Goal: Task Accomplishment & Management: Use online tool/utility

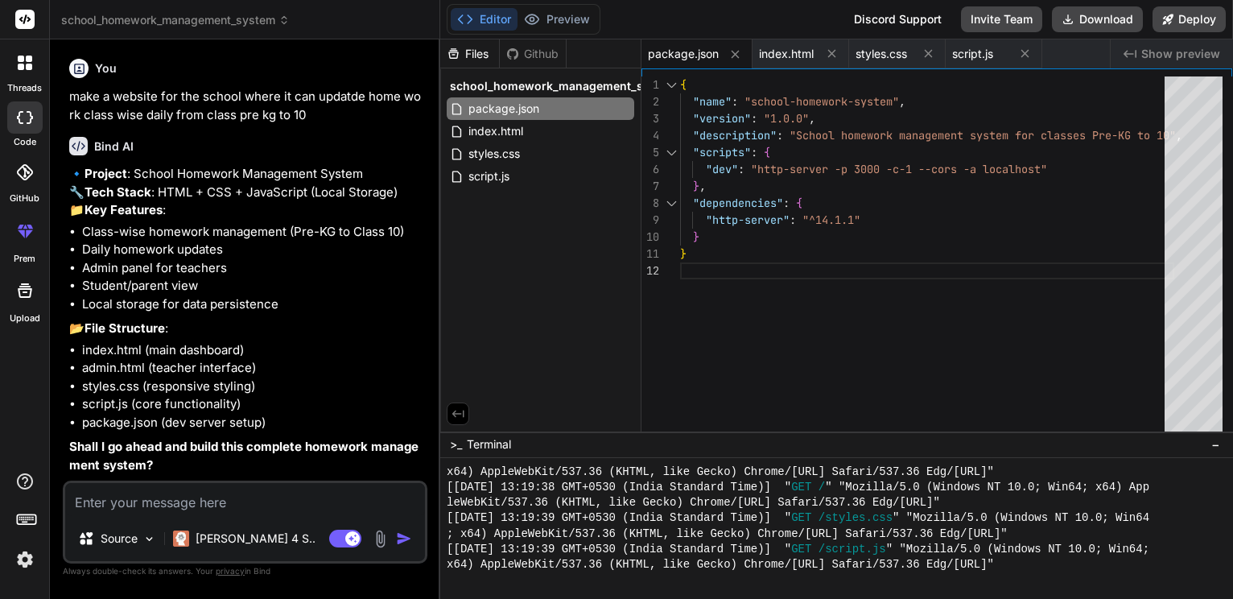
scroll to position [942, 0]
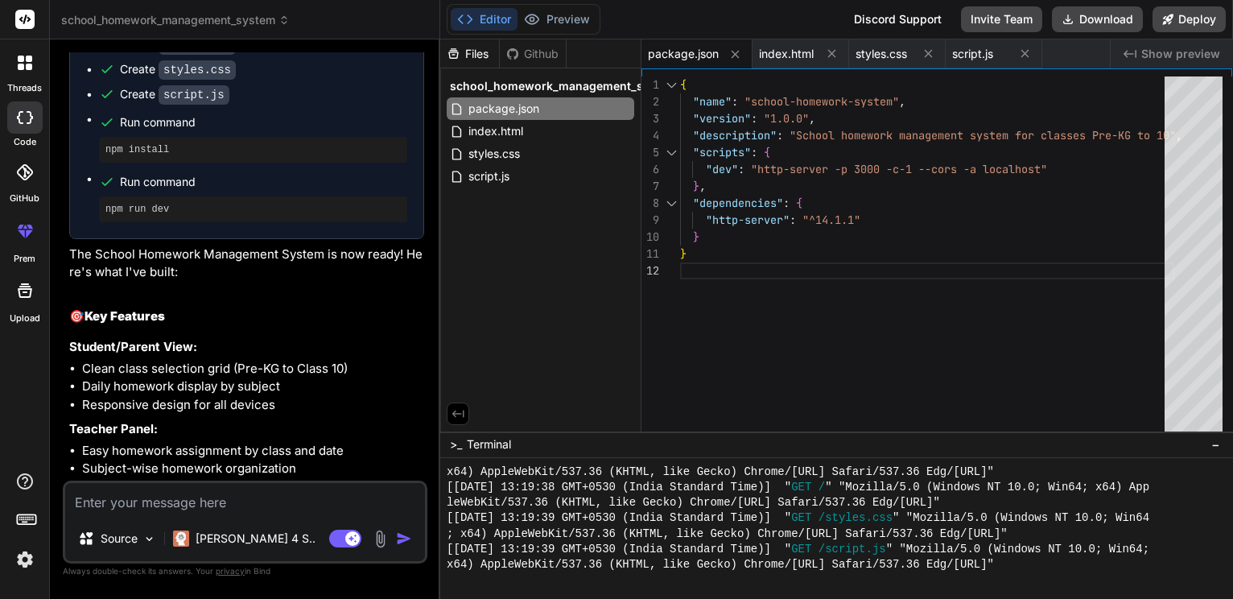
click at [554, 227] on div "Files Github school_homework_management_system package.json index.html styles.c…" at bounding box center [540, 235] width 201 height 392
click at [1087, 14] on button "Download" at bounding box center [1097, 19] width 91 height 26
type textarea "x"
click at [534, 186] on div "script.js" at bounding box center [540, 176] width 187 height 23
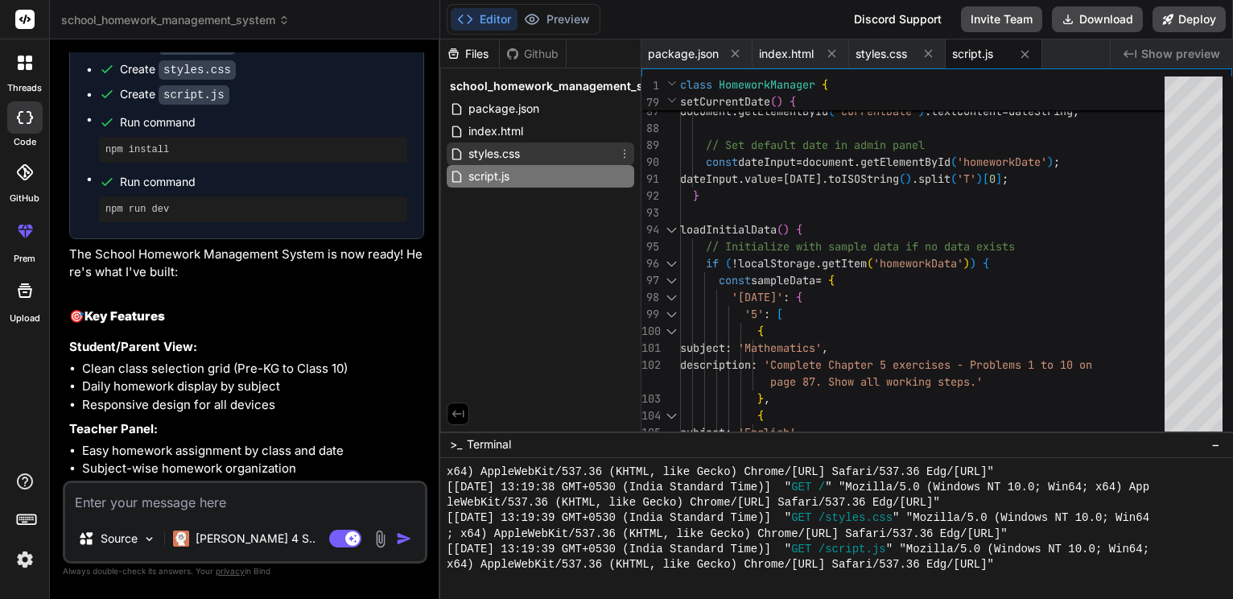
click at [505, 163] on span "styles.css" at bounding box center [494, 153] width 55 height 19
type textarea "flex-direction: column; gap: 15px; text-align: center; } }"
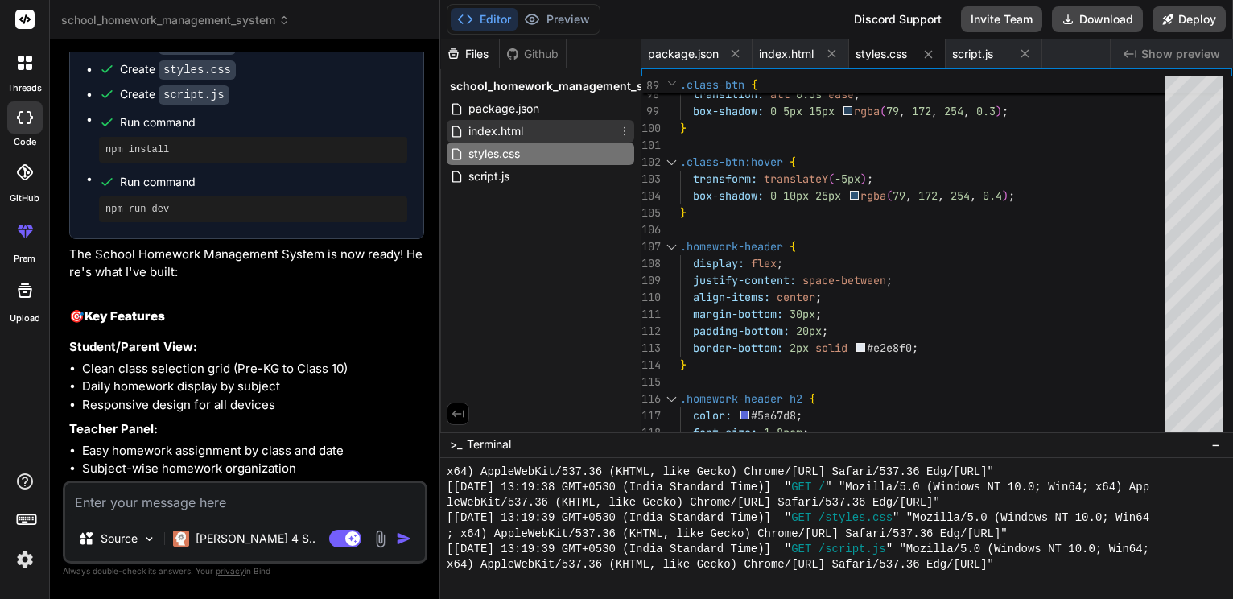
click at [495, 128] on span "index.html" at bounding box center [496, 130] width 58 height 19
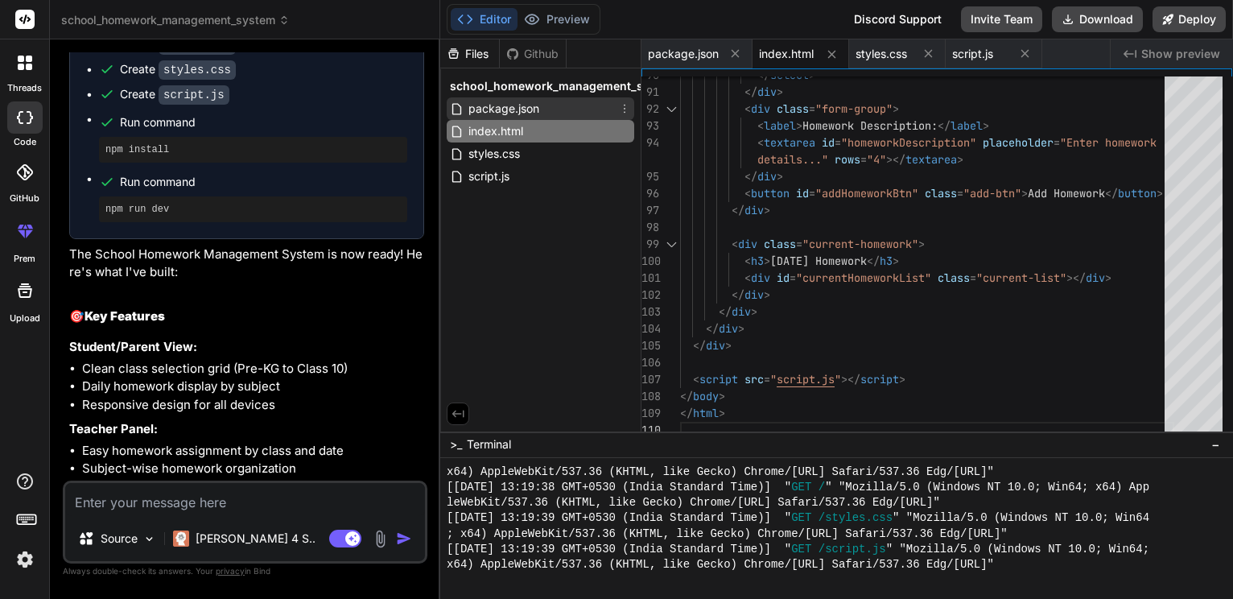
click at [493, 108] on span "package.json" at bounding box center [504, 108] width 74 height 19
type textarea "}"
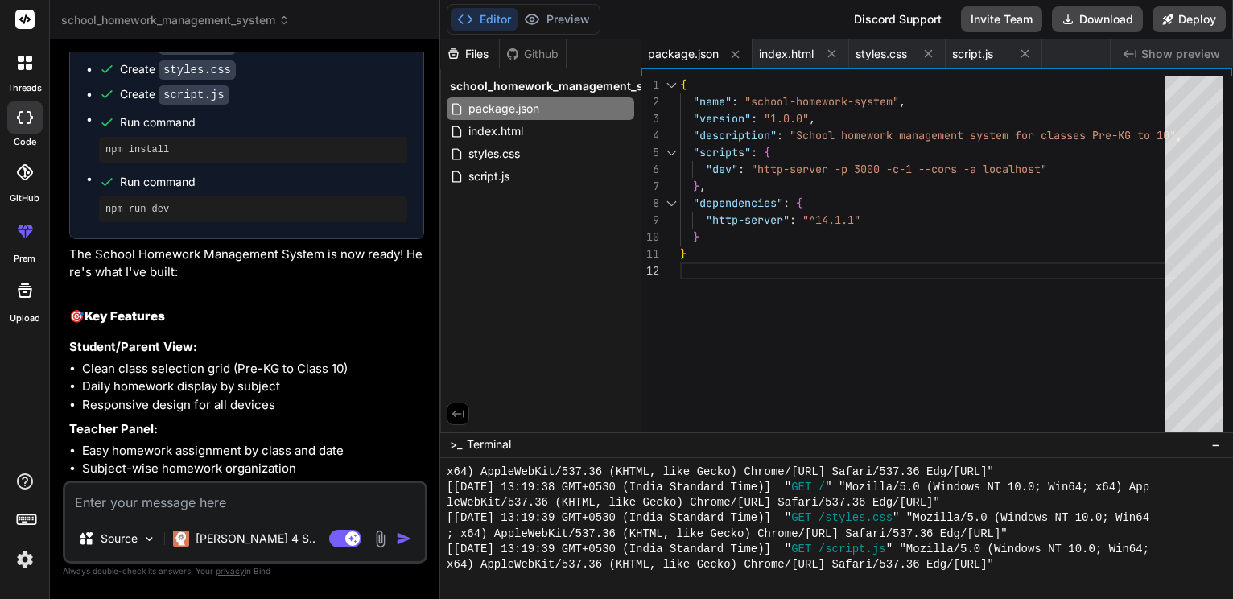
click at [217, 163] on div "npm install" at bounding box center [253, 150] width 308 height 26
click at [138, 156] on pre "npm install" at bounding box center [252, 149] width 295 height 13
drag, startPoint x: 112, startPoint y: 226, endPoint x: 211, endPoint y: 231, distance: 99.1
click at [211, 156] on pre "npm install" at bounding box center [252, 149] width 295 height 13
copy pre "npm install"
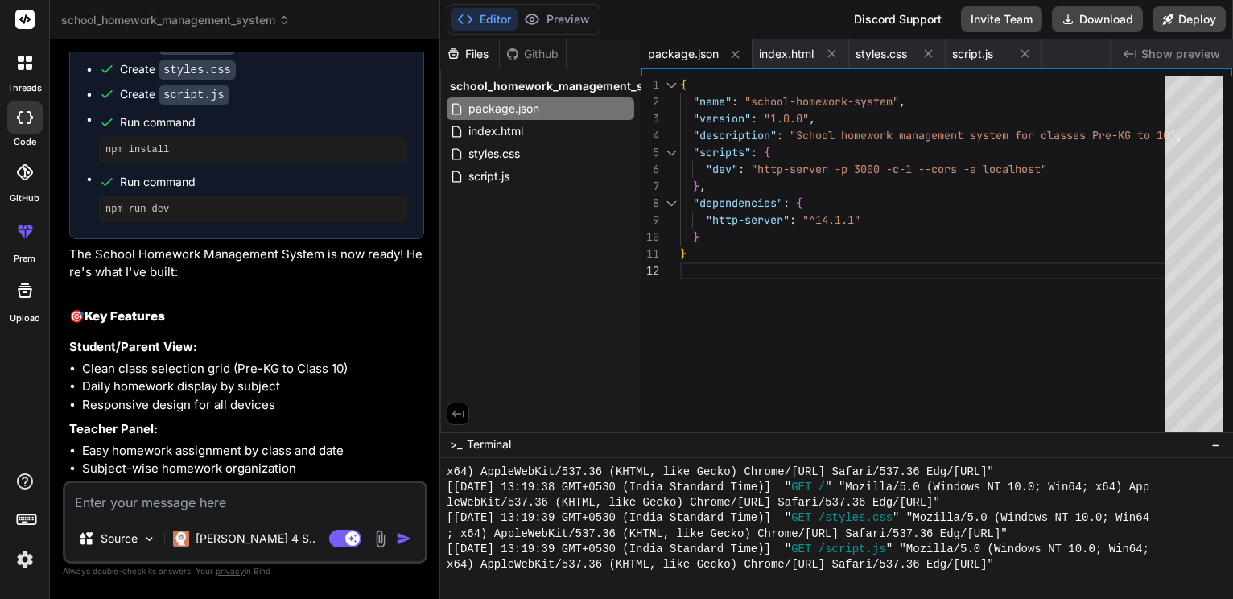
click at [158, 216] on pre "npm run dev" at bounding box center [252, 209] width 295 height 13
drag, startPoint x: 116, startPoint y: 292, endPoint x: 188, endPoint y: 294, distance: 72.5
click at [188, 216] on pre "npm run dev" at bounding box center [252, 209] width 295 height 13
drag, startPoint x: 188, startPoint y: 294, endPoint x: 134, endPoint y: 290, distance: 54.9
click at [134, 216] on pre "npm run dev" at bounding box center [252, 209] width 295 height 13
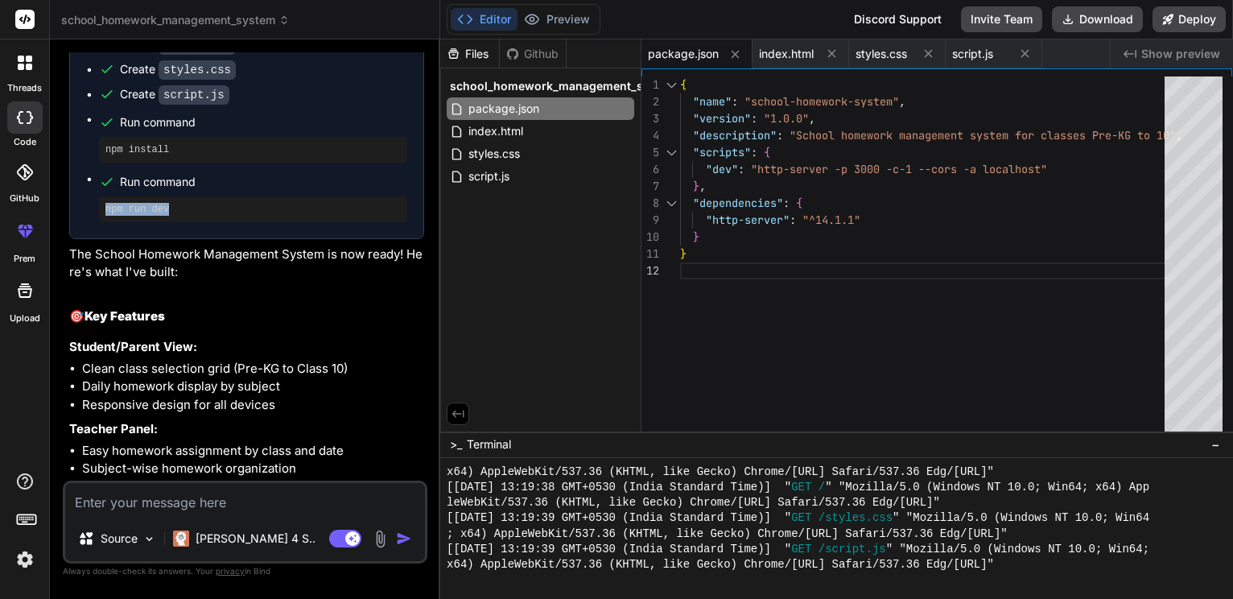
drag, startPoint x: 112, startPoint y: 290, endPoint x: 198, endPoint y: 294, distance: 86.2
click at [198, 216] on pre "npm run dev" at bounding box center [252, 209] width 295 height 13
copy pre "npm run dev"
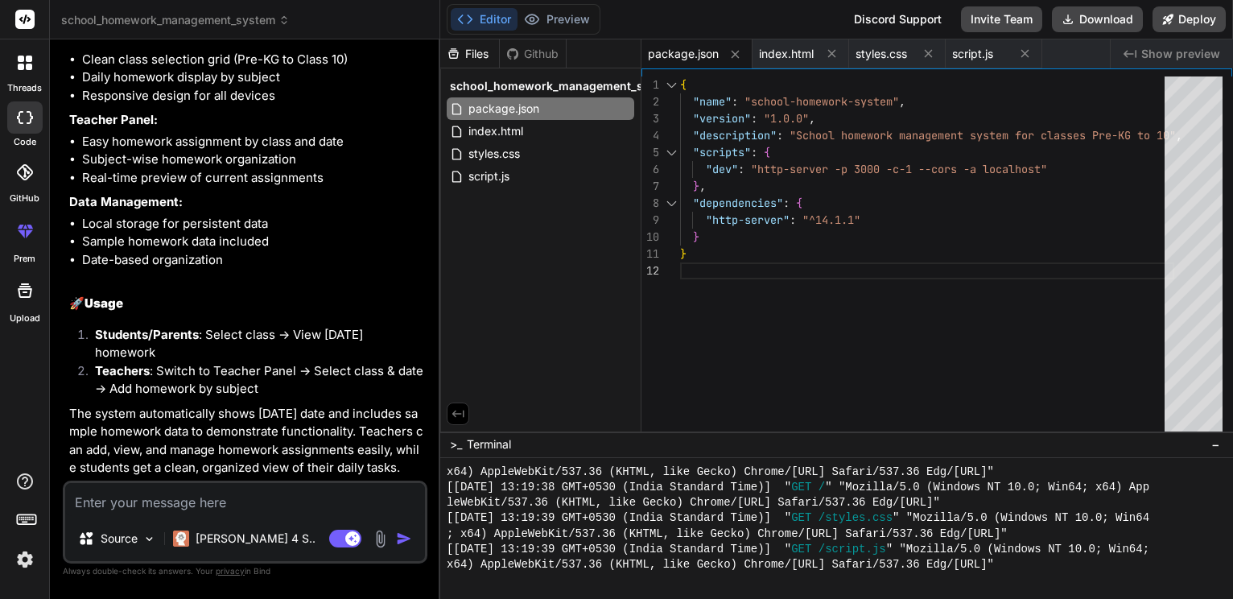
scroll to position [1047, 0]
click at [273, 337] on li "Students/Parents : Select class → View [DATE] homework" at bounding box center [253, 344] width 342 height 36
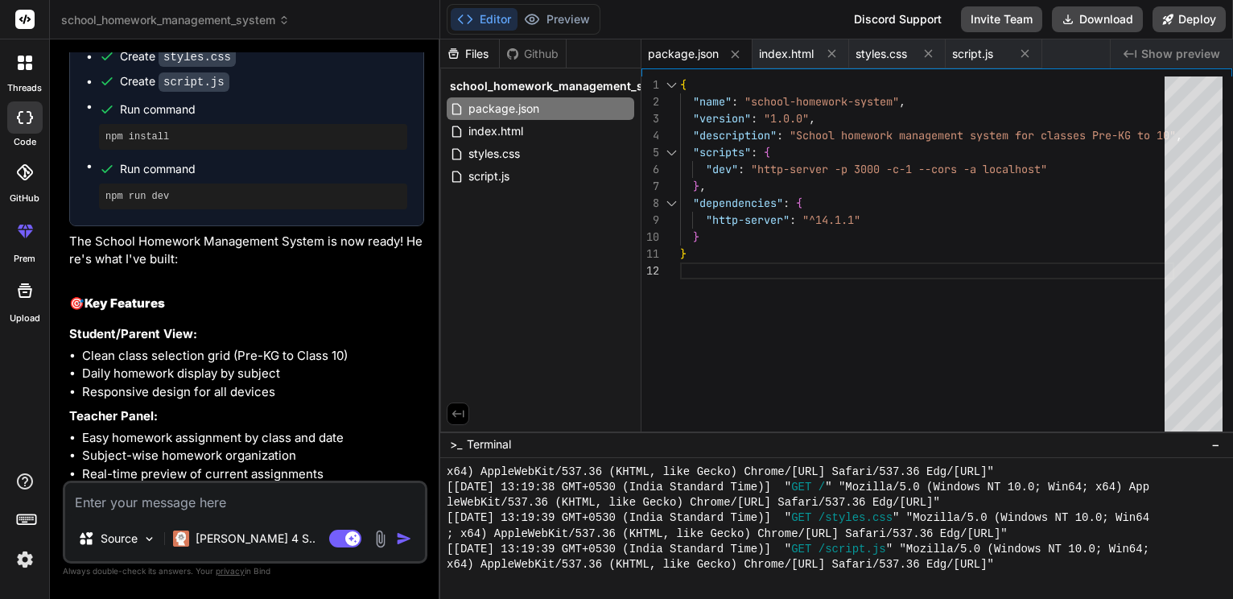
scroll to position [641, 0]
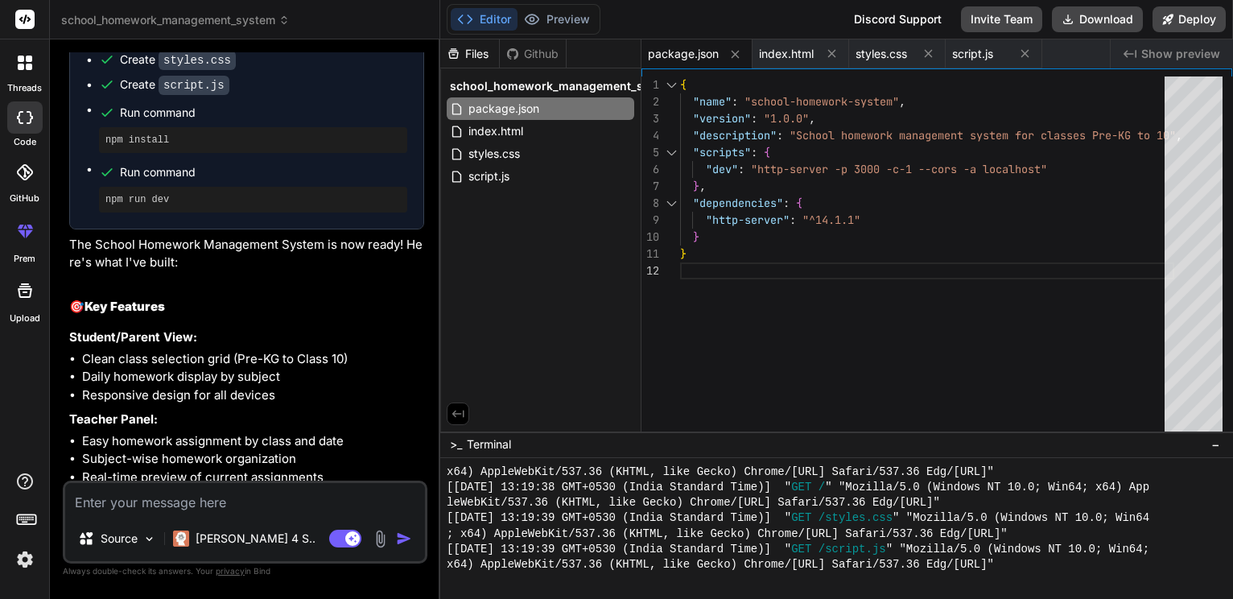
click at [529, 49] on div "Github" at bounding box center [533, 54] width 66 height 16
click at [493, 51] on div "Files" at bounding box center [469, 54] width 59 height 16
click at [797, 58] on span "index.html" at bounding box center [786, 54] width 55 height 16
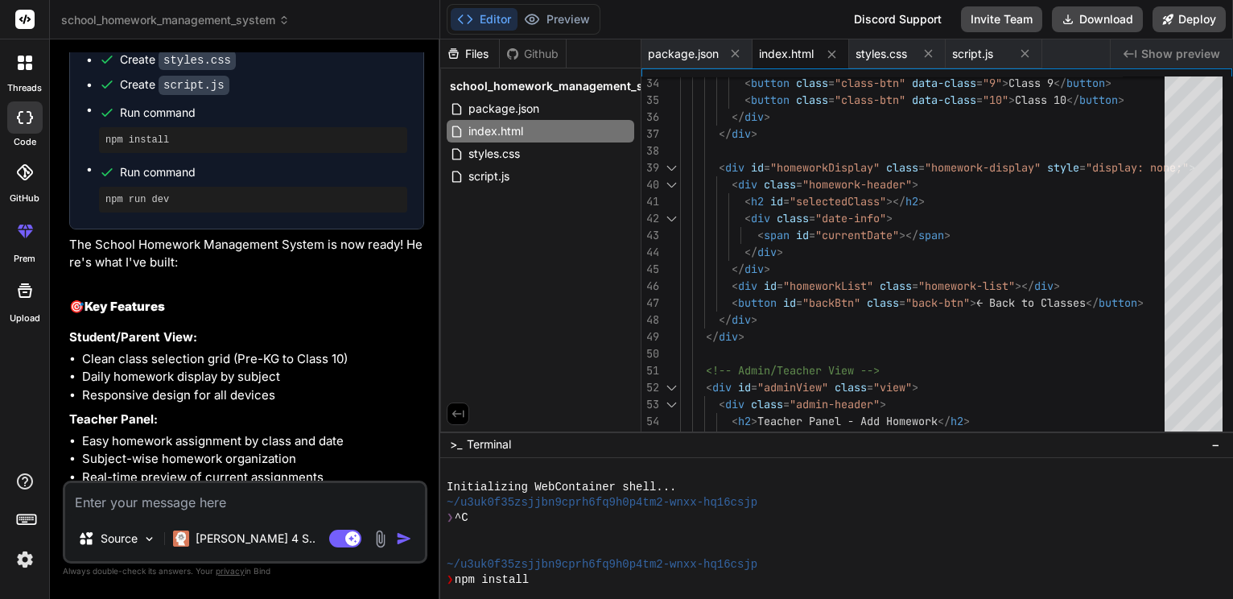
scroll to position [0, 0]
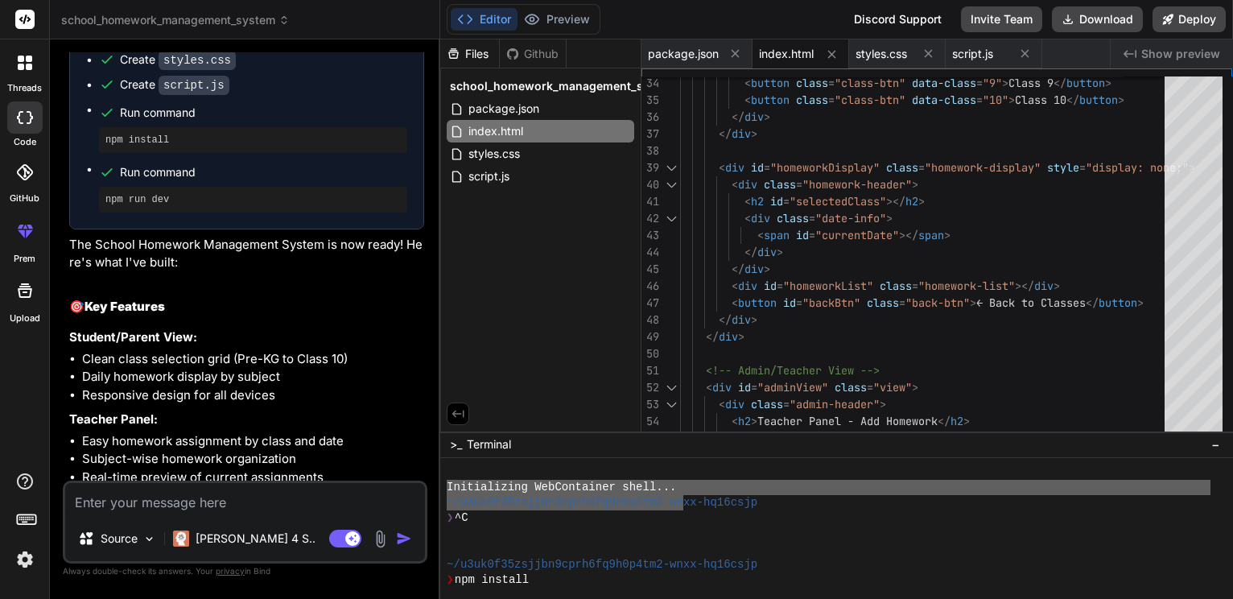
drag, startPoint x: 447, startPoint y: 484, endPoint x: 679, endPoint y: 511, distance: 233.2
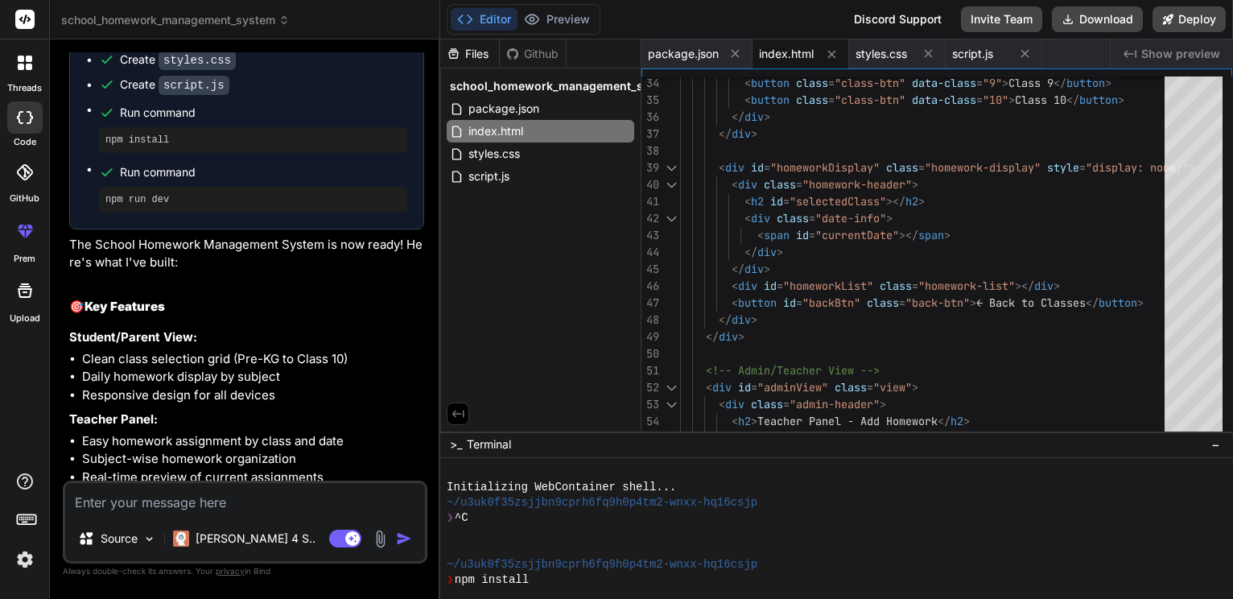
click at [665, 536] on div at bounding box center [829, 533] width 764 height 15
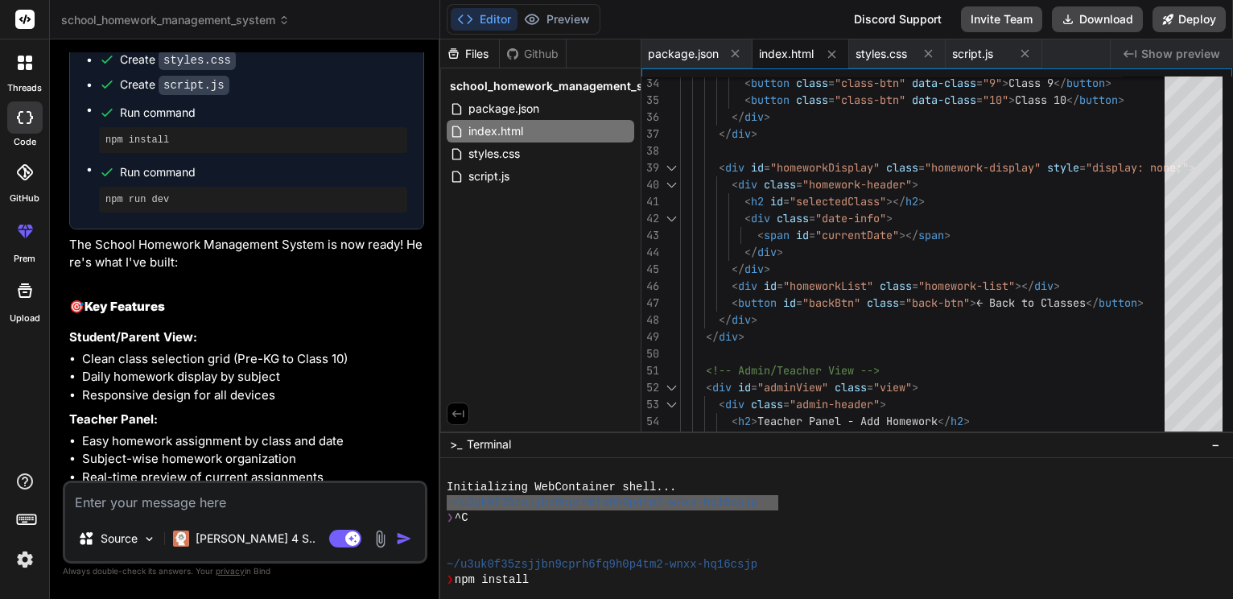
drag, startPoint x: 447, startPoint y: 505, endPoint x: 797, endPoint y: 505, distance: 350.0
click at [797, 505] on div "^^^^^^^^^^^^^^^^^^^^^^^^^^^^^^^^ Initializing WebContainer shell... ~/u3uk0f35z…" at bounding box center [836, 529] width 793 height 142
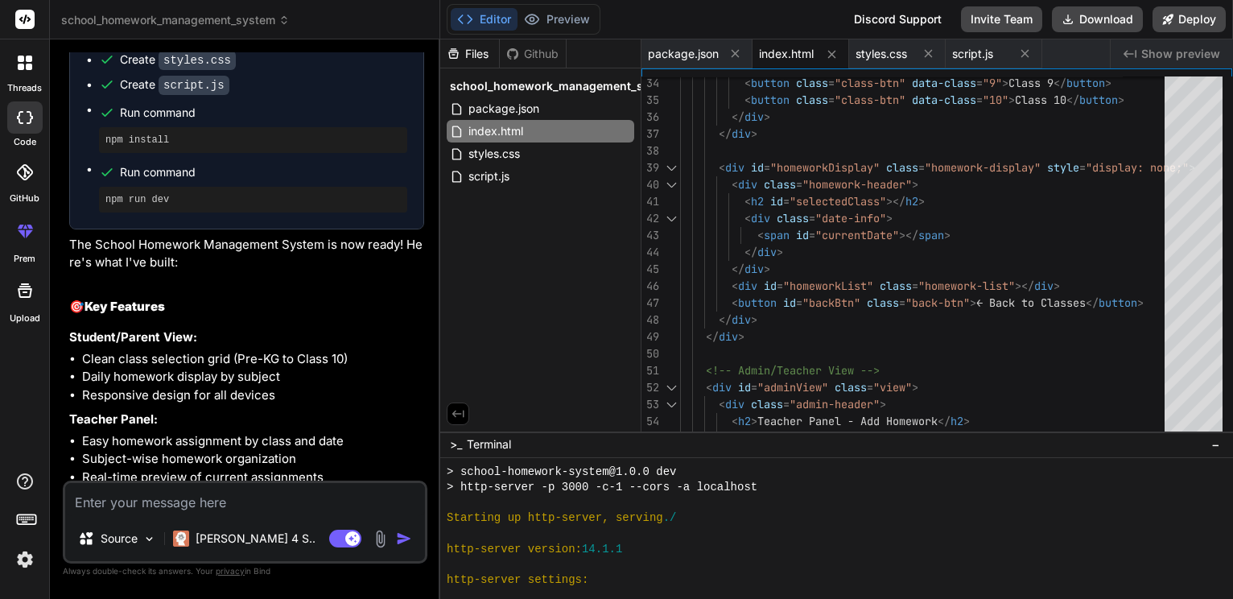
scroll to position [483, 0]
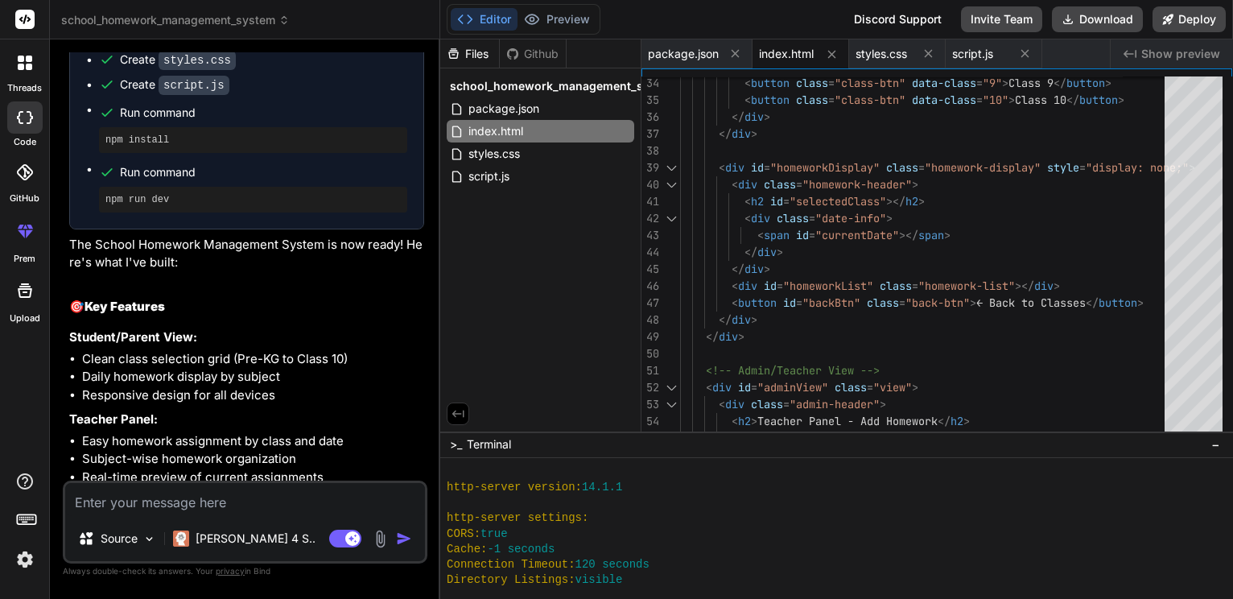
click at [200, 492] on textarea at bounding box center [245, 499] width 360 height 33
paste textarea "npm : The term 'npm' is not recognized as the name of a cmdlet, function, scrip…"
type textarea "npm : The term 'npm' is not recognized as the name of a cmdlet, function, scrip…"
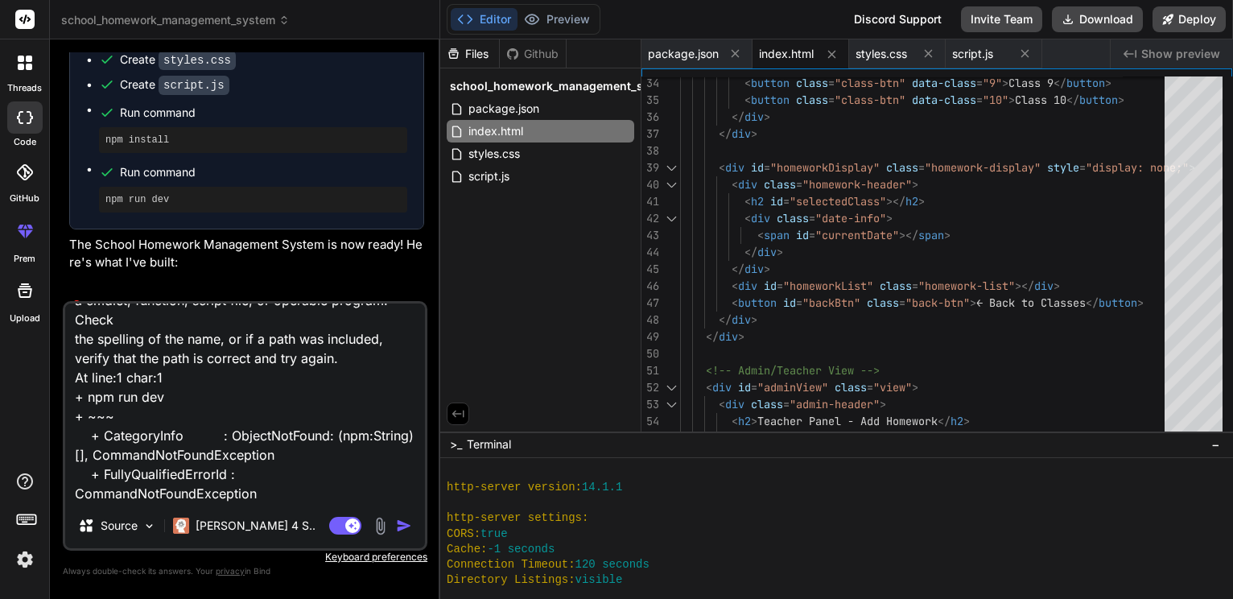
type textarea "x"
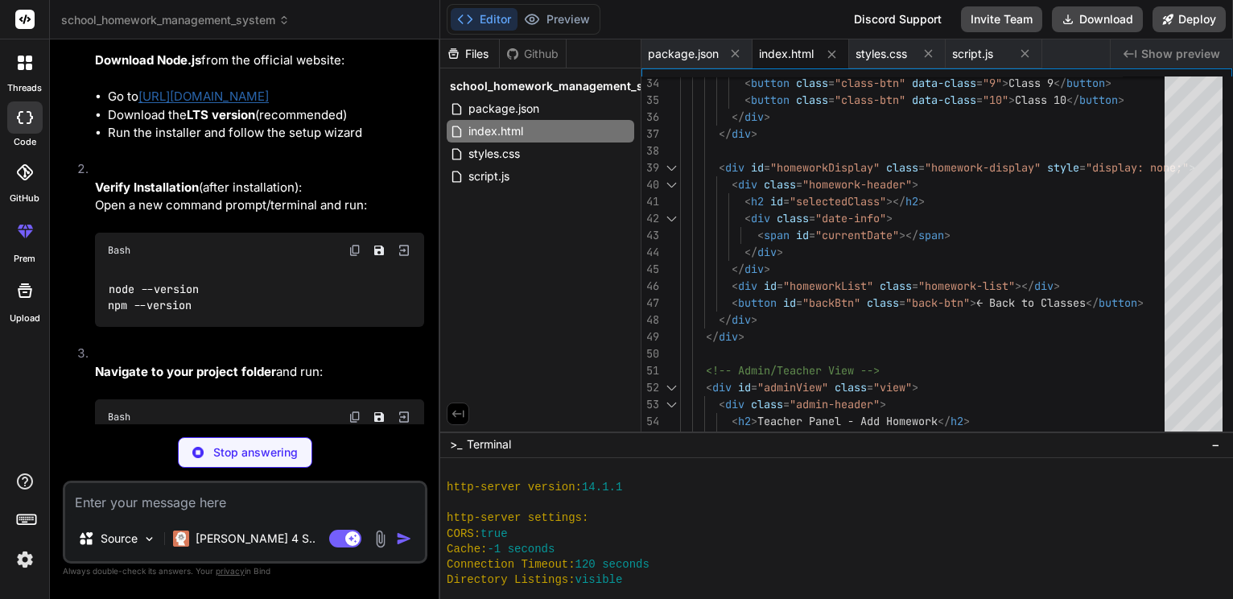
scroll to position [1681, 0]
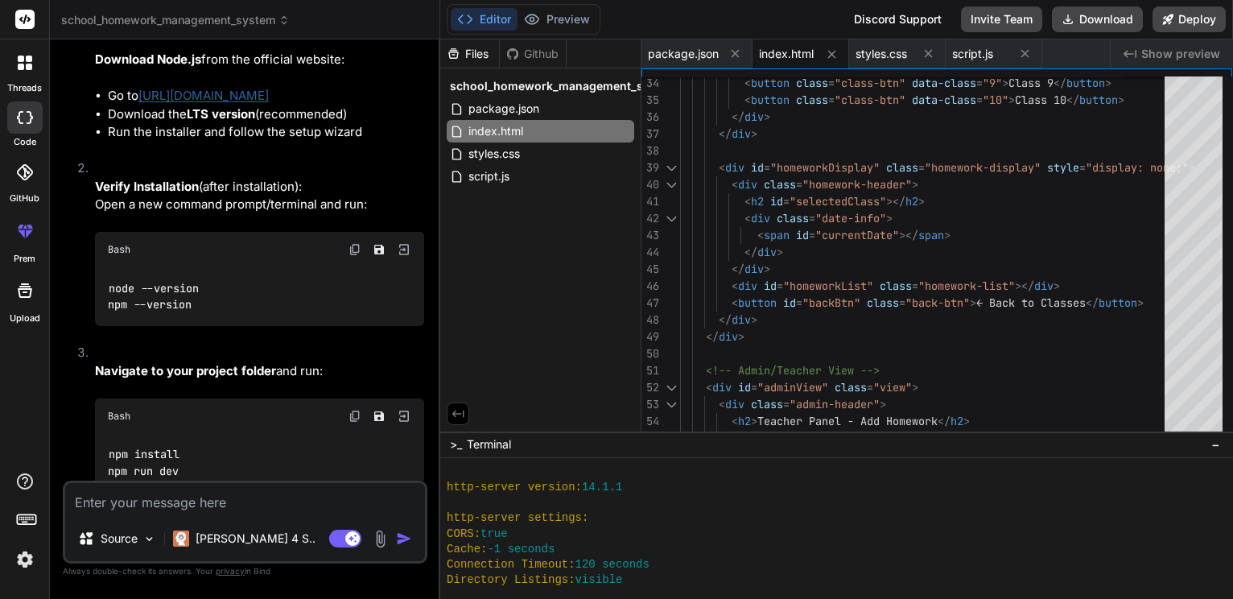
type textarea "x"
click at [183, 103] on link "[URL][DOMAIN_NAME]" at bounding box center [203, 95] width 130 height 15
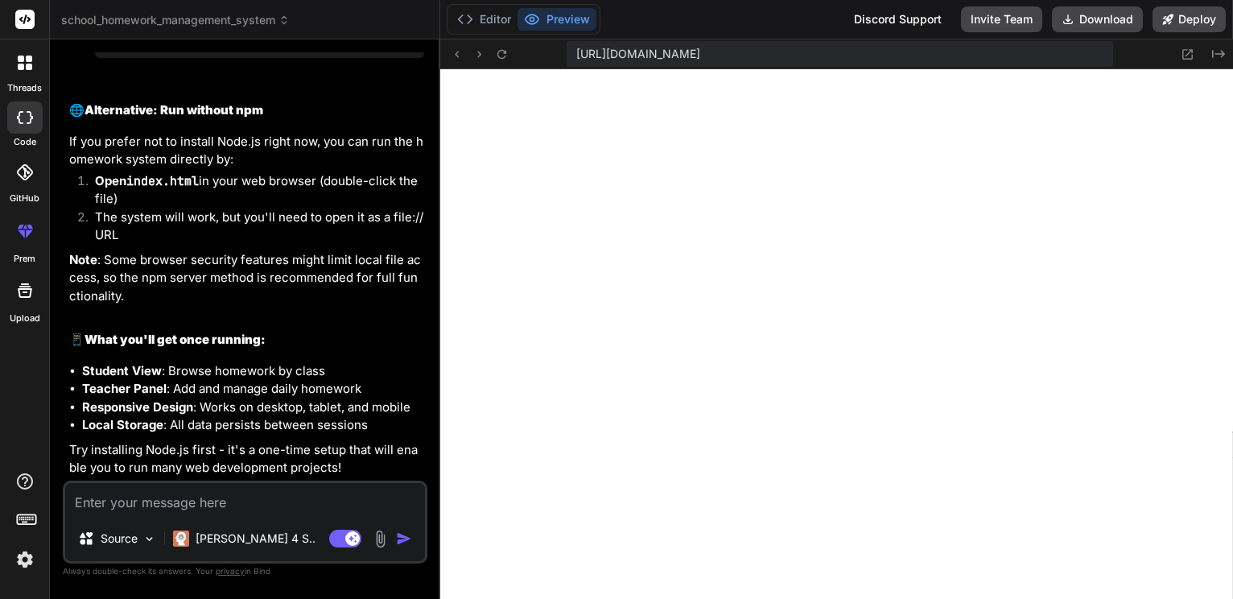
scroll to position [2494, 0]
click at [700, 55] on span "https://u3uk0f35zsjjbn9cprh6fq9h0p4tm2-wnxx--3000--96435430.local-corp.webconta…" at bounding box center [638, 54] width 124 height 16
click at [1165, 23] on icon at bounding box center [1167, 19] width 11 height 11
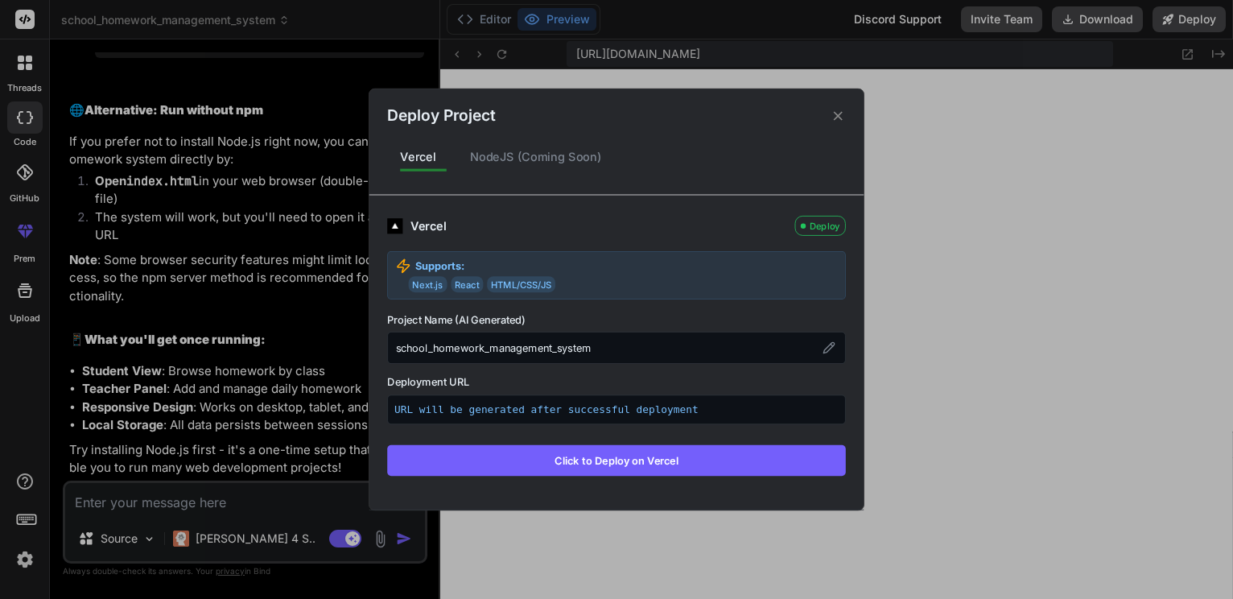
click at [554, 462] on button "Click to Deploy on Vercel" at bounding box center [616, 460] width 459 height 31
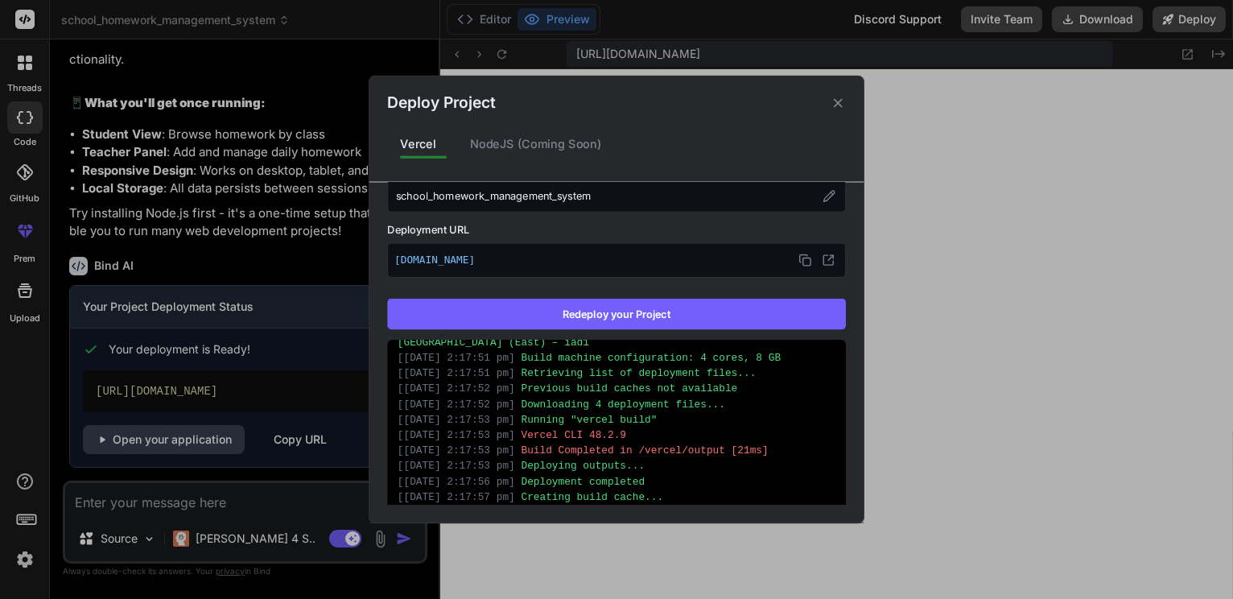
scroll to position [173, 0]
click at [798, 267] on icon at bounding box center [804, 260] width 13 height 13
click at [171, 487] on div "Deploy Project Vercel NodeJS (Coming Soon) Vercel Deployed Supports: Next.js Re…" at bounding box center [616, 299] width 1233 height 599
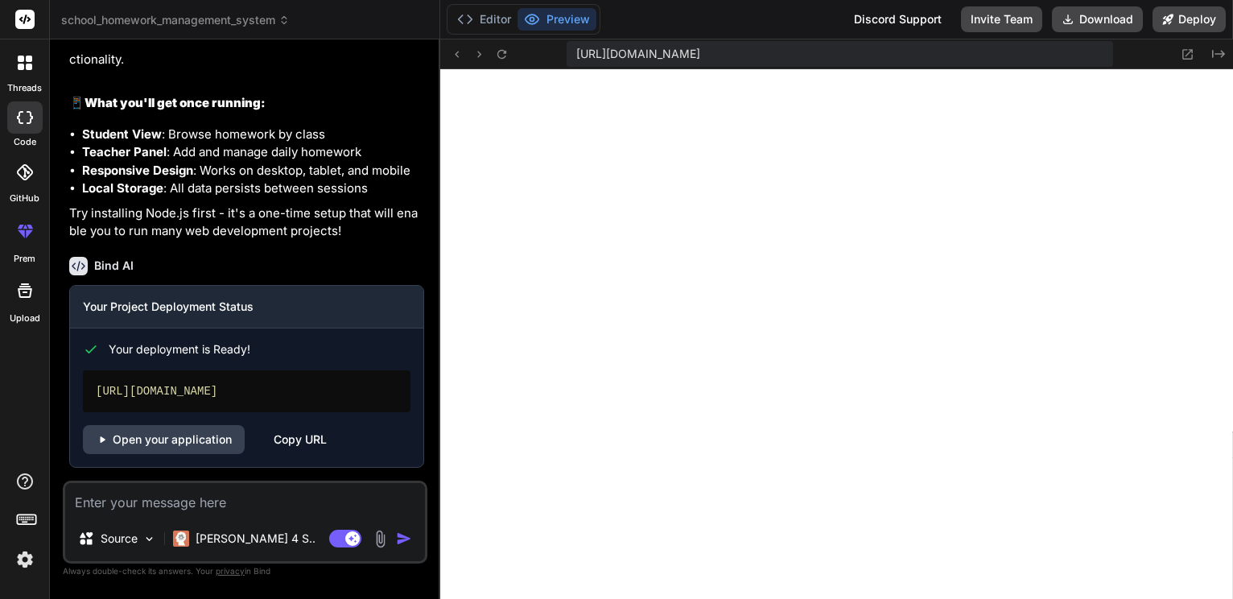
click at [115, 496] on textarea at bounding box center [245, 499] width 360 height 33
click at [129, 498] on textarea at bounding box center [245, 499] width 360 height 33
click at [371, 534] on img at bounding box center [380, 538] width 19 height 19
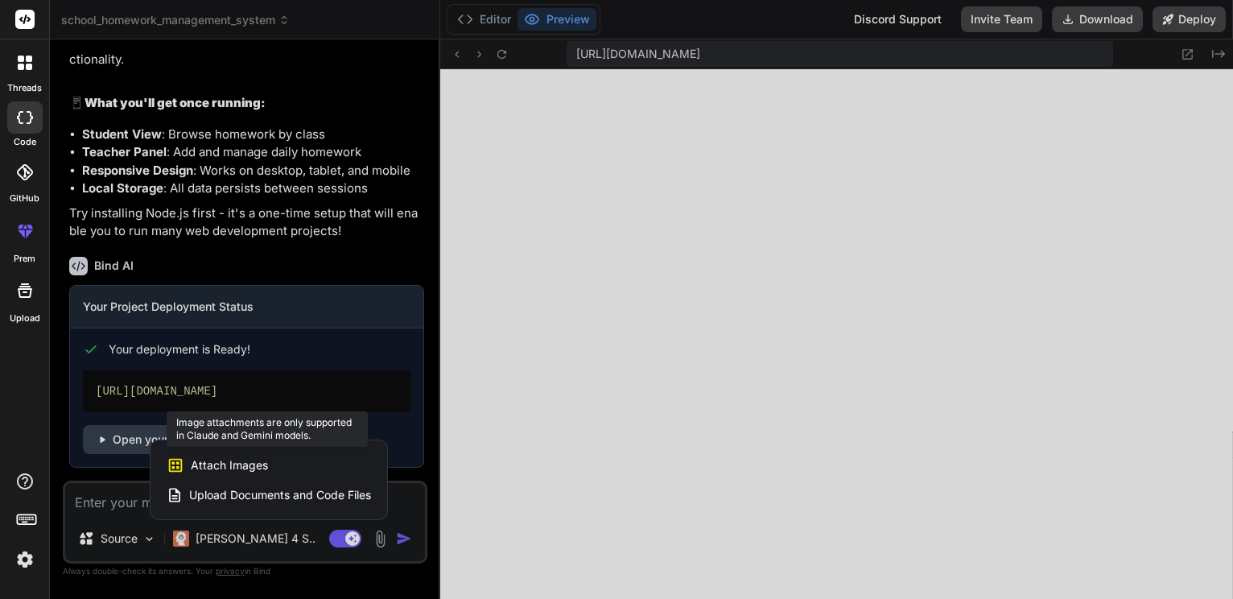
click at [293, 453] on div "Attach Images Image attachments are only supported in Claude and Gemini models." at bounding box center [269, 465] width 204 height 31
click at [257, 457] on span "Attach Images" at bounding box center [229, 465] width 77 height 16
click at [229, 487] on span "Upload Documents and Code Files" at bounding box center [280, 495] width 182 height 16
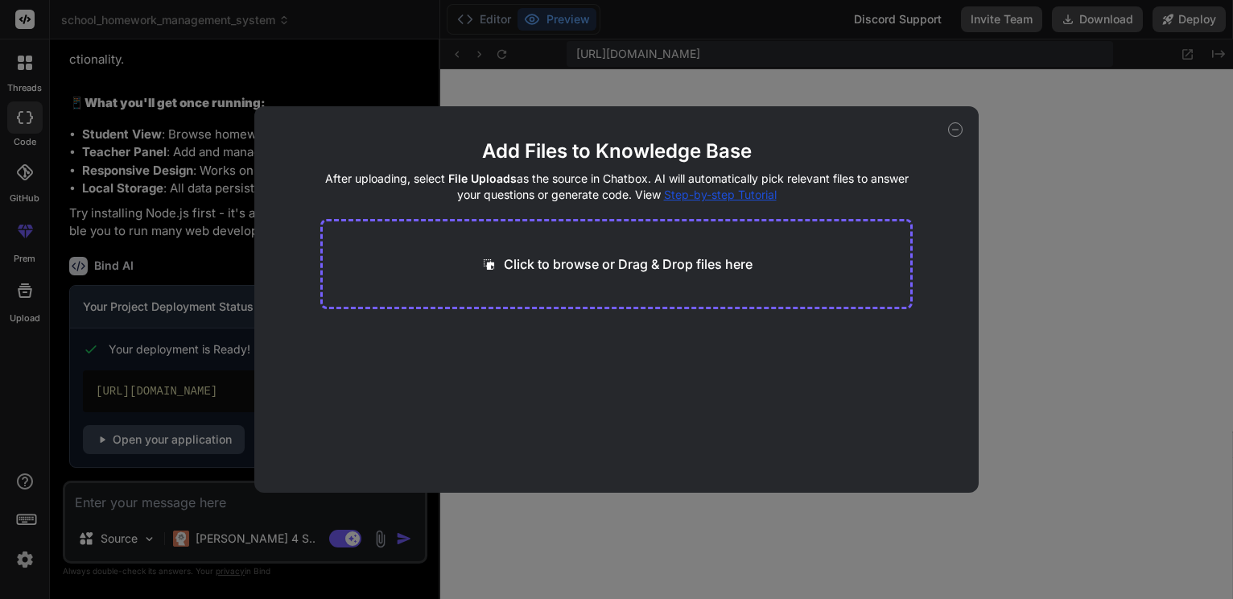
click at [557, 288] on div "Click to browse or Drag & Drop files here" at bounding box center [616, 264] width 593 height 90
click at [145, 232] on div "Add Files to Knowledge Base After uploading, select File Uploads as the source …" at bounding box center [616, 299] width 1233 height 599
type textarea "x"
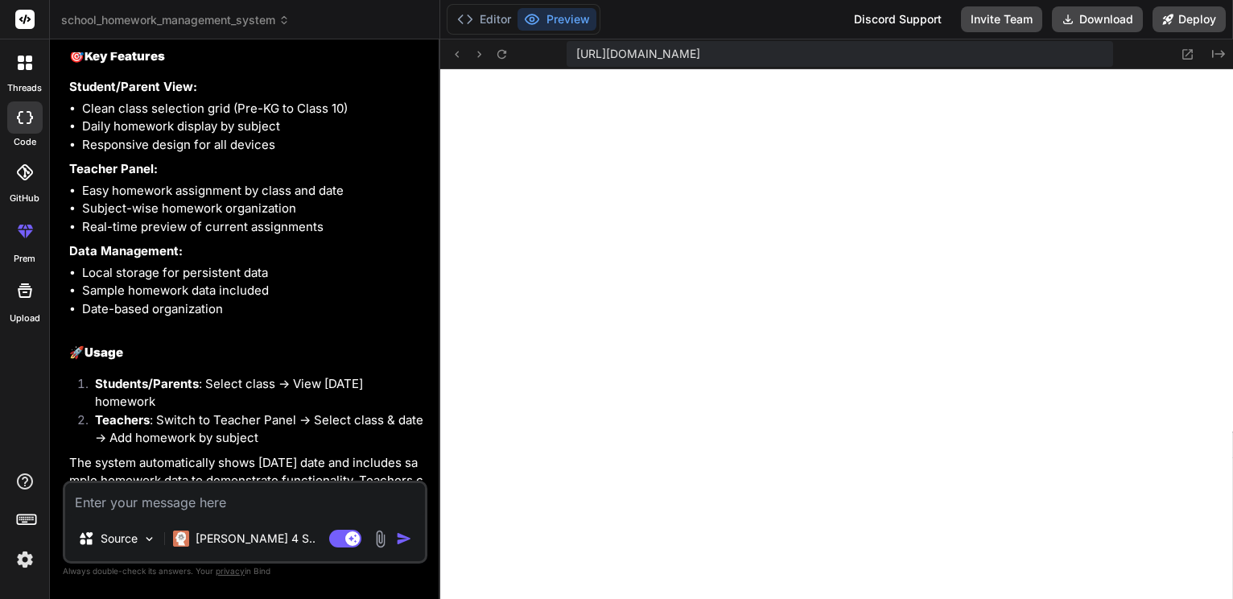
scroll to position [1161, 0]
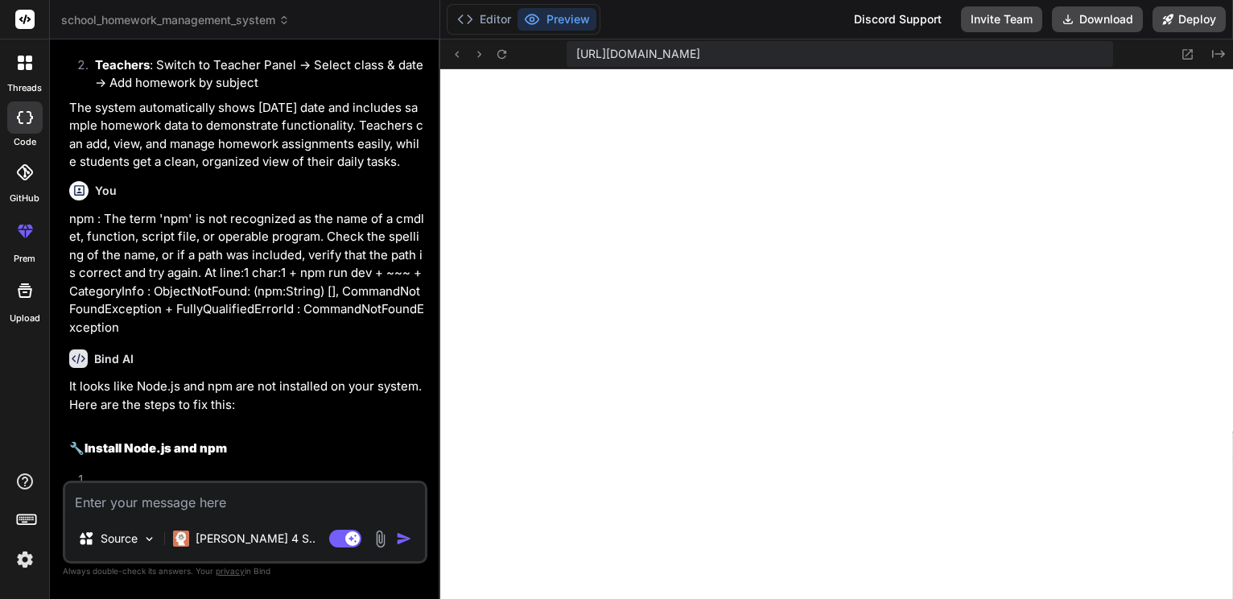
scroll to position [602, 0]
type textarea "x"
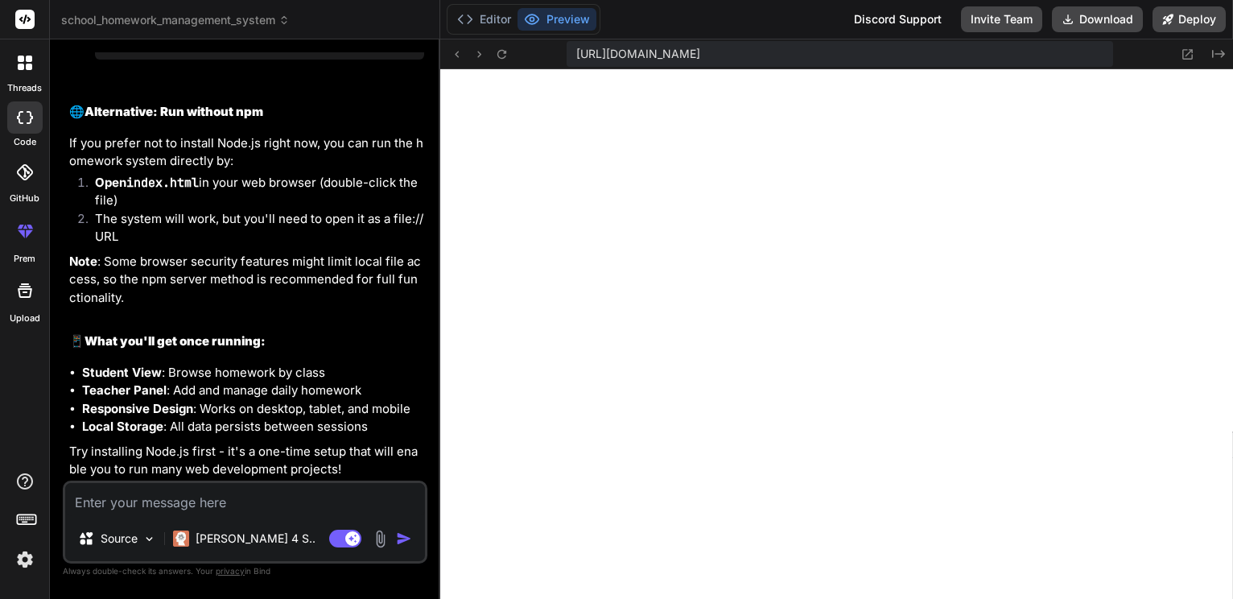
scroll to position [2598, 0]
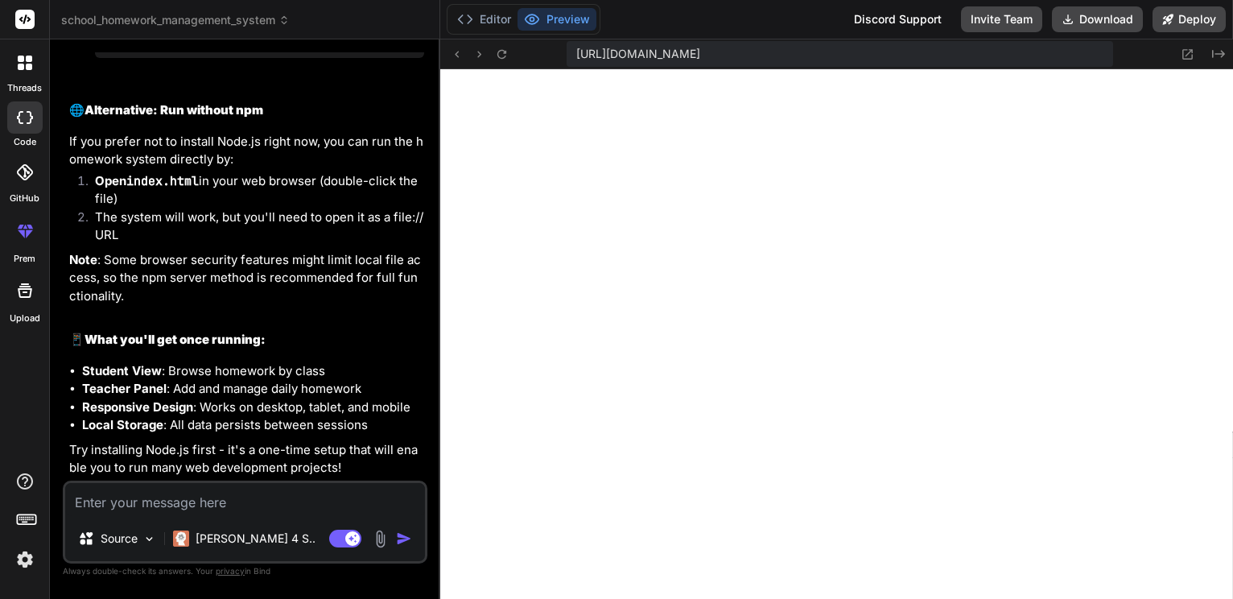
click at [177, 505] on textarea at bounding box center [245, 499] width 360 height 33
type textarea "g"
type textarea "x"
type textarea "gi"
type textarea "x"
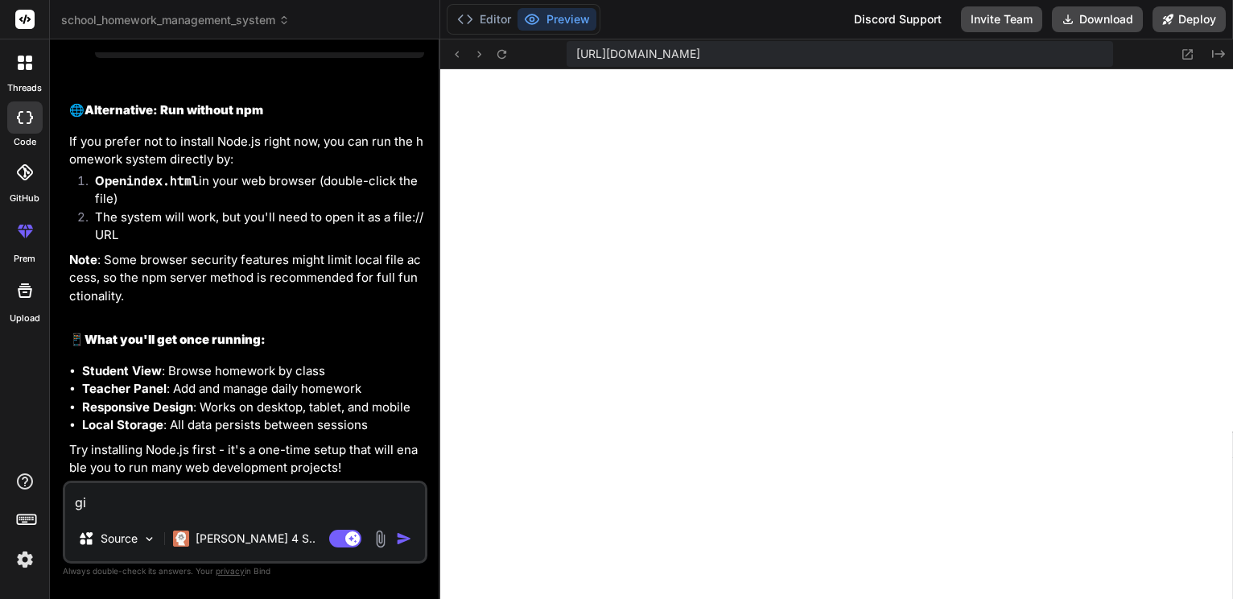
type textarea "giv"
type textarea "x"
type textarea "give"
type textarea "x"
type textarea "give"
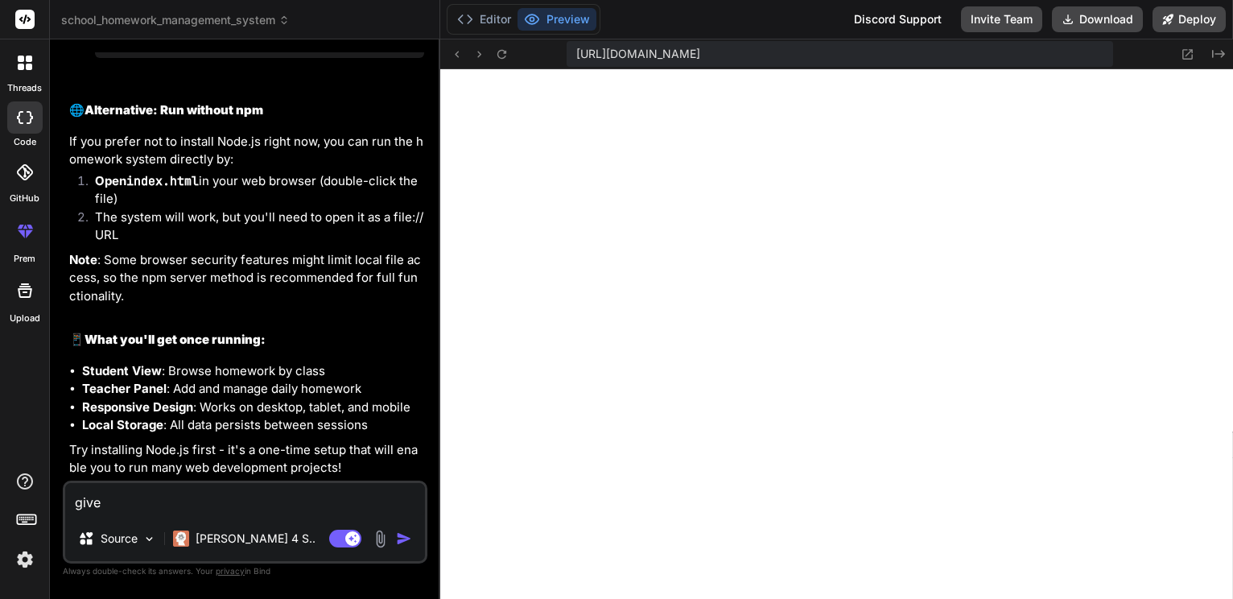
type textarea "x"
type textarea "give a"
type textarea "x"
type textarea "give ap"
type textarea "x"
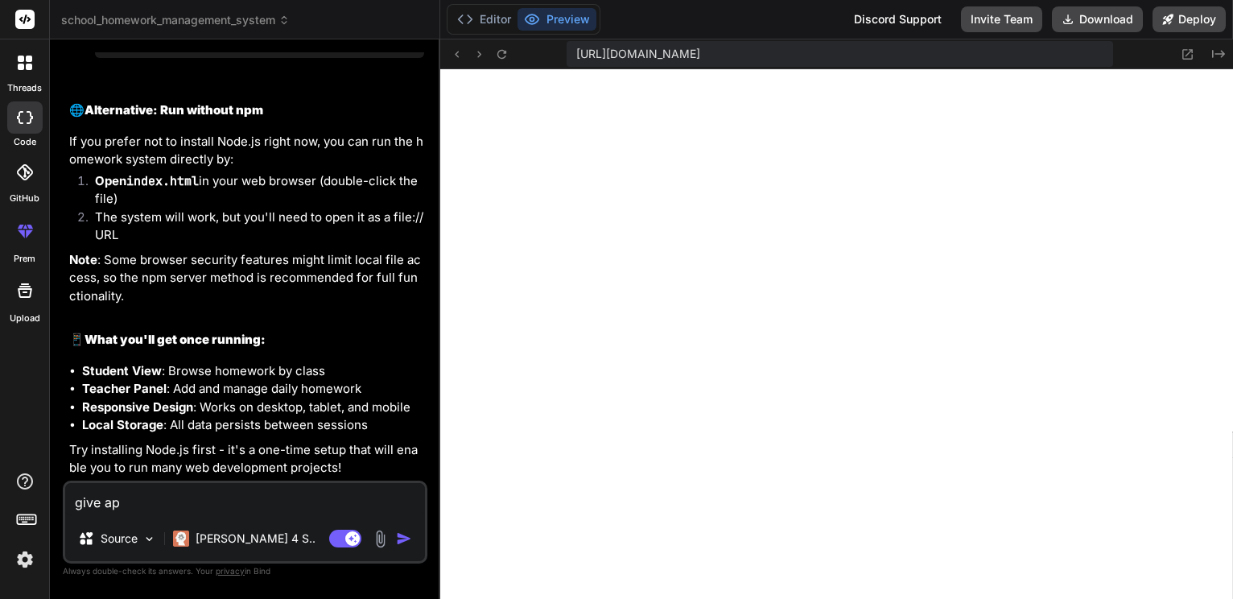
type textarea "give app"
type textarea "x"
type textarea "give app."
type textarea "x"
type textarea "give app.p"
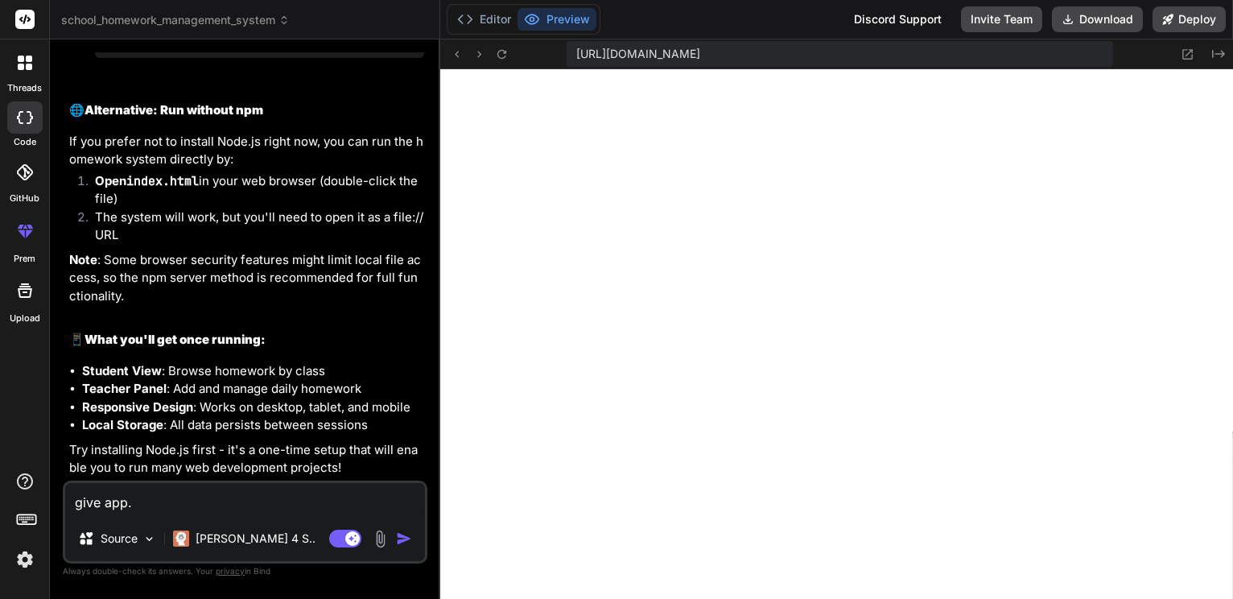
type textarea "x"
type textarea "give app.py"
type textarea "x"
type textarea "give app.py"
type textarea "x"
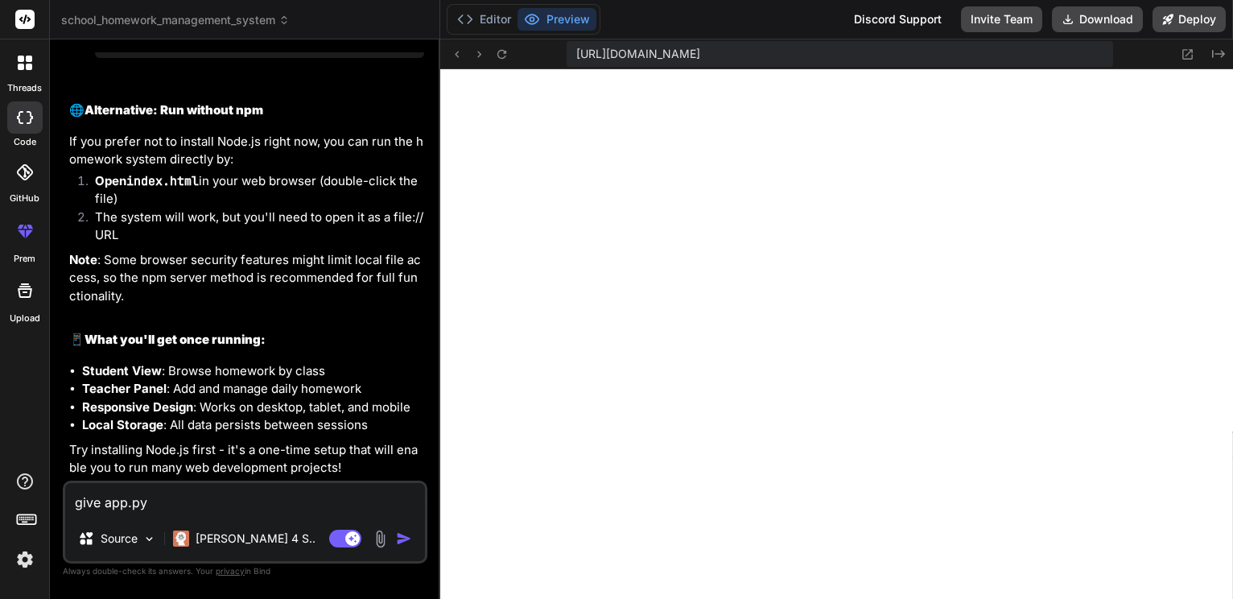
type textarea "give app.py i"
type textarea "x"
type textarea "give app.py i"
type textarea "x"
type textarea "give app.py i a"
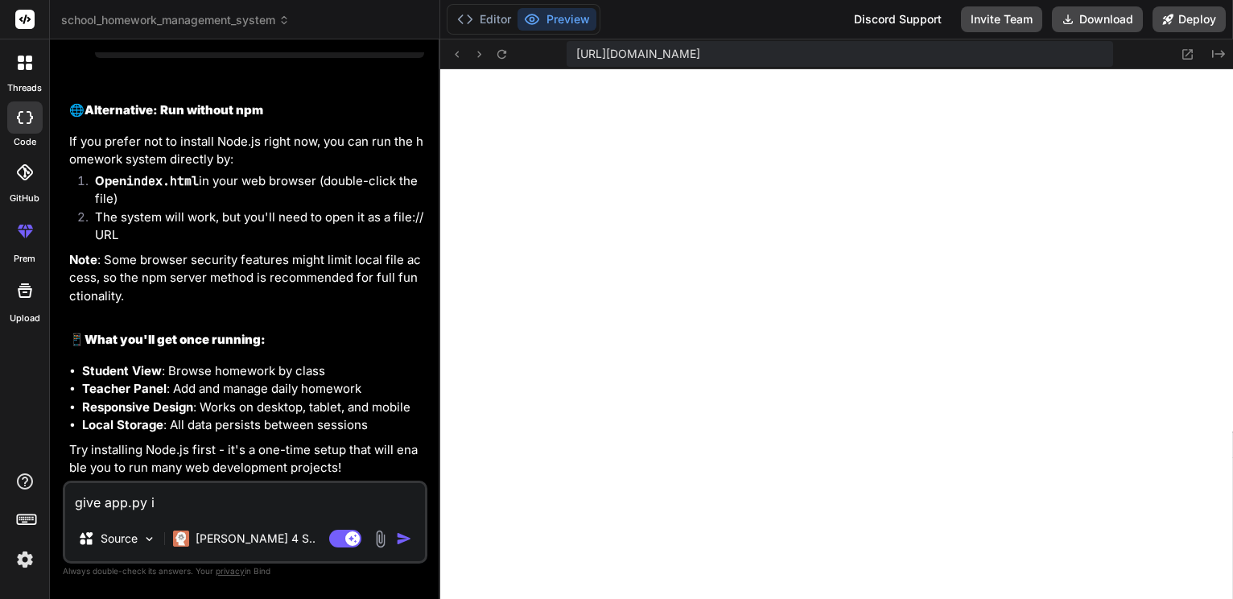
type textarea "x"
type textarea "give app.py i am"
type textarea "x"
type textarea "give app.py i am"
type textarea "x"
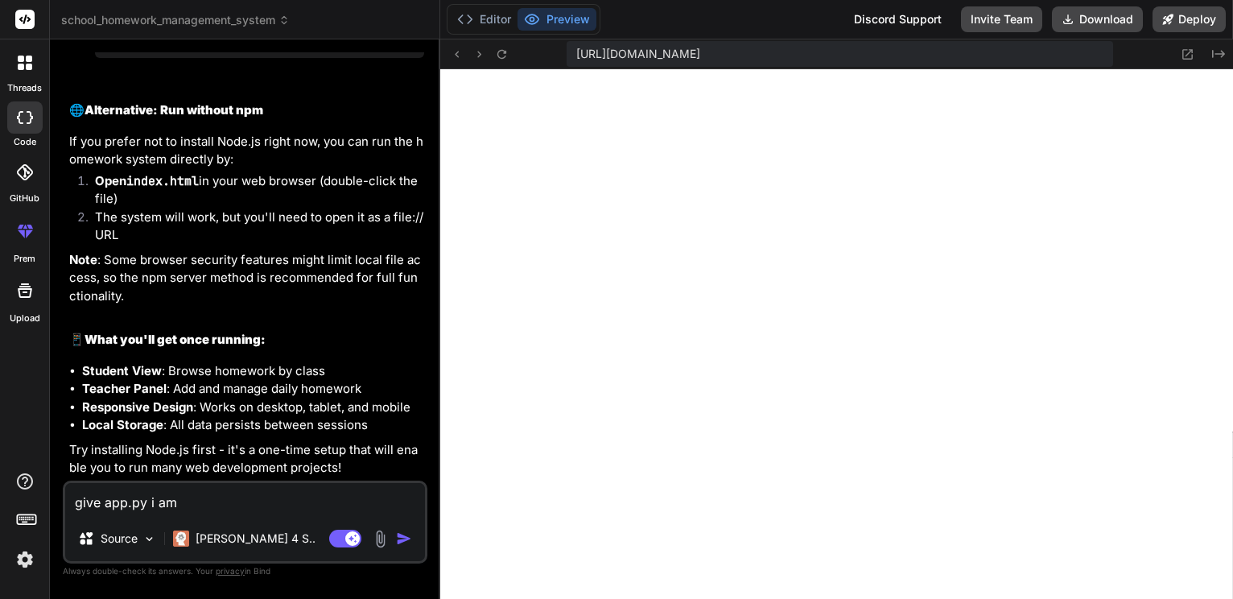
type textarea "give app.py i am r"
type textarea "x"
type textarea "give app.py i am ru"
type textarea "x"
type textarea "give app.py i am run"
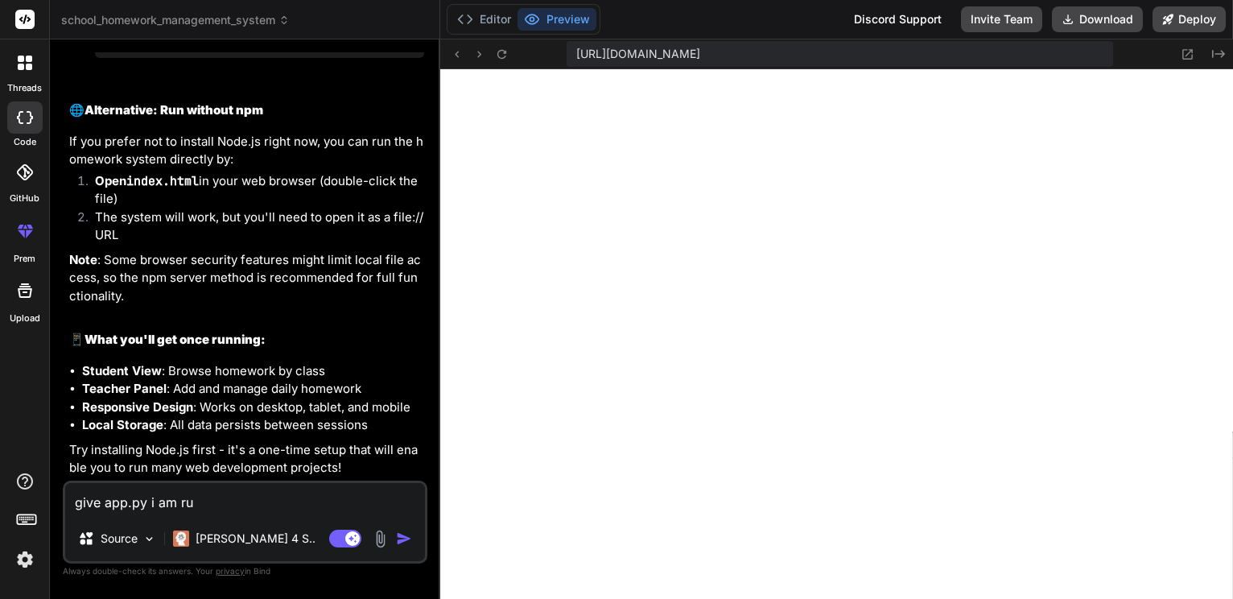
type textarea "x"
type textarea "give app.py i am runn"
type textarea "x"
type textarea "give app.py i am runni"
type textarea "x"
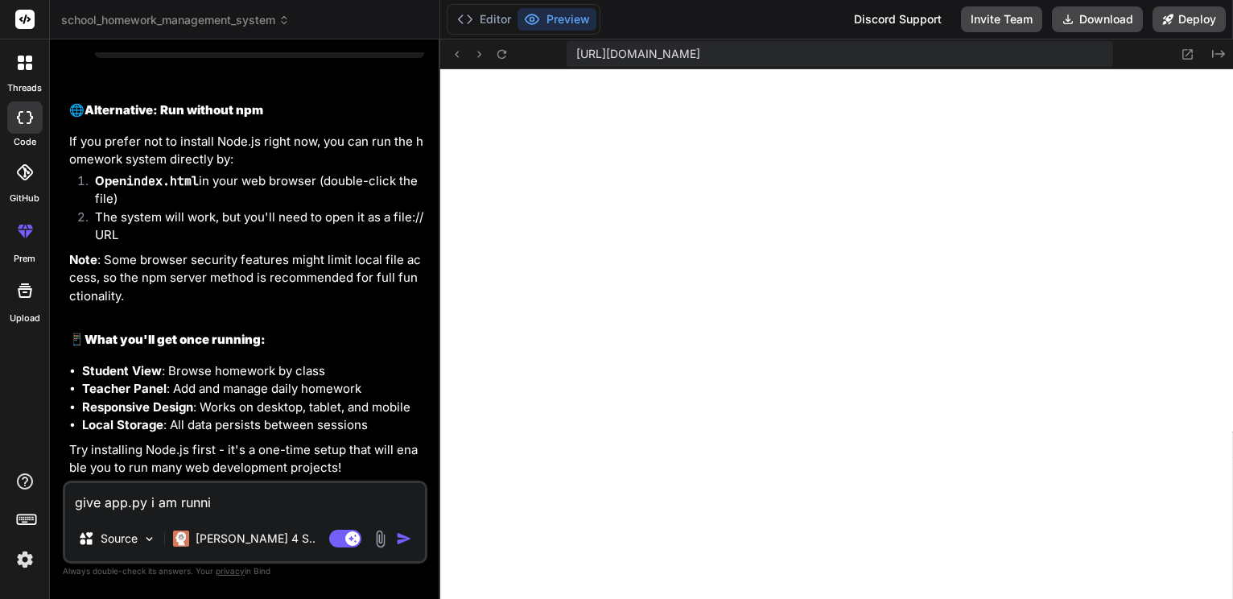
type textarea "give app.py i am runnin"
type textarea "x"
type textarea "give app.py i am running"
type textarea "x"
type textarea "give app.py i am running"
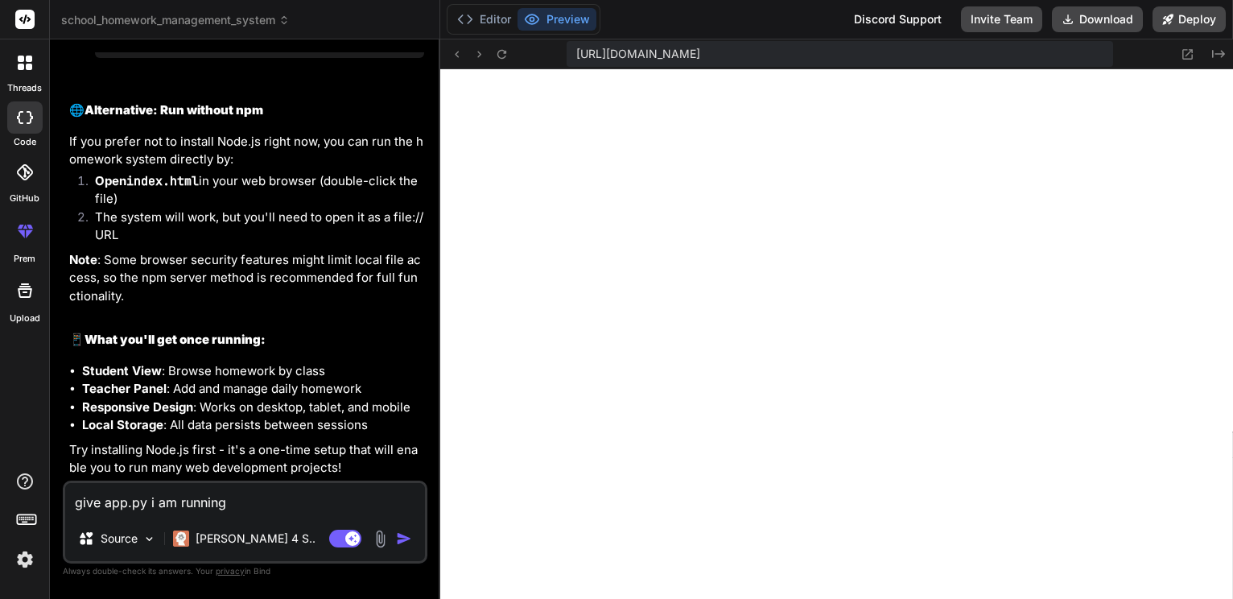
type textarea "x"
type textarea "give app.py i am running t"
type textarea "x"
type textarea "give app.py i am running th"
type textarea "x"
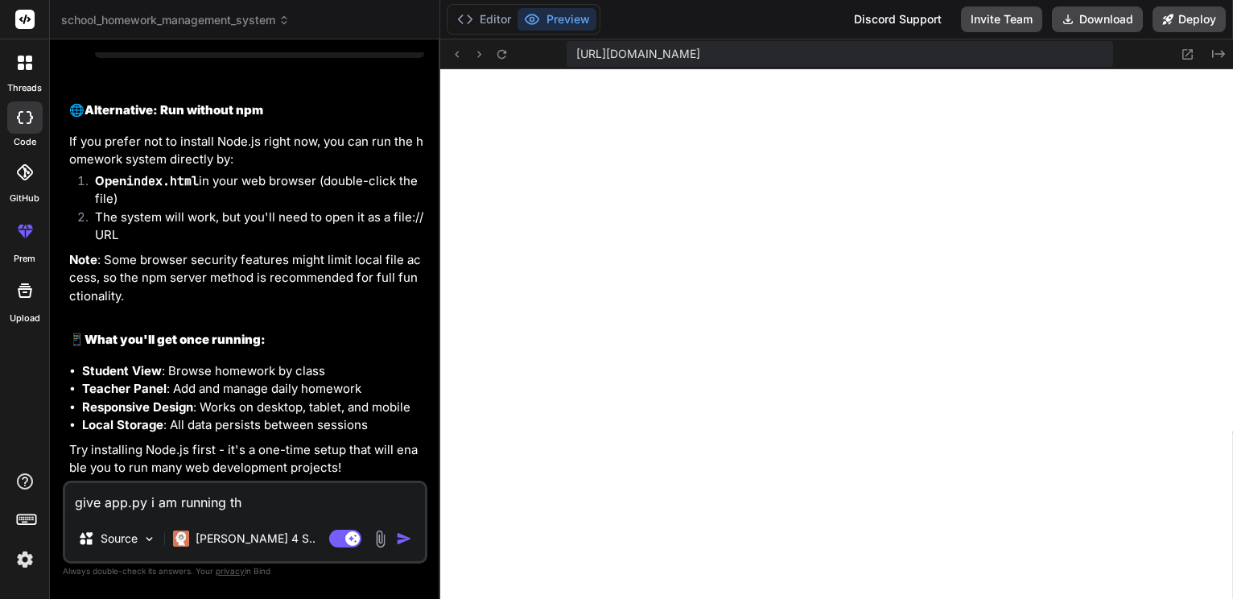
type textarea "give app.py i am running thi"
type textarea "x"
type textarea "give app.py i am running this"
type textarea "x"
type textarea "give app.py i am running this"
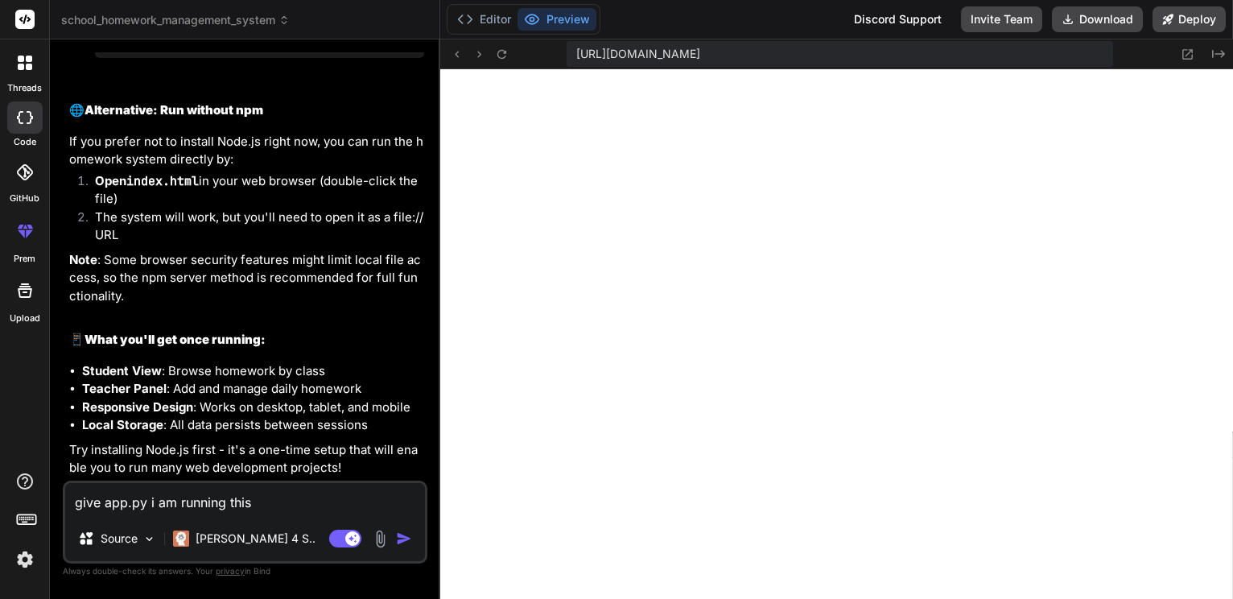
type textarea "x"
type textarea "give app.py i am running this i"
type textarea "x"
type textarea "give app.py i am running this in"
type textarea "x"
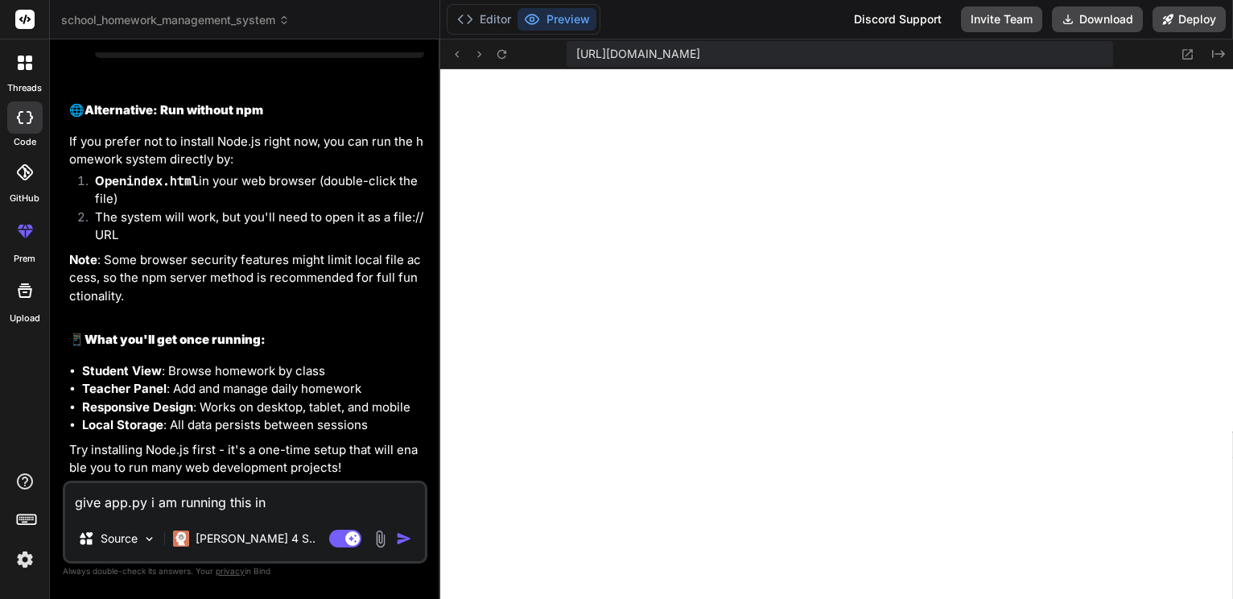
type textarea "give app.py i am running this in"
type textarea "x"
type textarea "give app.py i am running this in v"
type textarea "x"
type textarea "give app.py i am running this in vs"
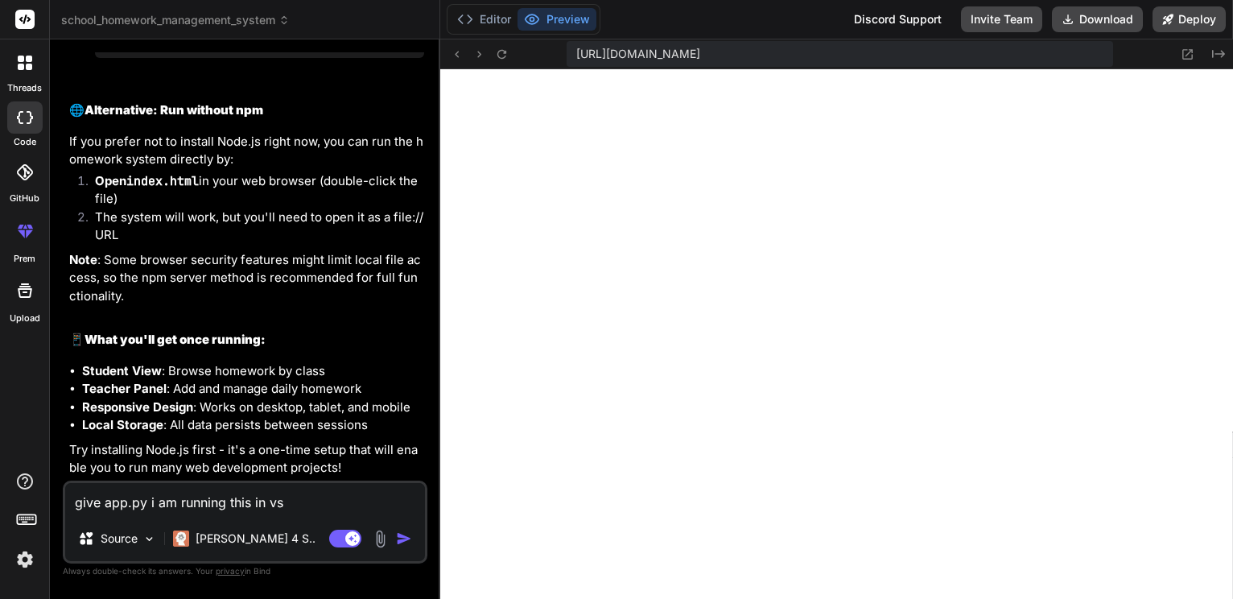
type textarea "x"
type textarea "give app.py i am running this in vs c"
type textarea "x"
type textarea "give app.py i am running this in vs co"
type textarea "x"
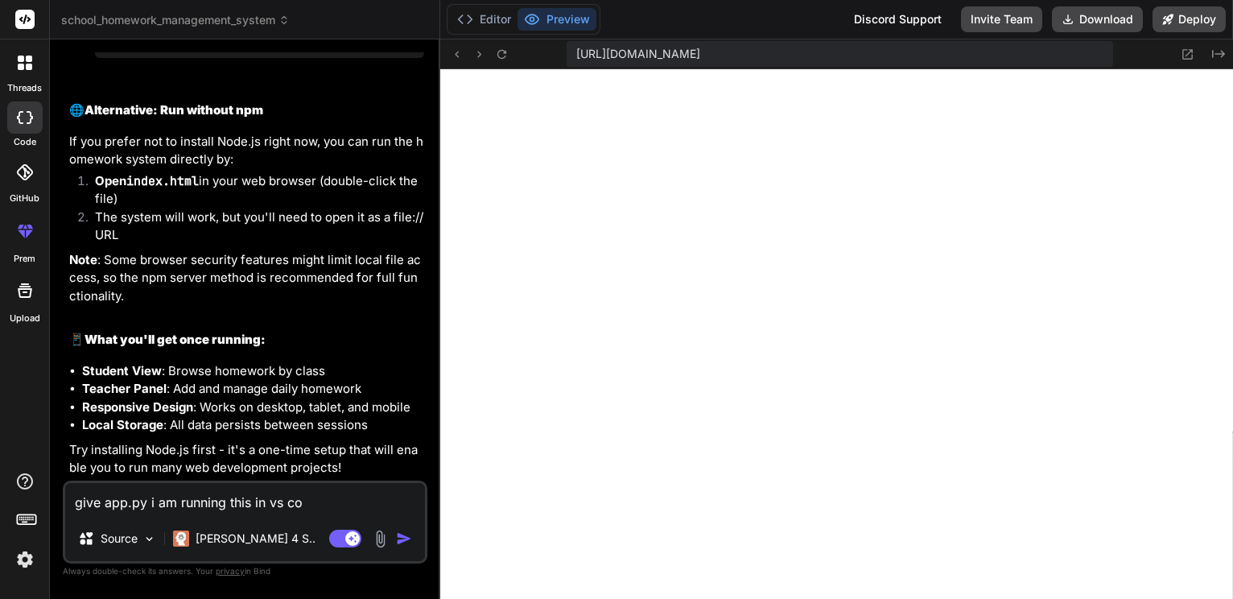
type textarea "give app.py i am running this in vs cod"
type textarea "x"
type textarea "give app.py i am running this in vs code"
type textarea "x"
type textarea "give app.py i am running this in vs code"
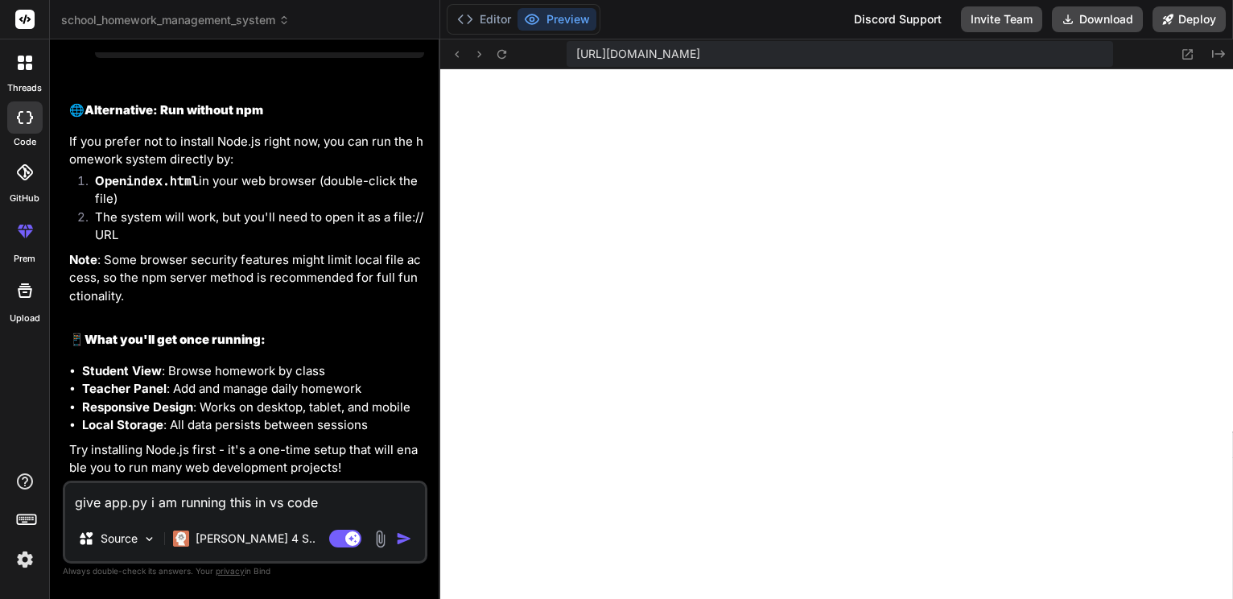
click at [398, 534] on img "button" at bounding box center [404, 538] width 16 height 16
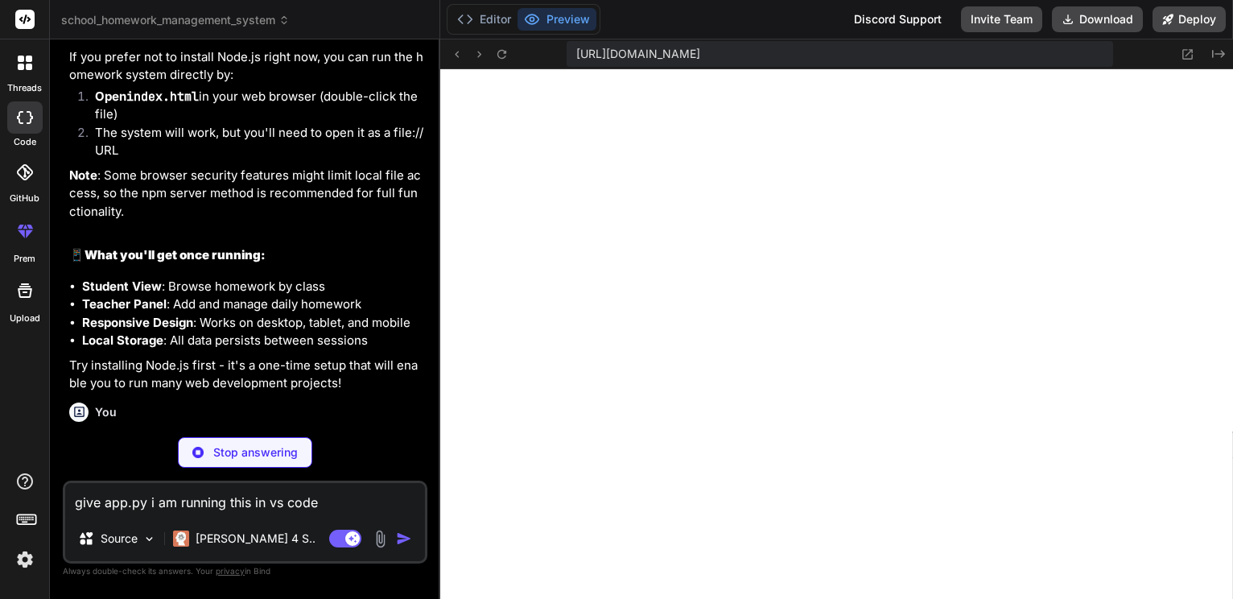
scroll to position [2498, 0]
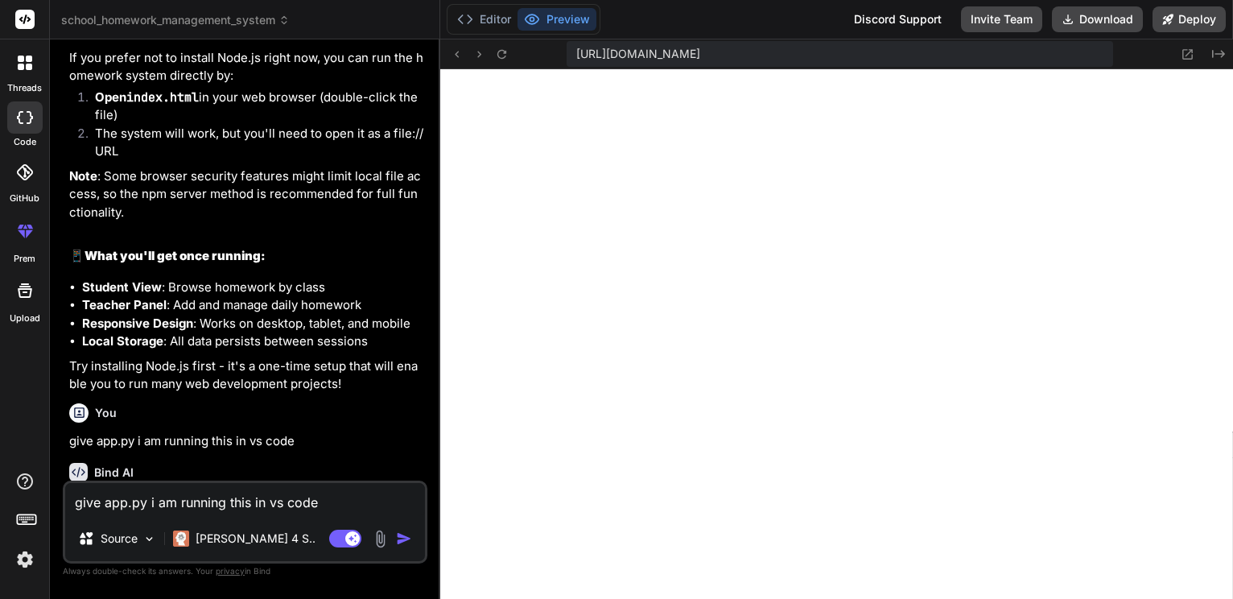
type textarea "x"
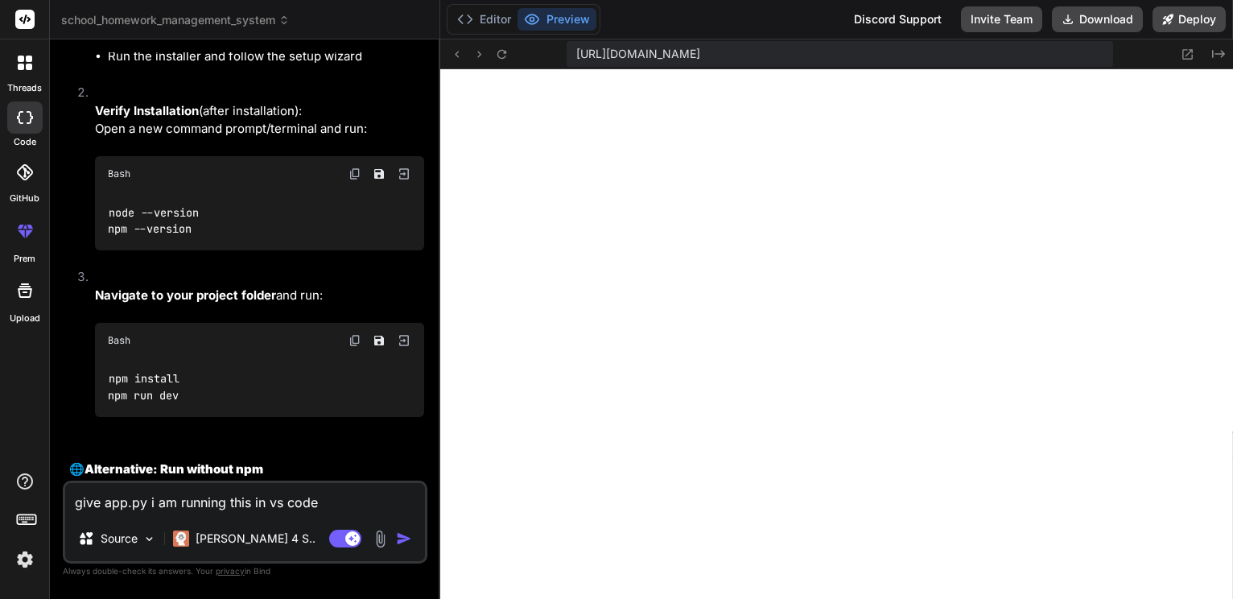
scroll to position [2158, 0]
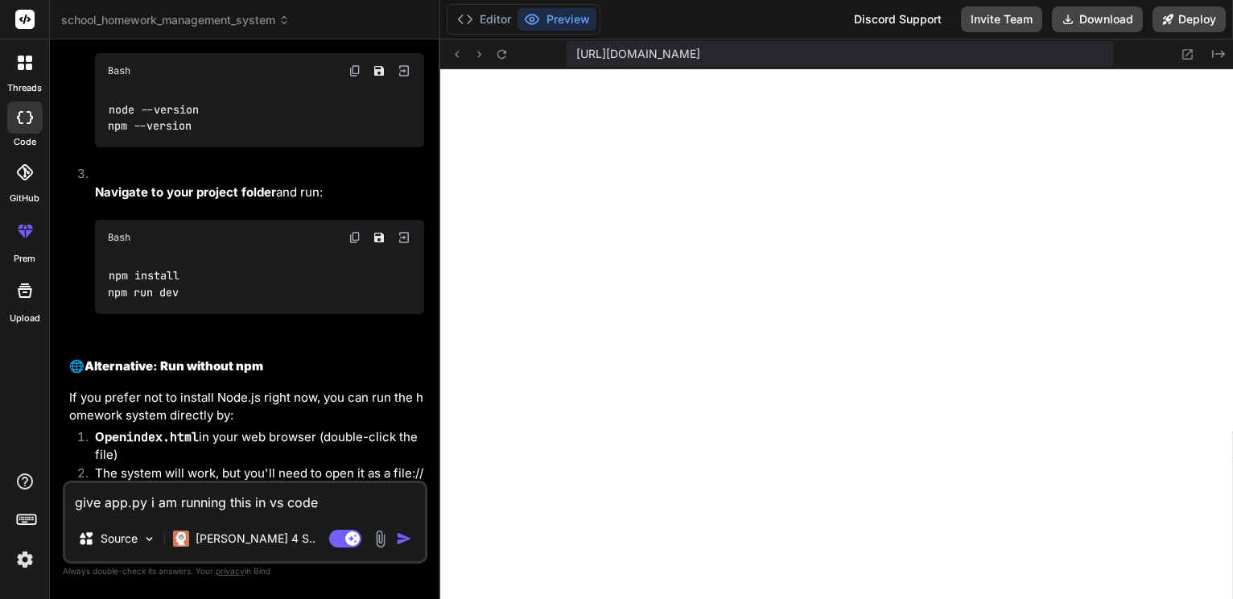
click at [348, 77] on img at bounding box center [354, 70] width 13 height 13
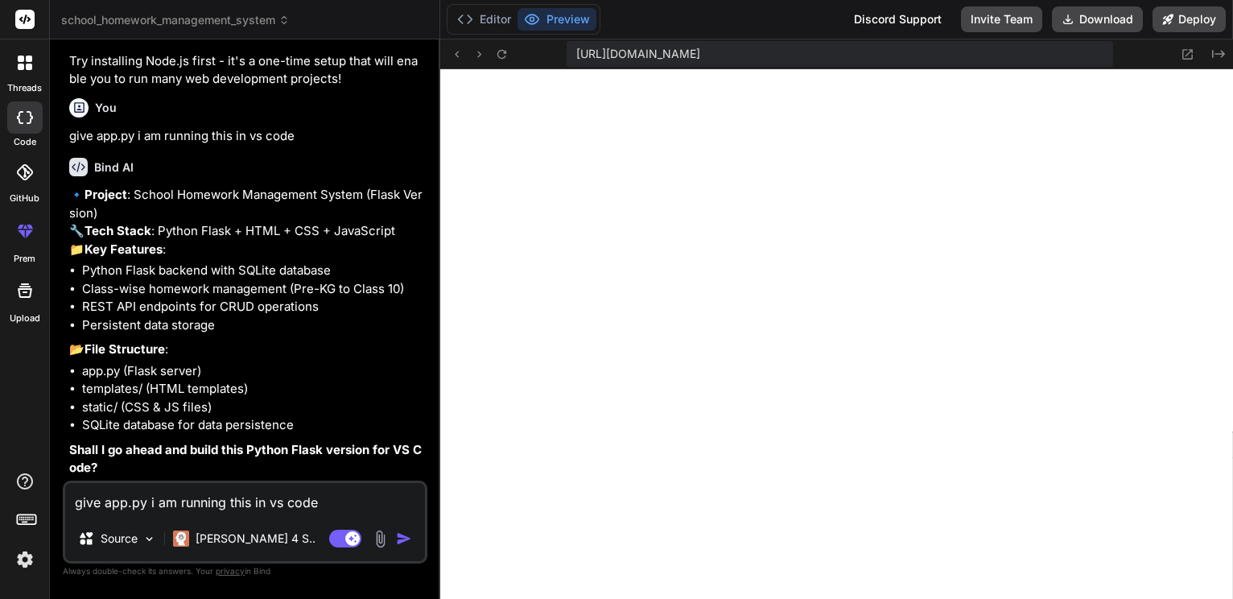
scroll to position [3033, 0]
click at [148, 492] on textarea "give app.py i am running this in vs code" at bounding box center [245, 499] width 360 height 33
type textarea "y"
type textarea "x"
type textarea "ye"
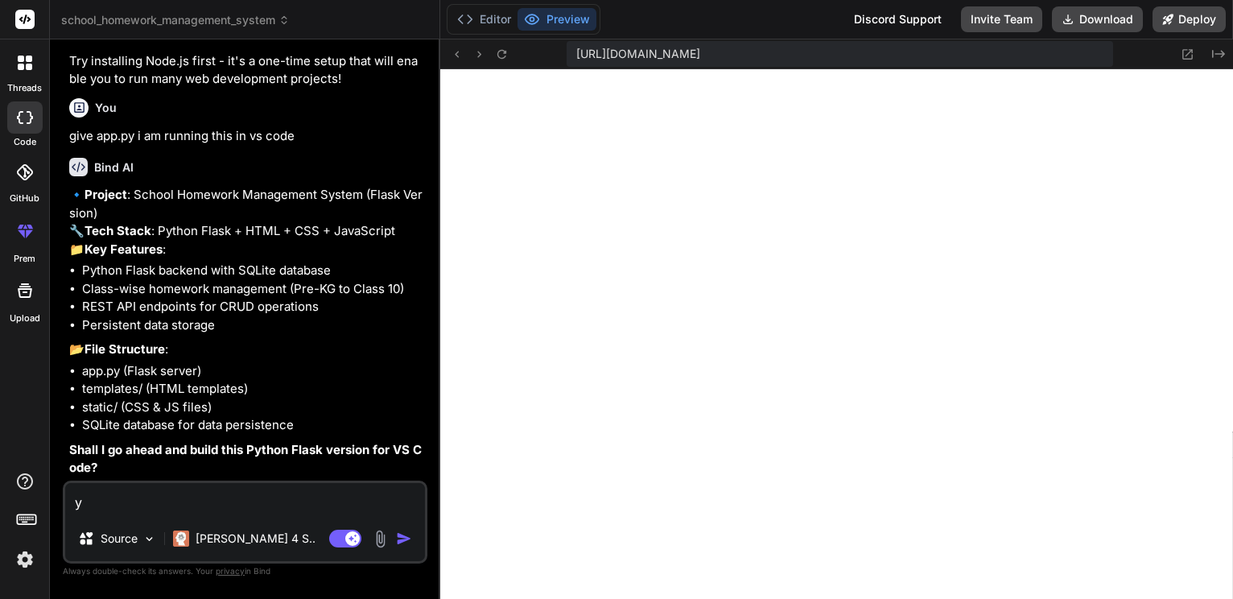
type textarea "x"
type textarea "yes"
type textarea "x"
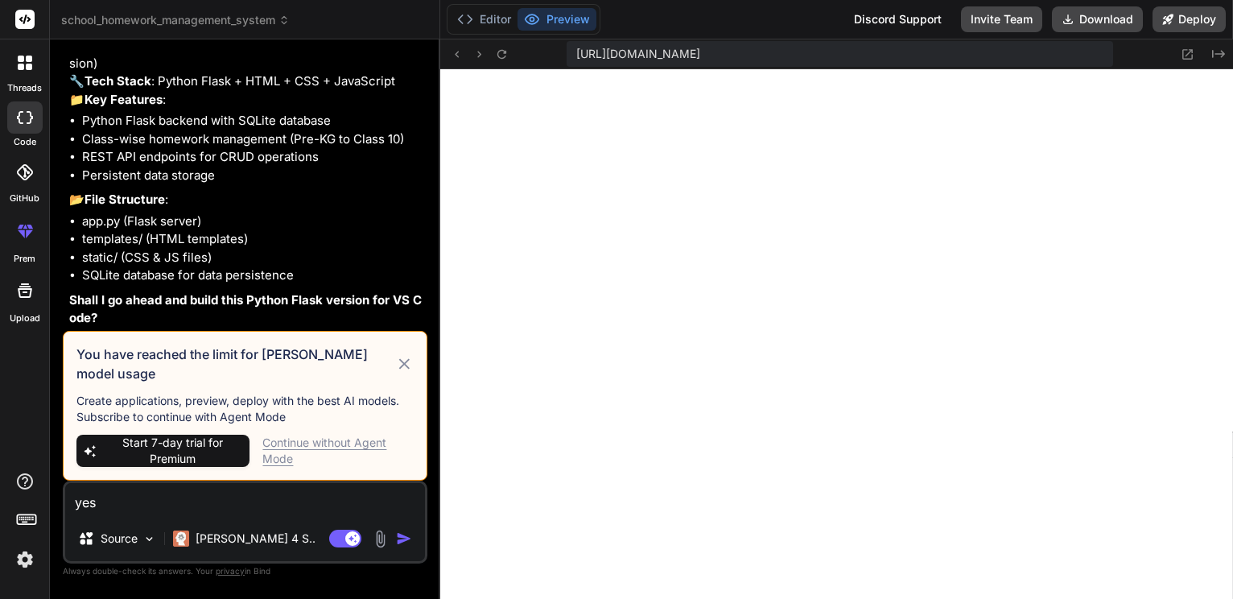
click at [148, 492] on textarea "yes" at bounding box center [245, 499] width 360 height 33
type textarea "yes"
click at [348, 434] on div "Continue without Agent Mode" at bounding box center [337, 450] width 151 height 32
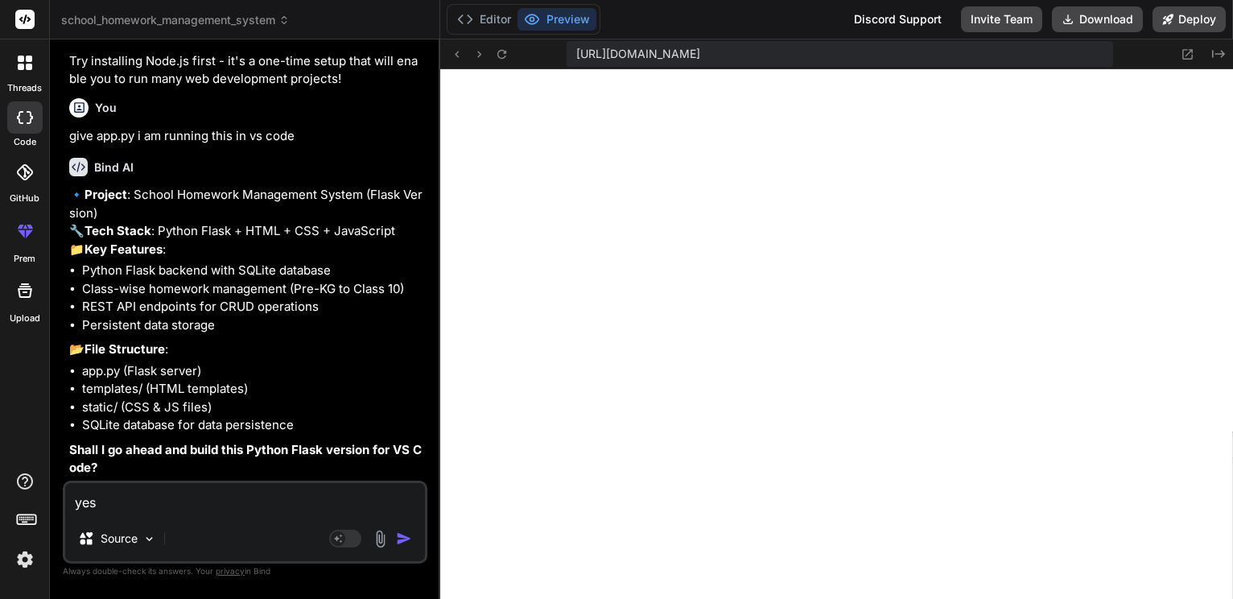
click at [399, 536] on img "button" at bounding box center [404, 538] width 16 height 16
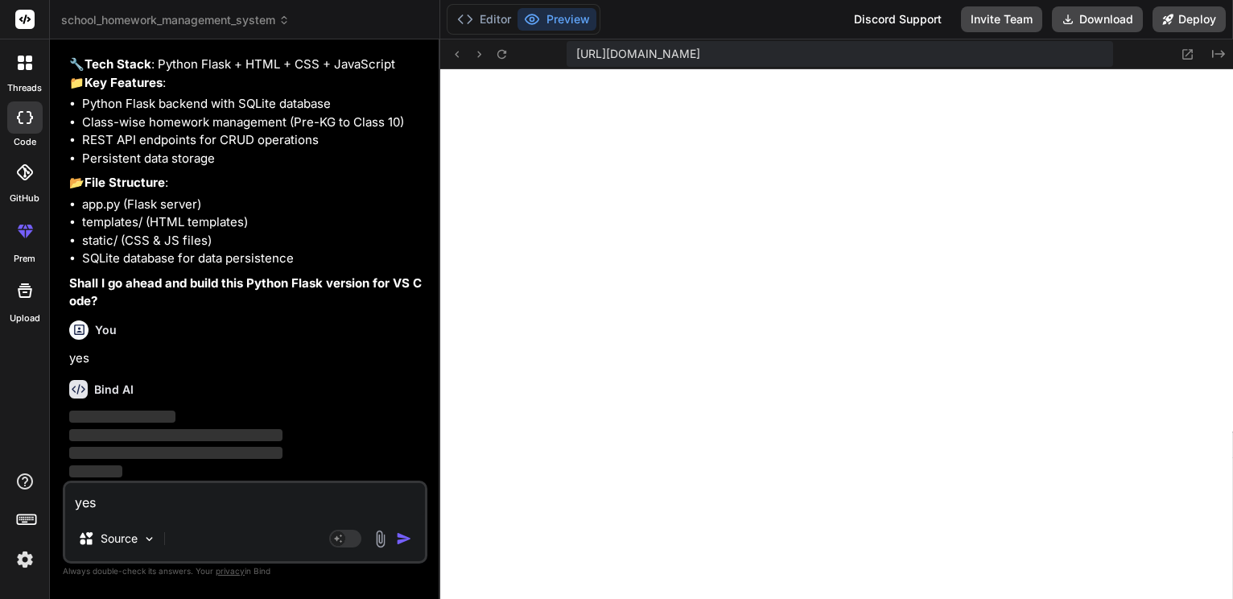
scroll to position [3207, 0]
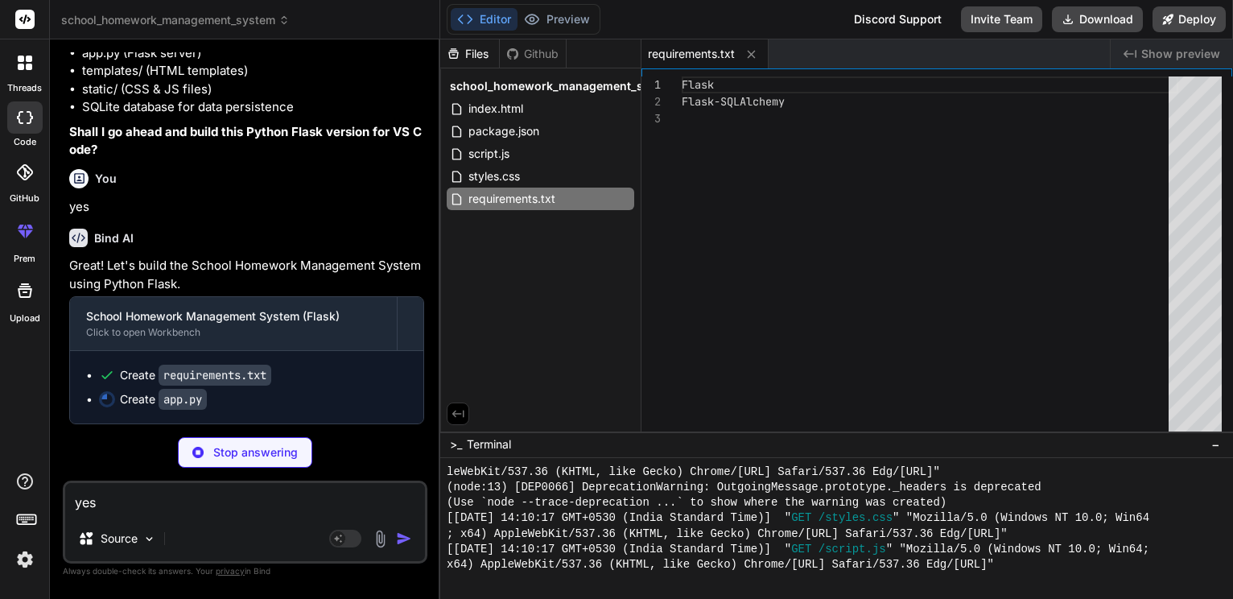
type textarea "x"
type textarea "def delete_homework(homework_id): homework = Homework.query.get_or_404(homework…"
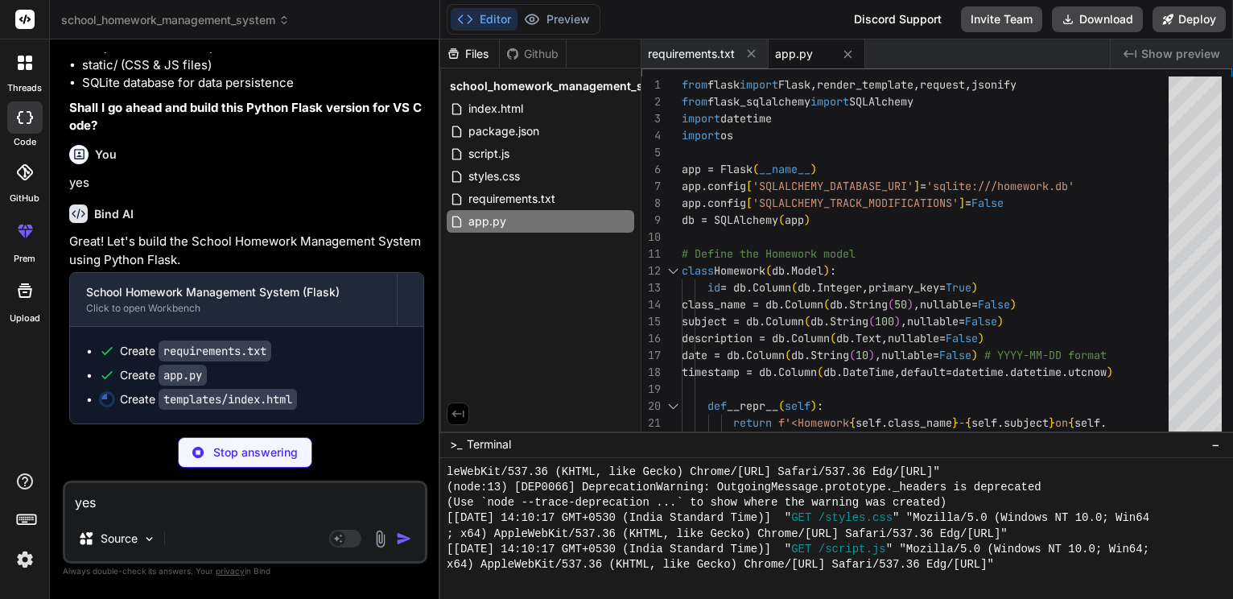
type textarea "x"
type textarea "</div> </div> <script src="{{ url_for('static', filename='script.js') }}"></scr…"
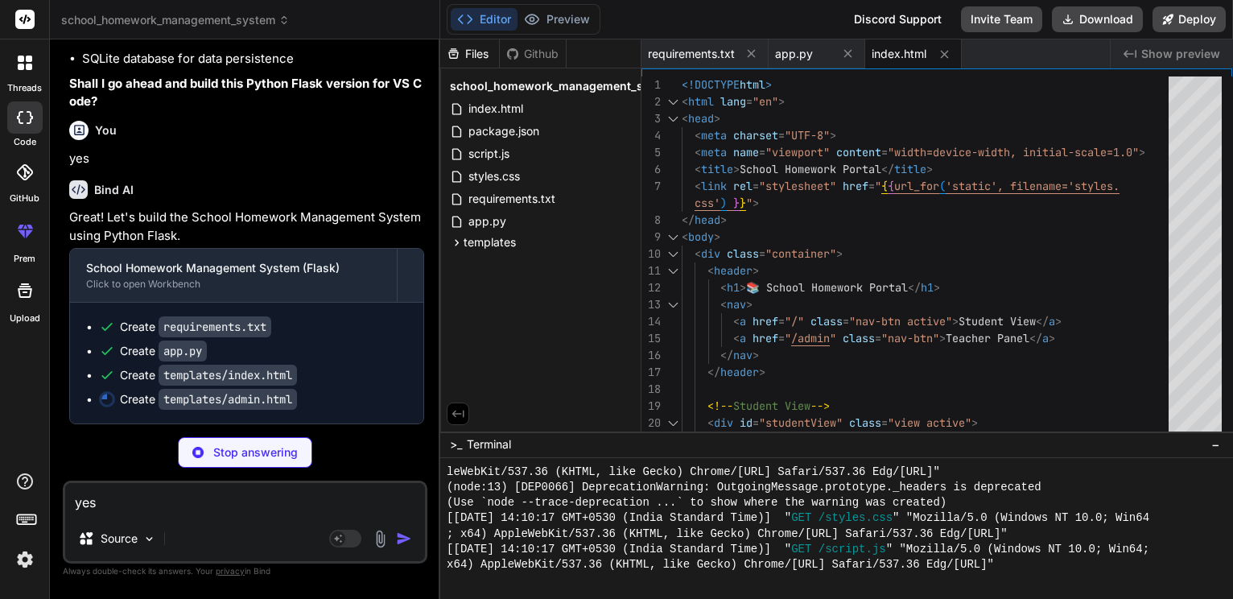
type textarea "x"
type textarea "</html>"
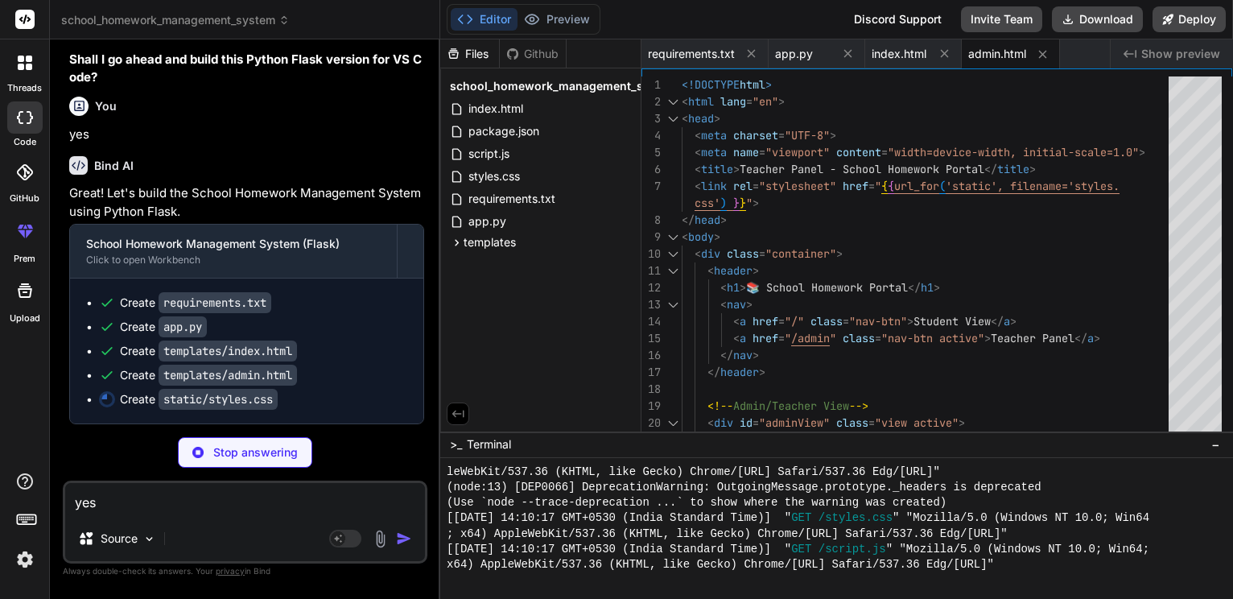
scroll to position [3481, 0]
type textarea "x"
type textarea "width: 100%; } .homework-header { flex-direction: column; gap: 15px; text-align…"
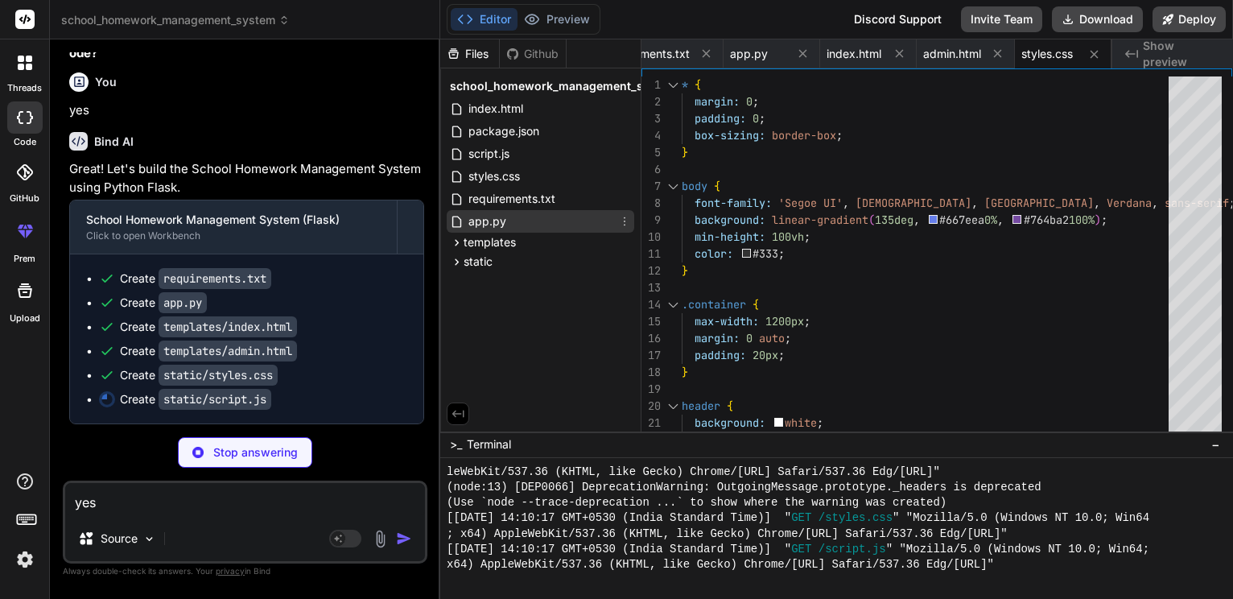
type textarea "x"
click at [499, 231] on span "app.py" at bounding box center [487, 221] width 41 height 19
type textarea "def delete_homework(homework_id): homework = Homework.query.get_or_404(homework…"
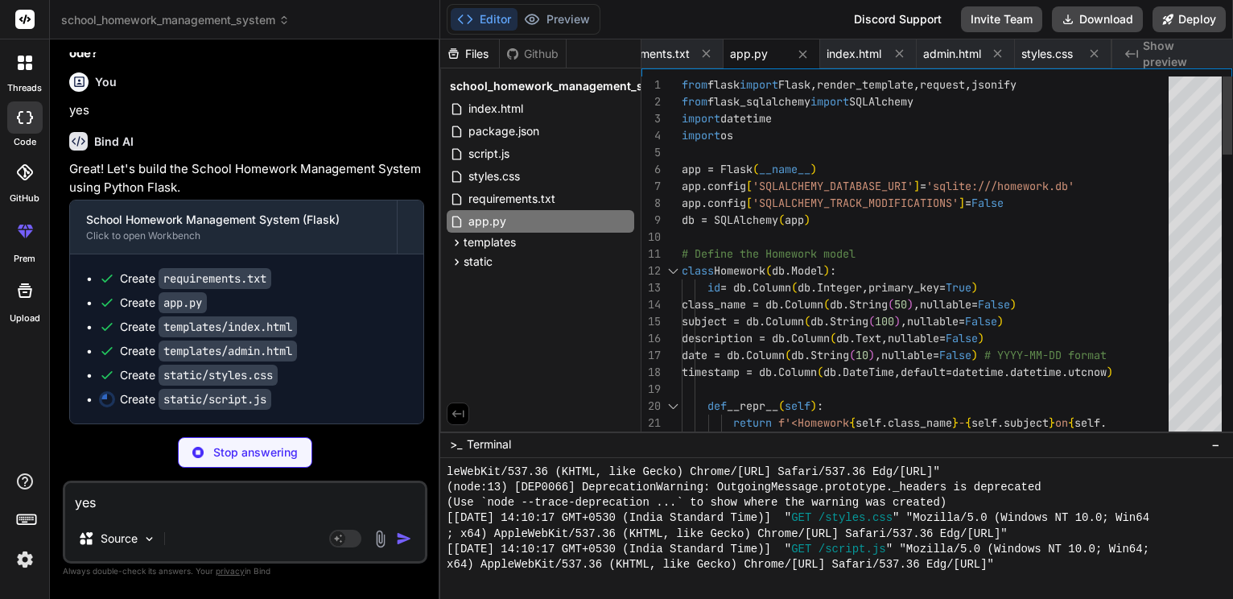
type textarea "x"
type textarea "adminClassSelect.addEventListener('change', loadAdminHomework); homeworkDateInp…"
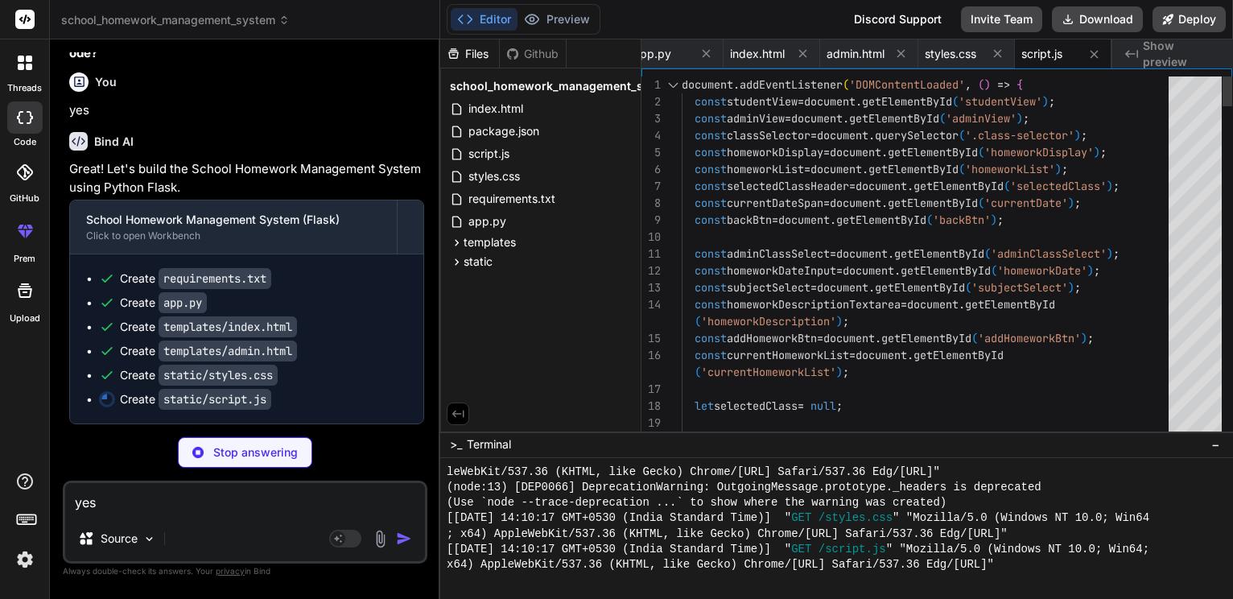
scroll to position [756, 0]
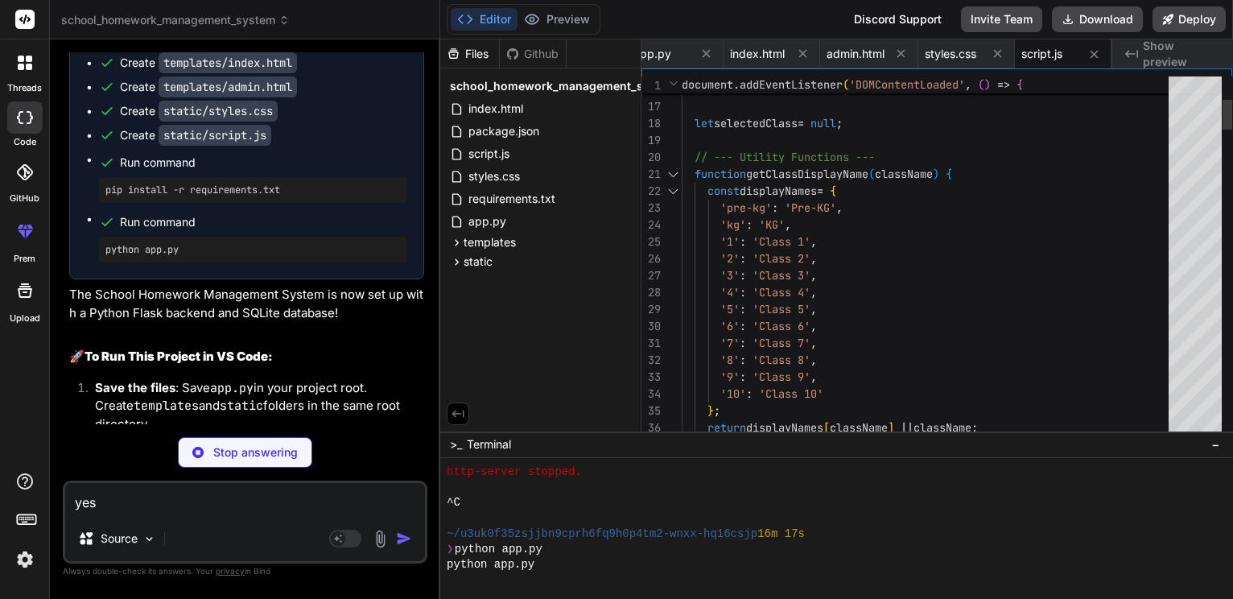
type textarea "x"
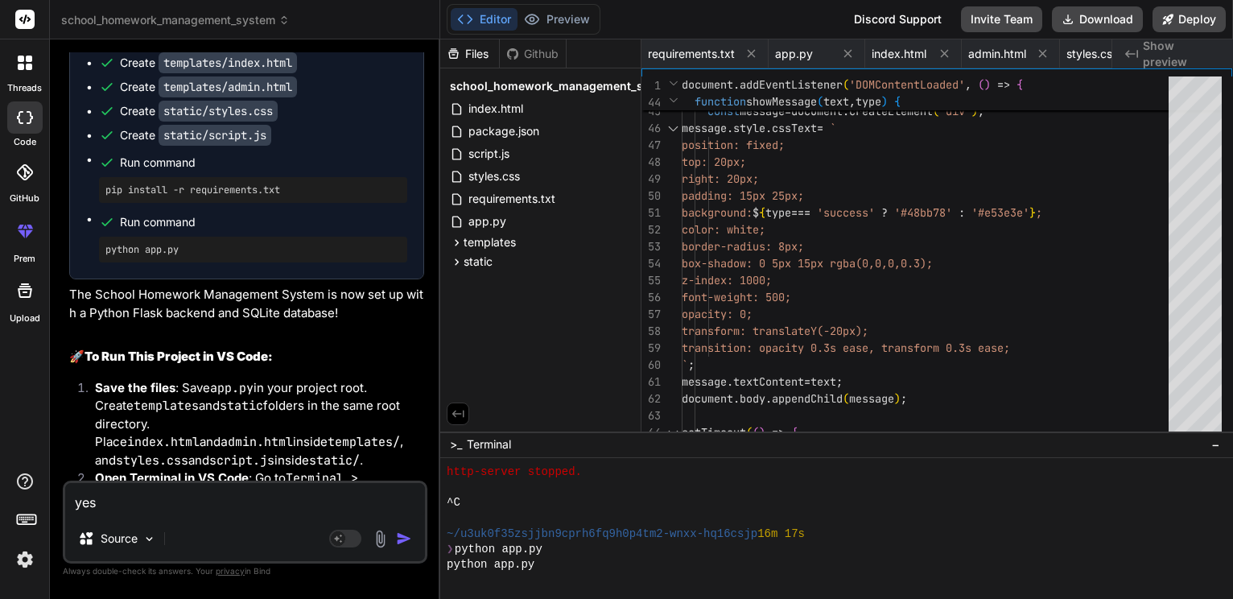
scroll to position [958, 0]
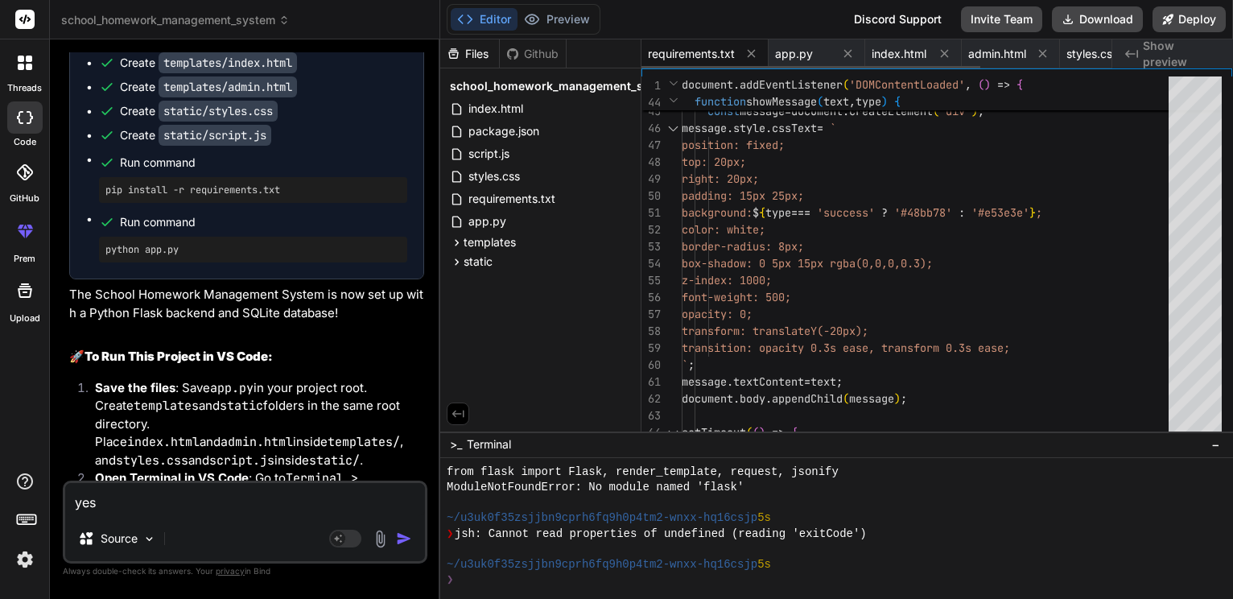
click at [679, 48] on span "requirements.txt" at bounding box center [691, 54] width 87 height 16
type textarea "Flask Flask-SQLAlchemy"
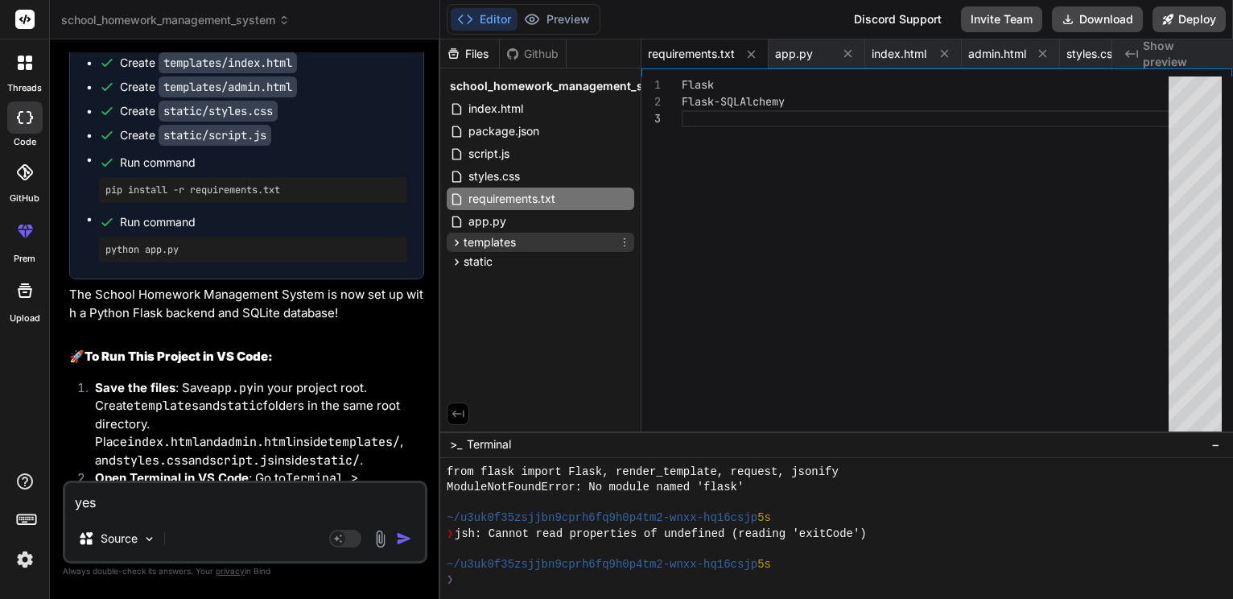
click at [568, 252] on div "templates" at bounding box center [540, 242] width 187 height 19
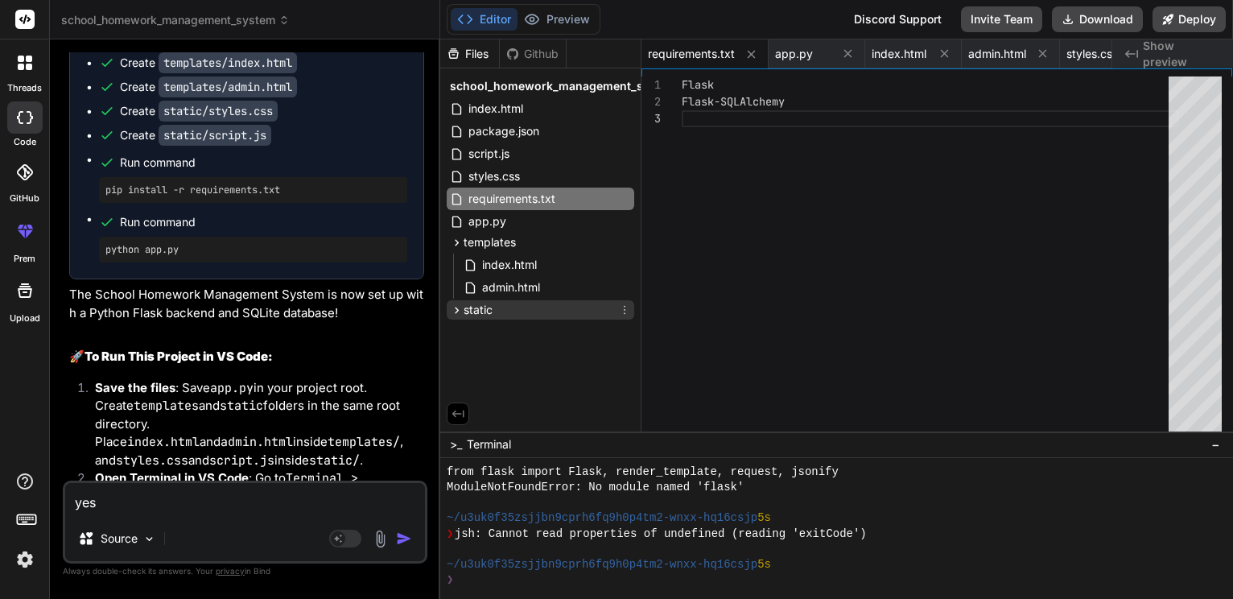
click at [554, 319] on div "static" at bounding box center [540, 309] width 187 height 19
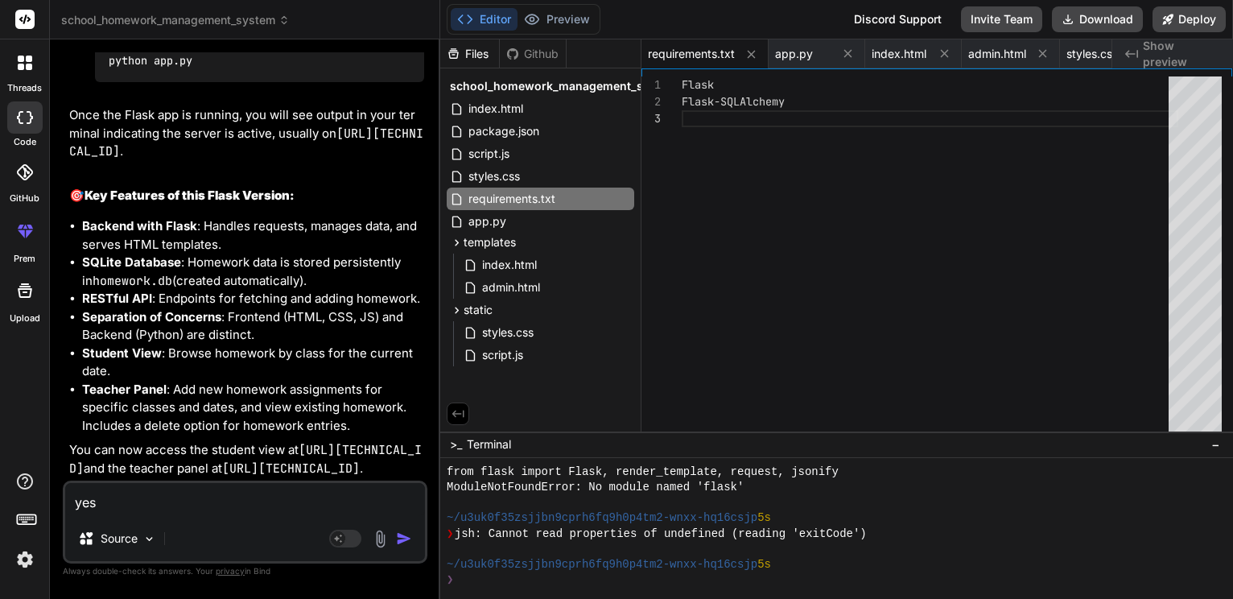
scroll to position [4671, 0]
click at [154, 498] on textarea "yes" at bounding box center [245, 499] width 360 height 33
type textarea "a"
type textarea "x"
type textarea "an"
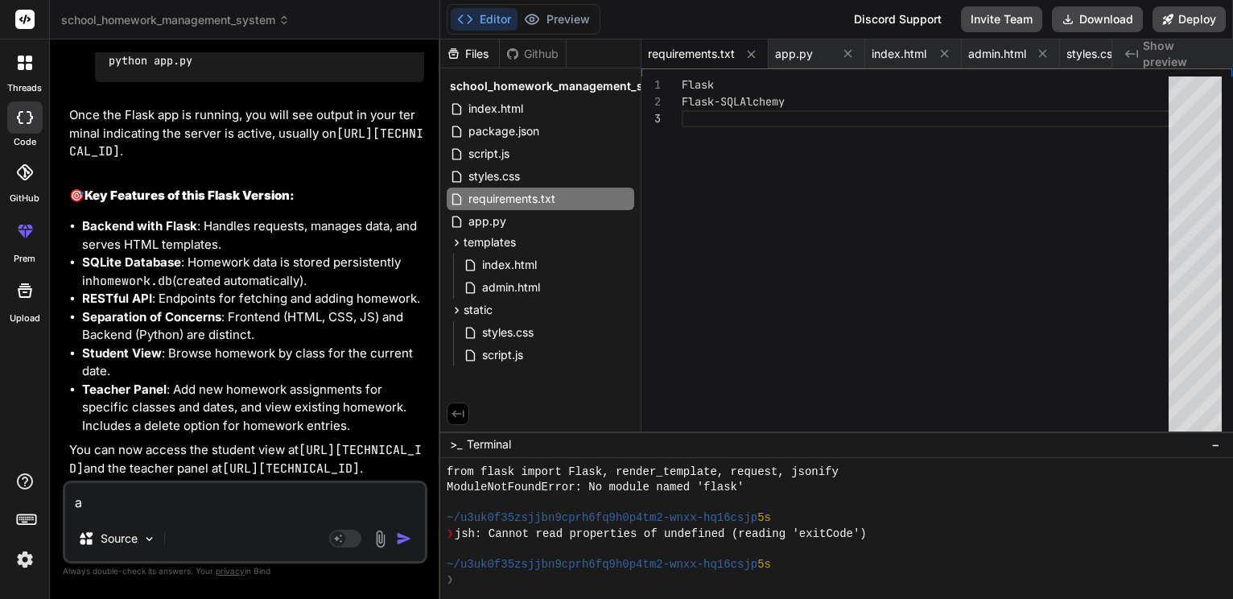
type textarea "x"
type textarea "and"
type textarea "x"
type textarea "and"
type textarea "x"
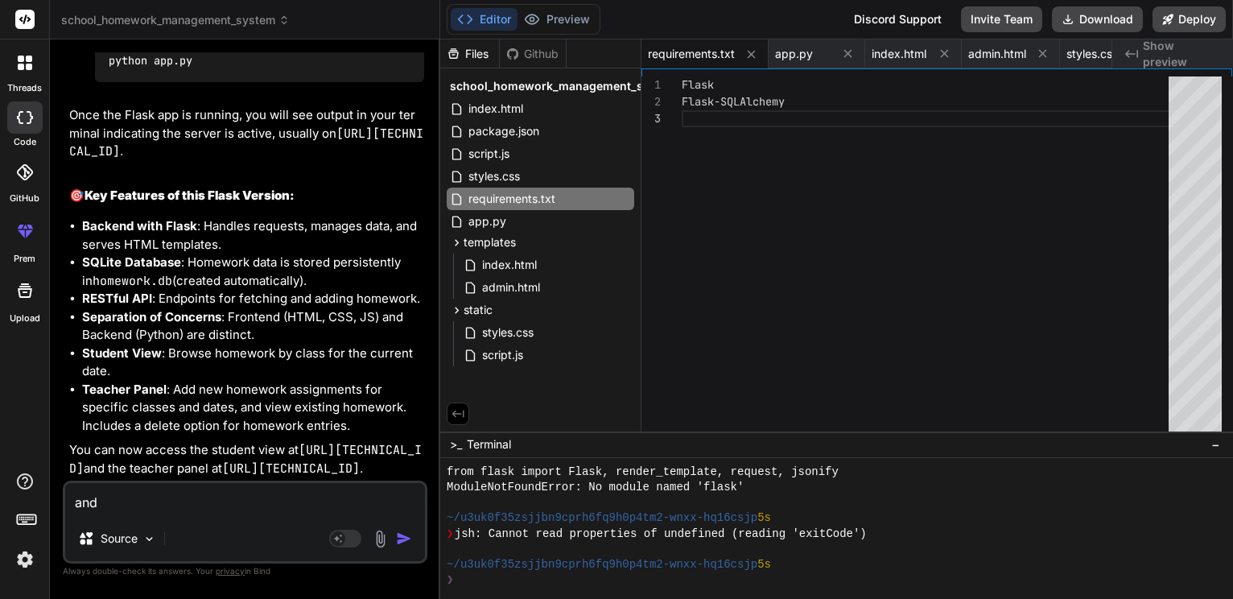
type textarea "and i"
type textarea "x"
type textarea "and in"
type textarea "x"
type textarea "and in"
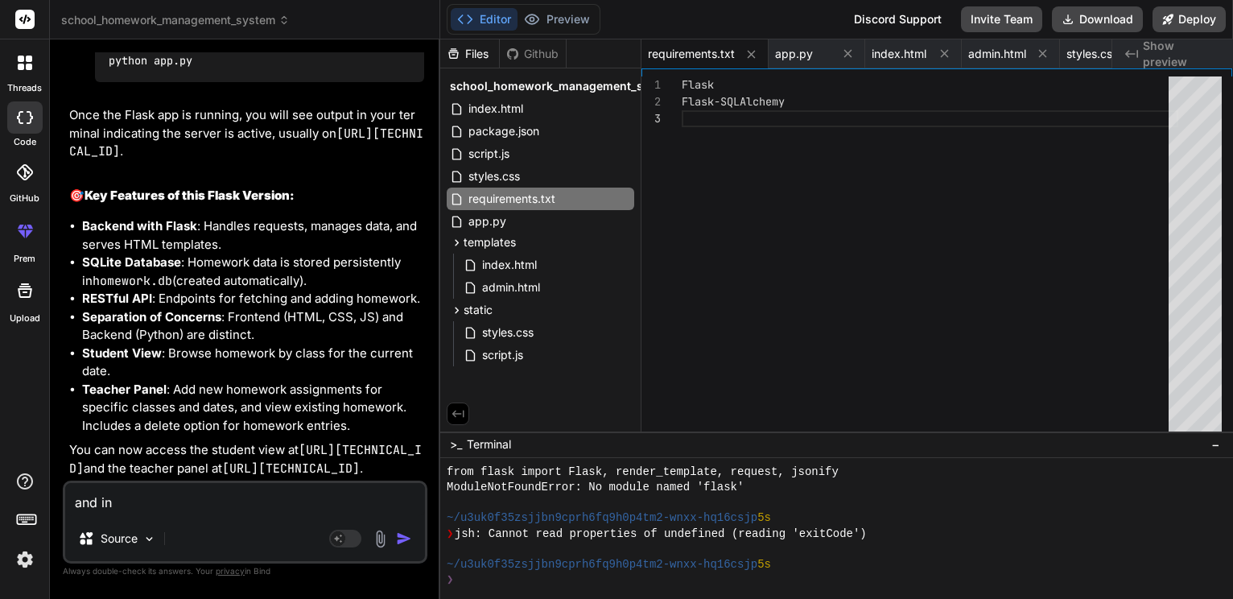
type textarea "x"
type textarea "and in u"
type textarea "x"
type textarea "and in us"
type textarea "x"
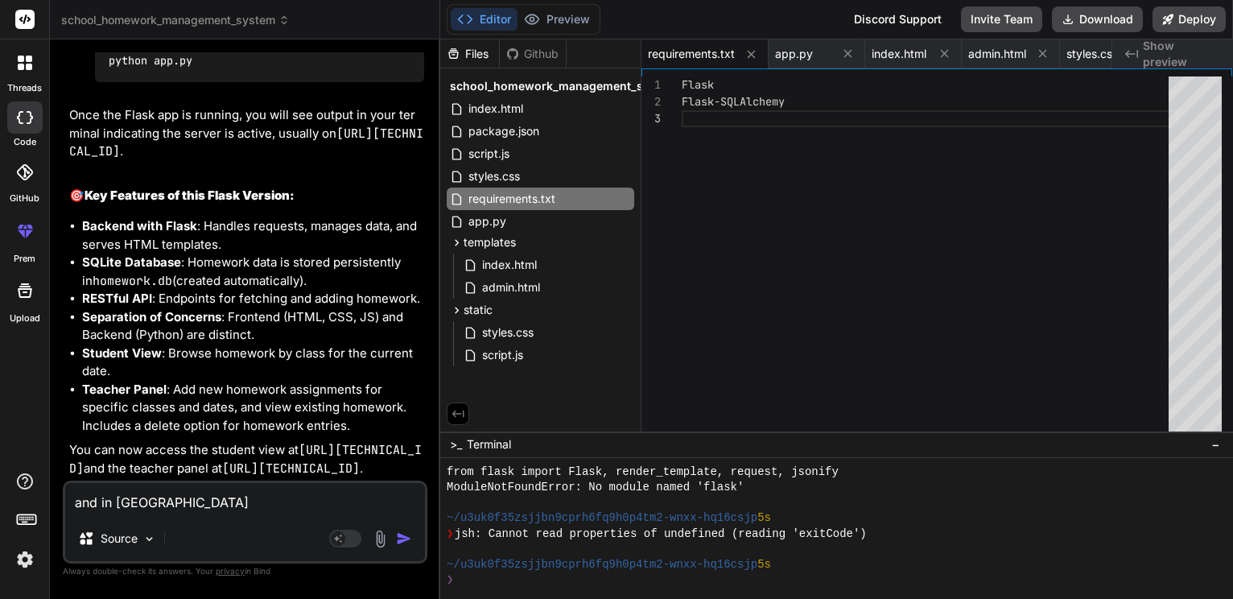
type textarea "and in use"
type textarea "x"
type textarea "and in user"
type textarea "x"
type textarea "and in user"
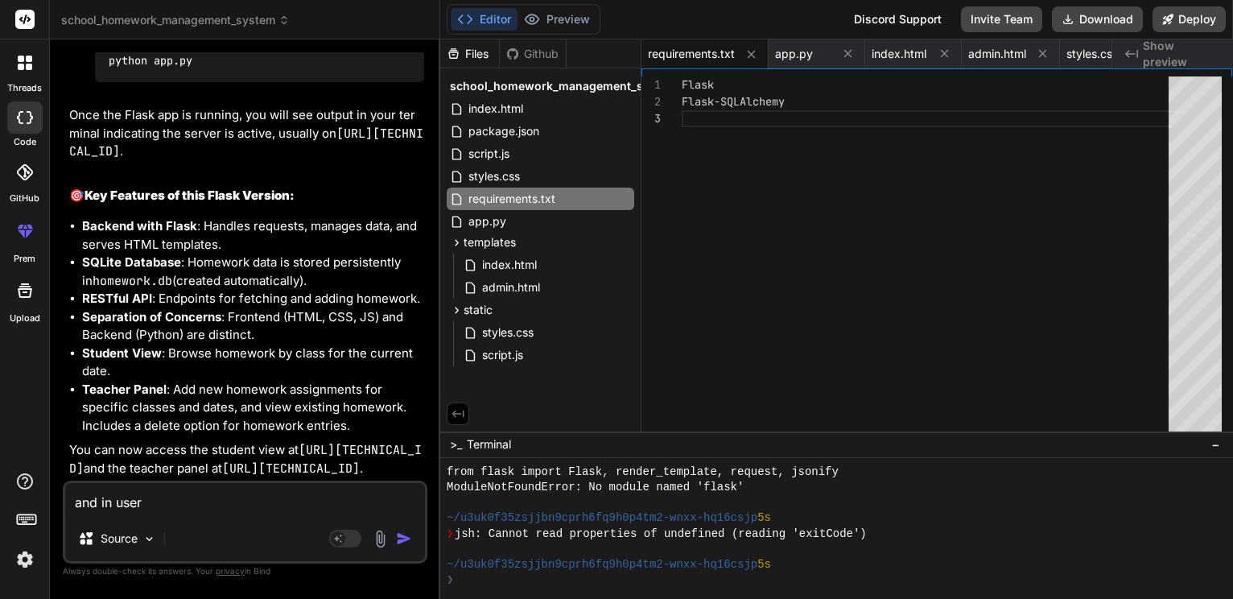
type textarea "x"
type textarea "and in user p"
type textarea "x"
type textarea "and in user pa"
type textarea "x"
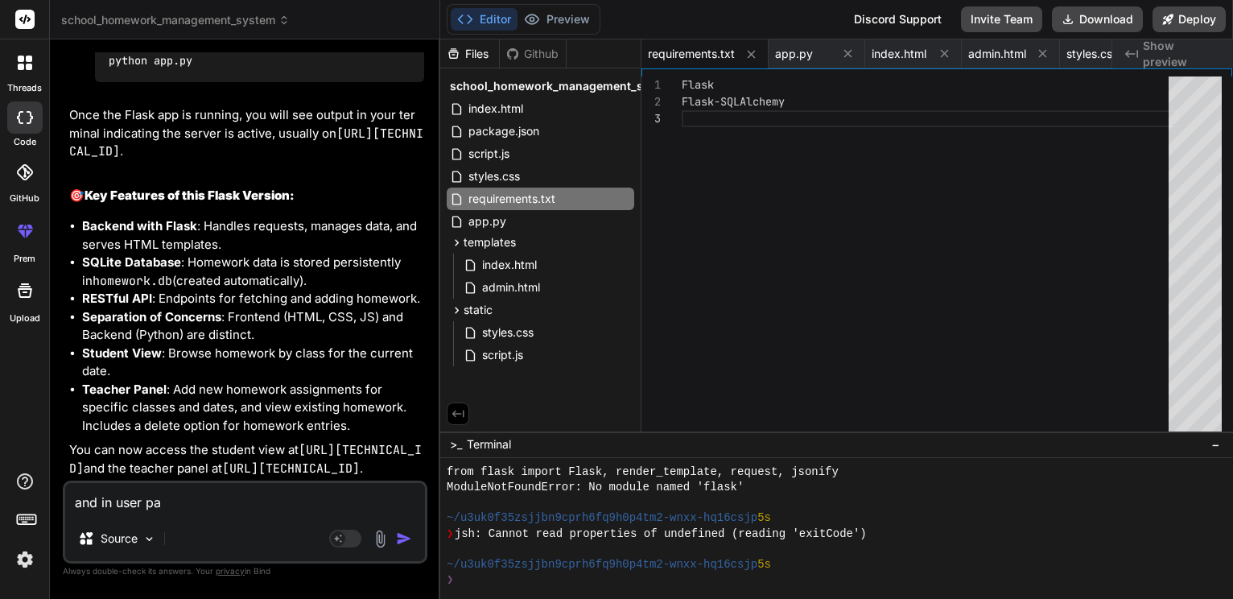
type textarea "and in user pag"
type textarea "x"
type textarea "and in user page"
type textarea "x"
type textarea "and in user page"
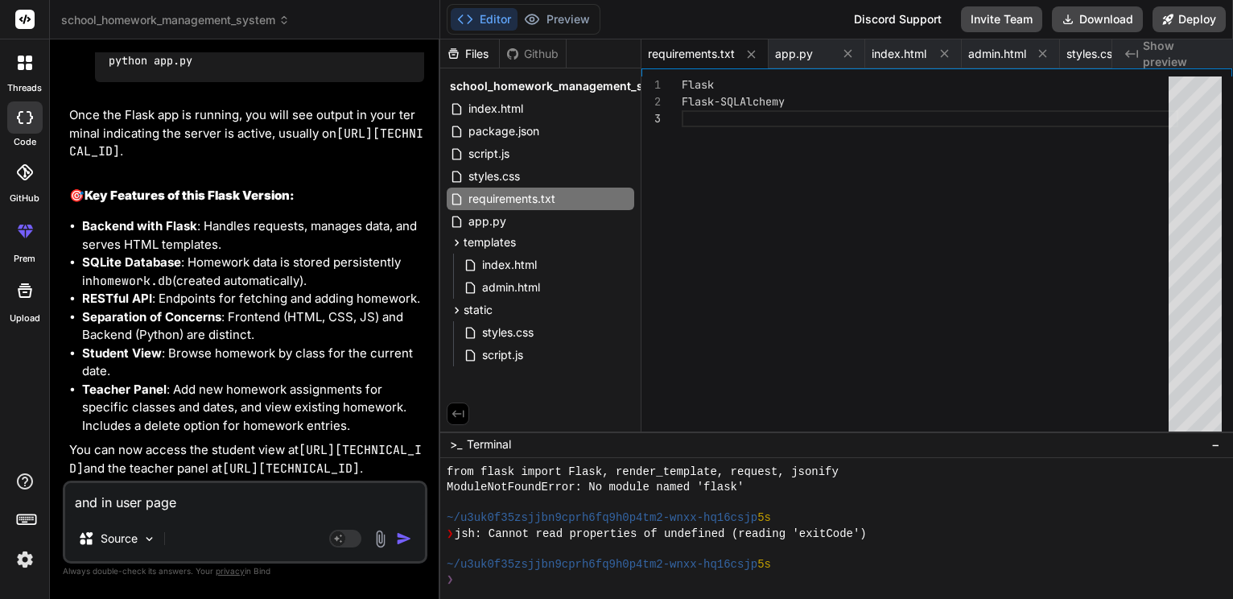
type textarea "x"
type textarea "and in user page l"
type textarea "x"
type textarea "and in user page le"
type textarea "x"
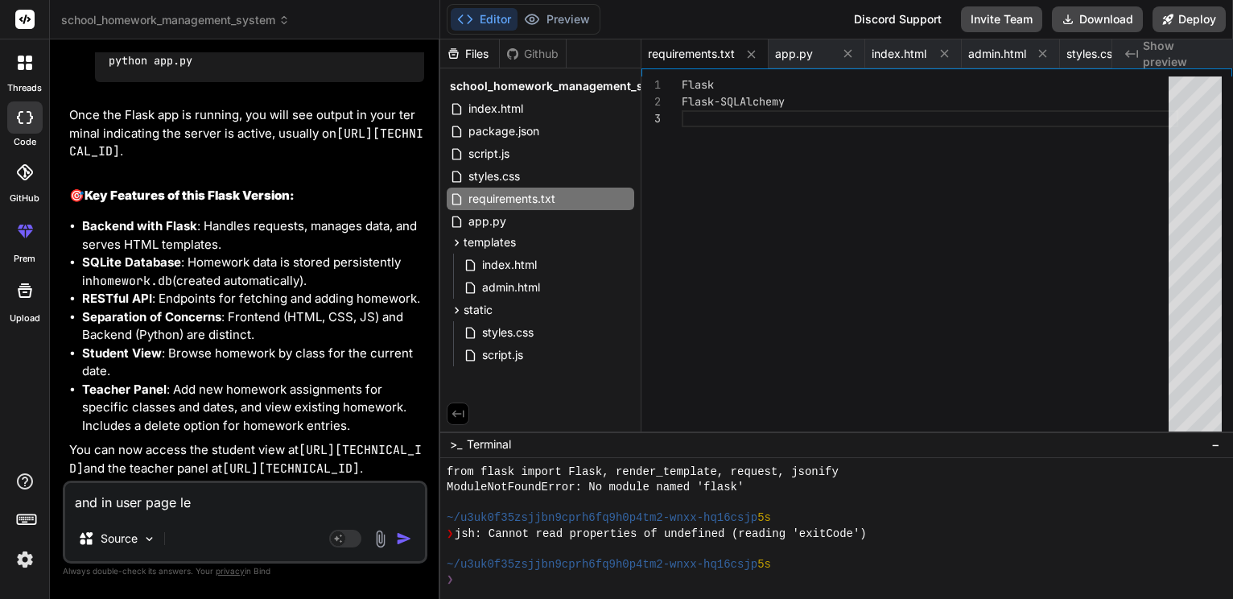
type textarea "and in user page let"
type textarea "x"
type textarea "and in user page let"
type textarea "x"
type textarea "and in user page let o"
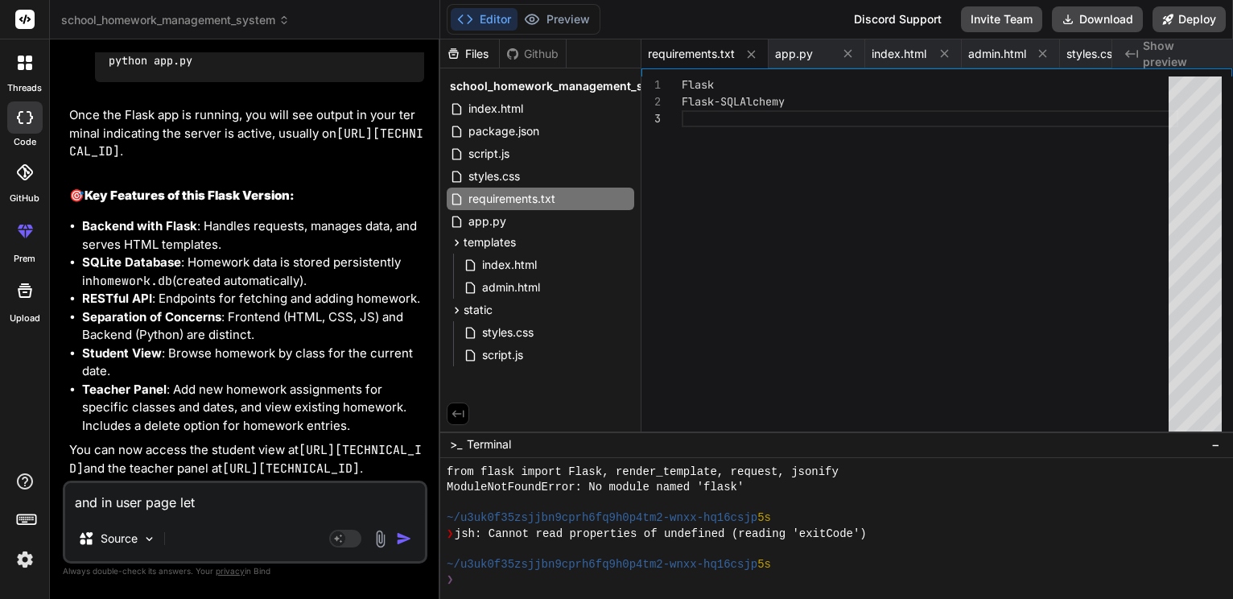
type textarea "x"
type textarea "and in user page let on"
type textarea "x"
type textarea "and in user page let onl"
type textarea "x"
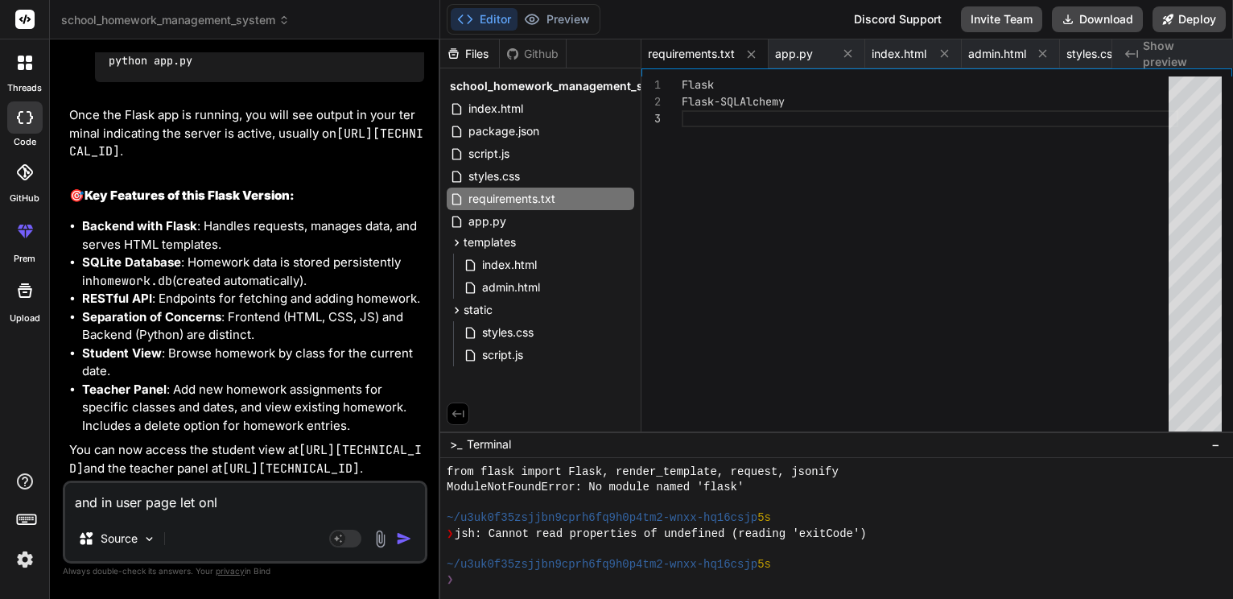
type textarea "and in user page let only"
type textarea "x"
type textarea "and in user page let only"
type textarea "x"
type textarea "and in user page let only t"
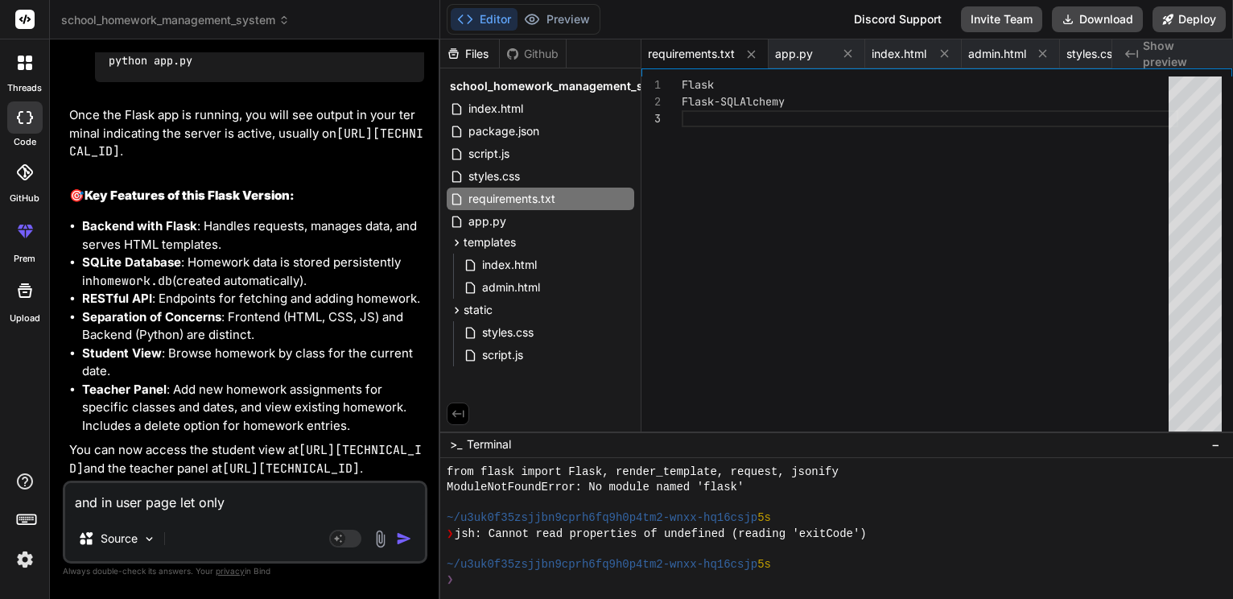
type textarea "x"
type textarea "and in user page let only te"
type textarea "x"
type textarea "and in user page let only tea"
type textarea "x"
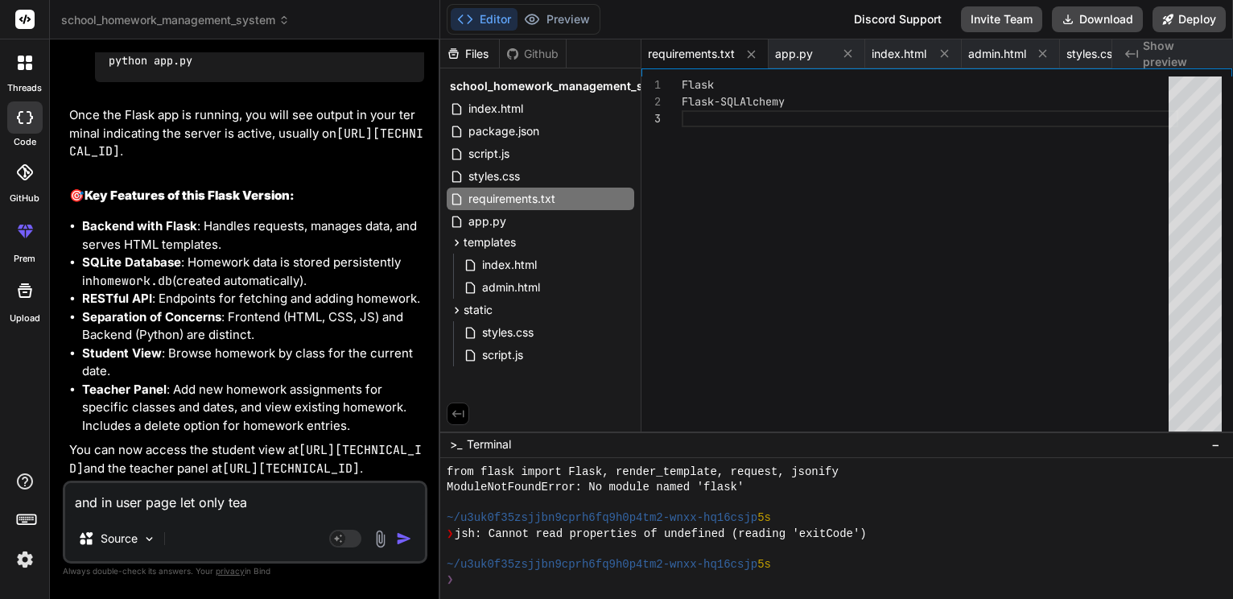
type textarea "and in user page let only teac"
type textarea "x"
type textarea "and in user page let only teach"
type textarea "x"
type textarea "and in user page let only teache"
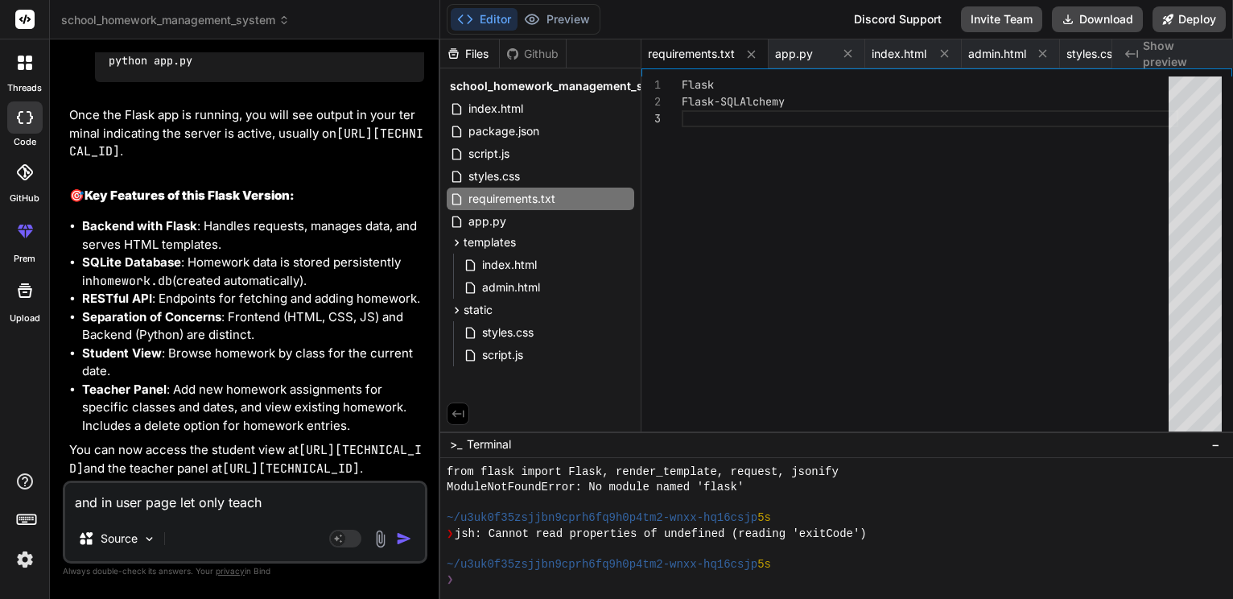
type textarea "x"
type textarea "and in user page let only teacher"
type textarea "x"
type textarea "and in user page let only teacher"
type textarea "x"
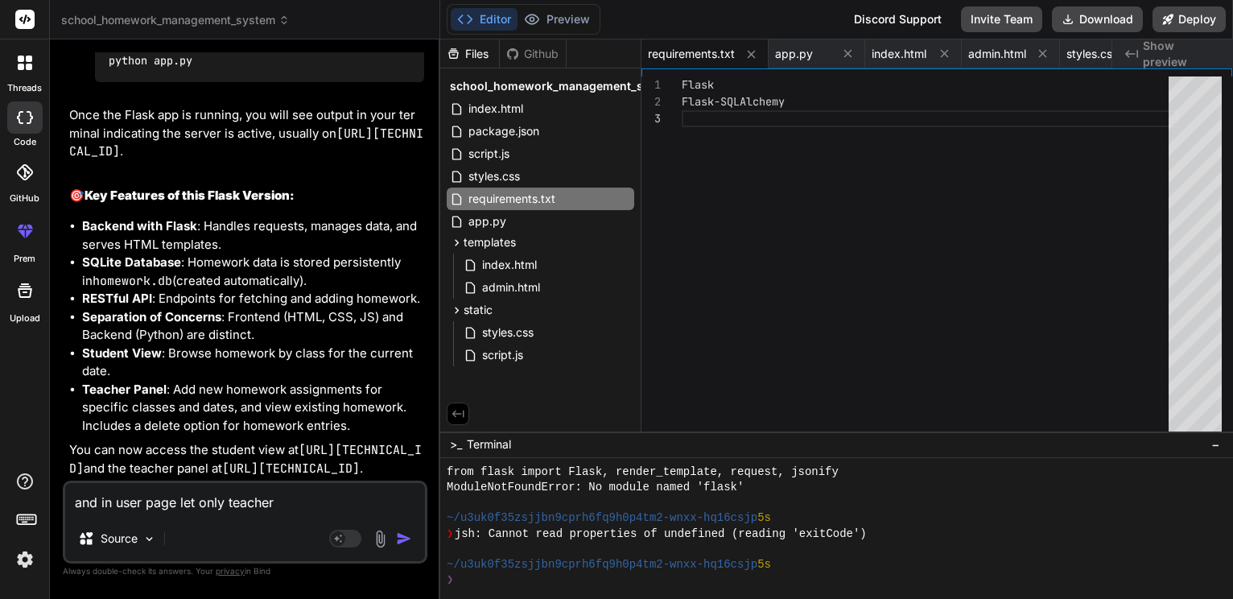
type textarea "and in user page let only teacher u"
type textarea "x"
type textarea "and in user page let only teacher up"
type textarea "x"
type textarea "and in user page let only teacher upl"
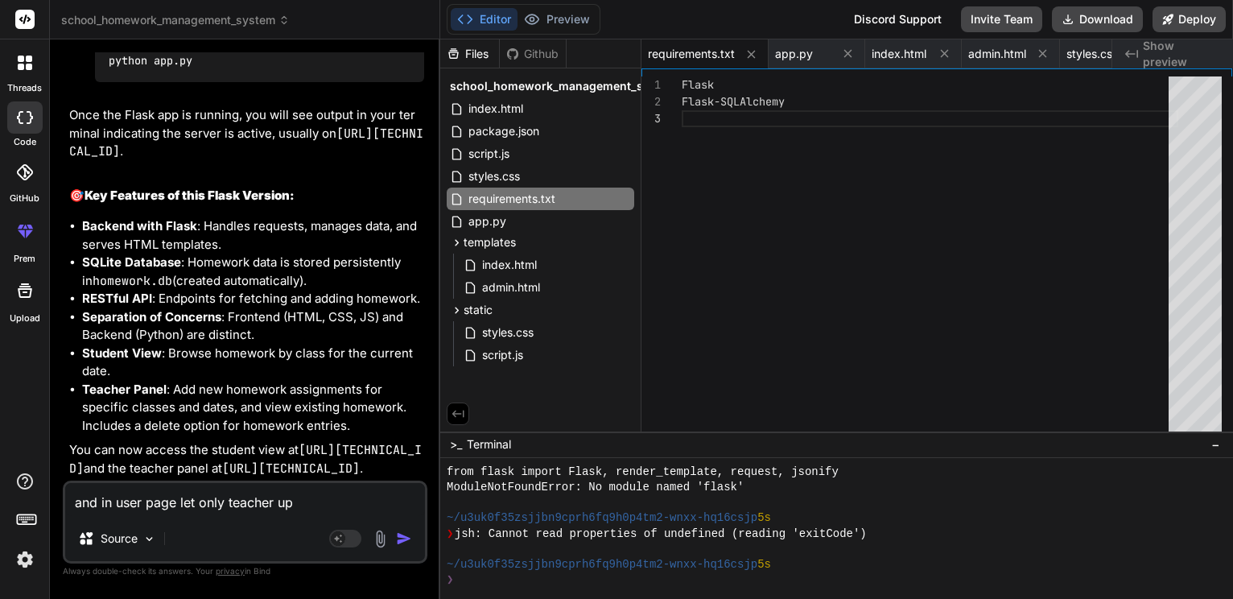
type textarea "x"
type textarea "and in user page let only teacher uplo"
type textarea "x"
type textarea "and in user page let only teacher uploa"
type textarea "x"
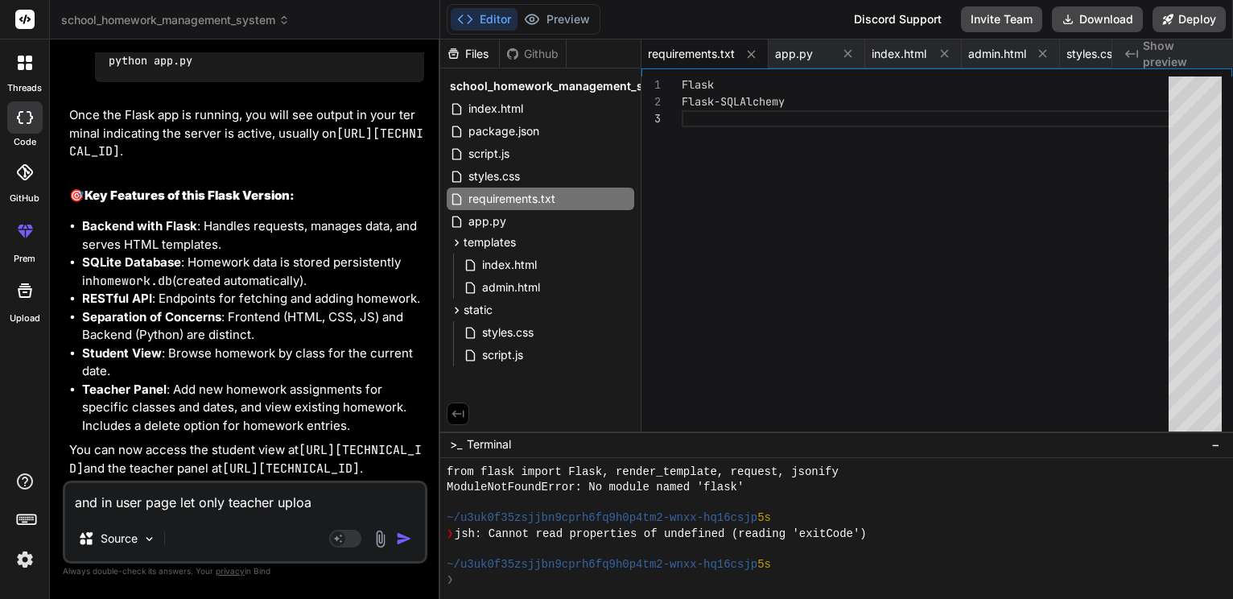
type textarea "and in user page let only teacher upload"
type textarea "x"
type textarea "and in user page let only teacher upload"
type textarea "x"
type textarea "and in user page let only teacher upload t"
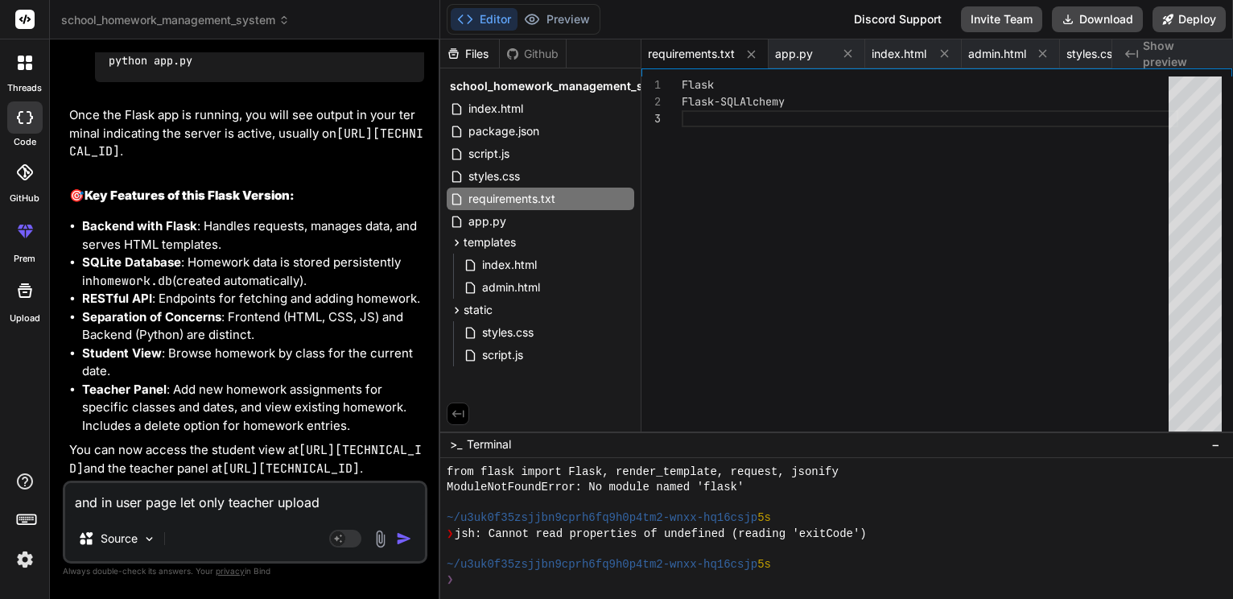
type textarea "x"
type textarea "and in user page let only teacher upload th"
type textarea "x"
type textarea "and in user page let only teacher upload the"
type textarea "x"
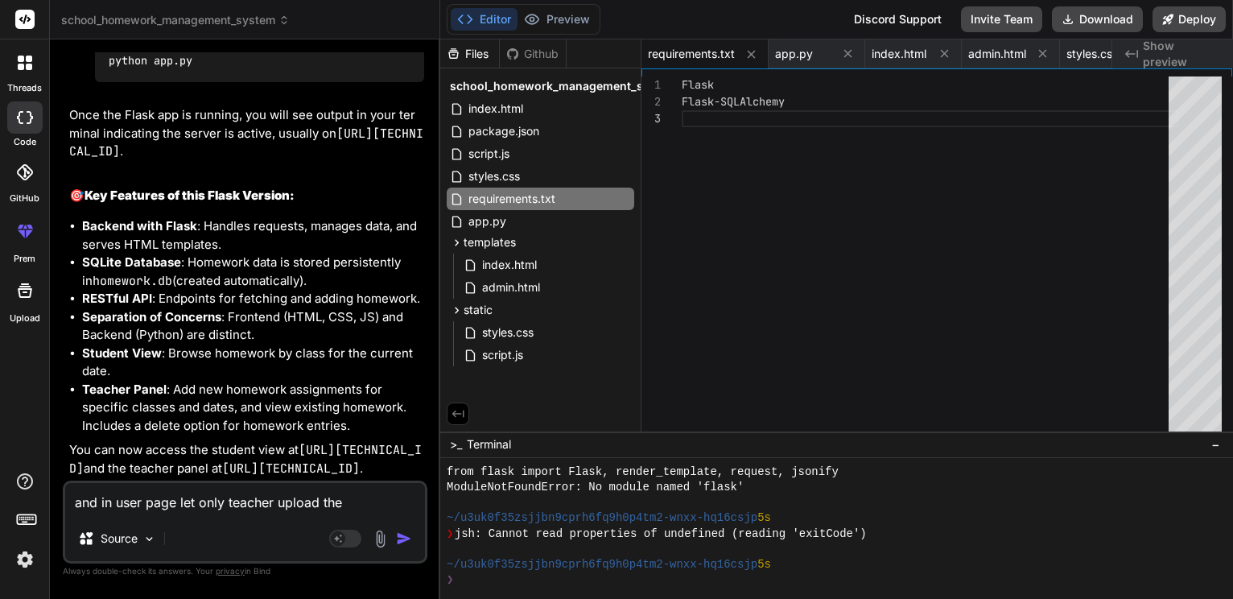
type textarea "and in user page let only teacher upload the"
type textarea "x"
type textarea "and in user page let only teacher upload the h"
type textarea "x"
type textarea "and in user page let only teacher upload the hw"
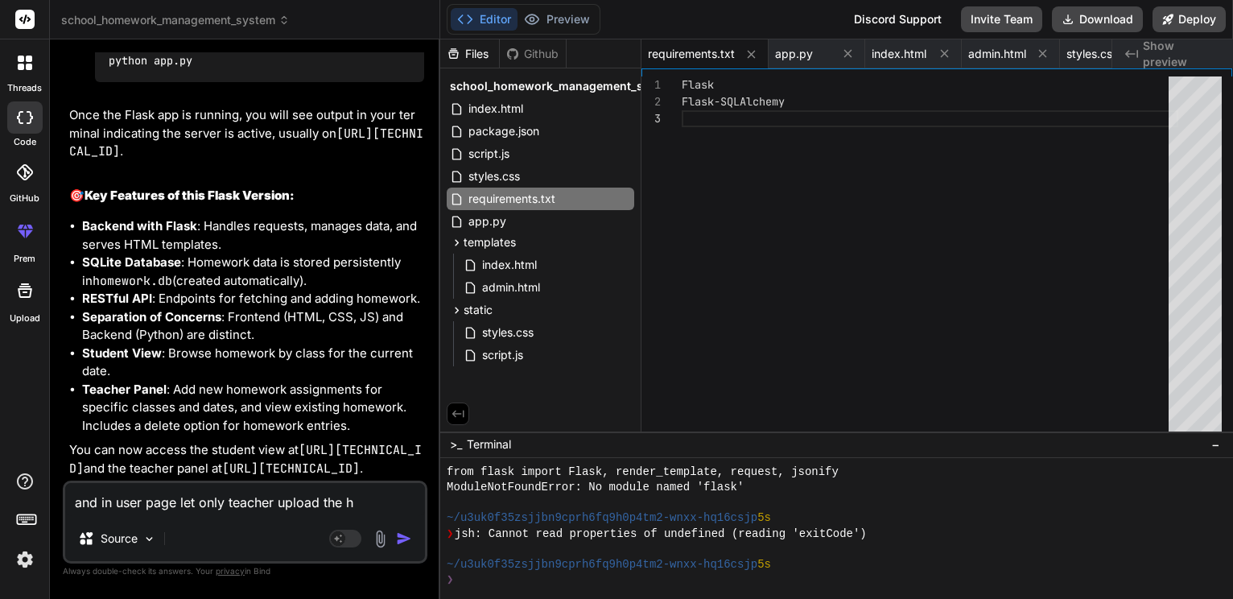
type textarea "x"
type textarea "and in user page let only teacher upload the hw"
type textarea "x"
type textarea "and in user page let only teacher upload the hw a"
type textarea "x"
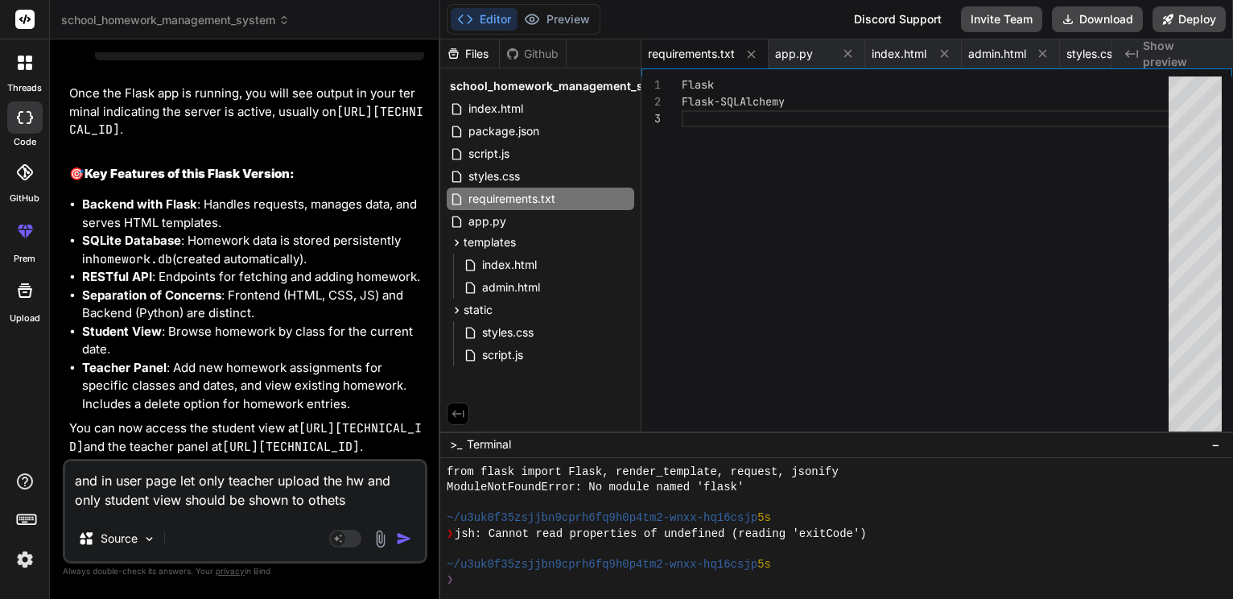
click at [397, 530] on img "button" at bounding box center [404, 538] width 16 height 16
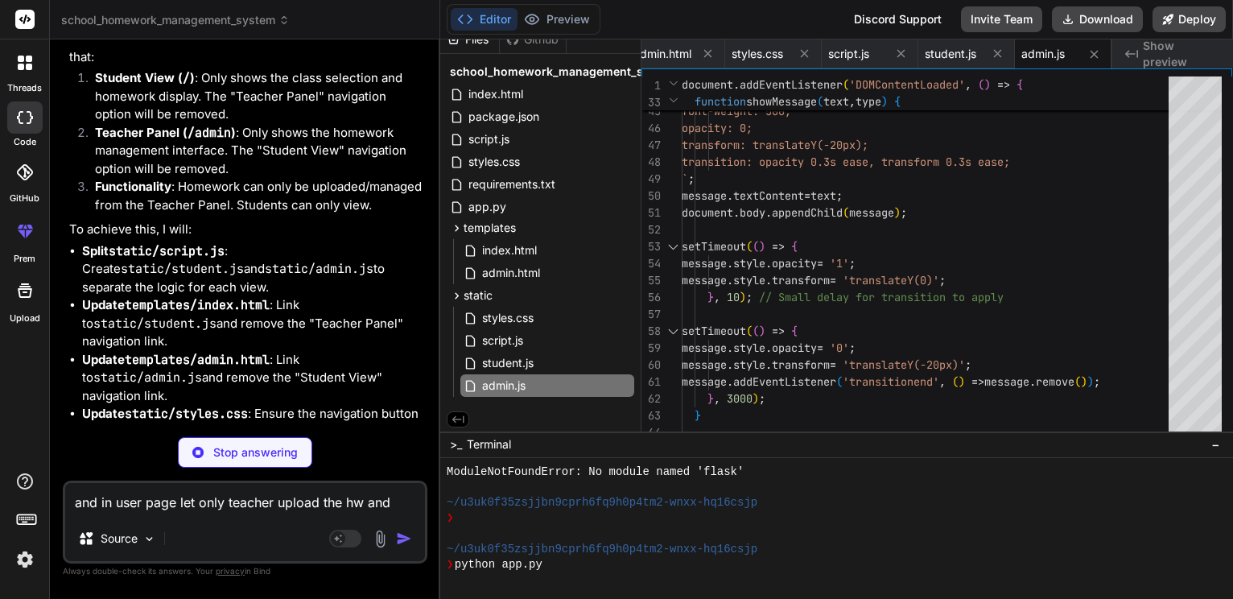
scroll to position [1297, 0]
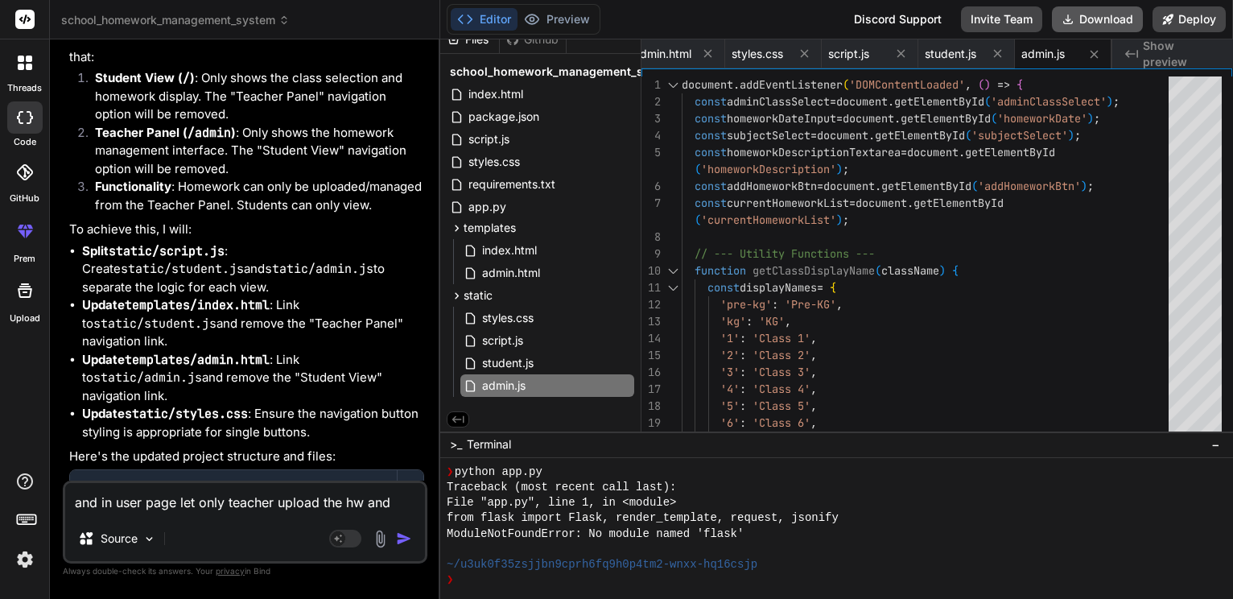
click at [1065, 9] on button "Download" at bounding box center [1097, 19] width 91 height 26
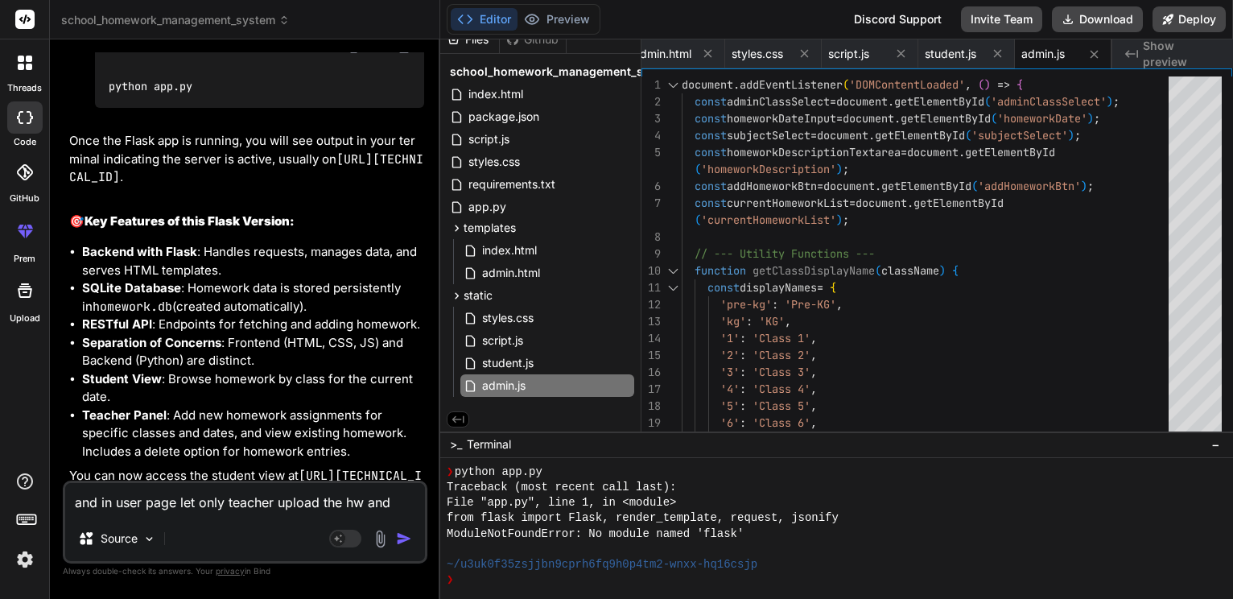
scroll to position [4274, 0]
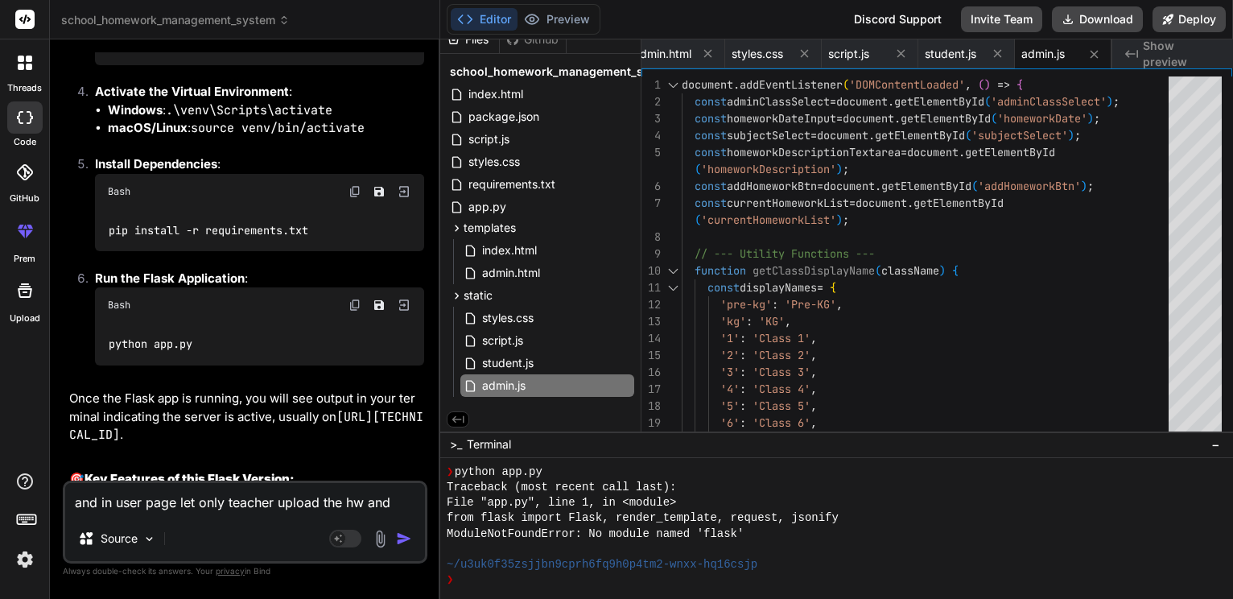
scroll to position [4017, 0]
click at [348, 12] on img at bounding box center [354, 5] width 13 height 13
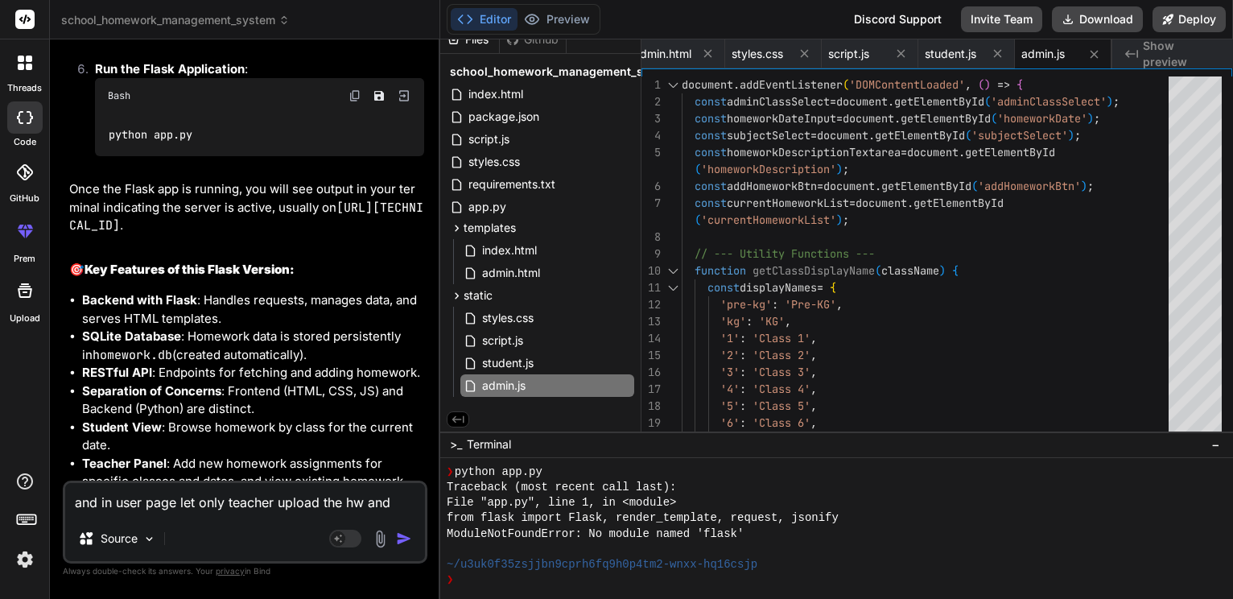
scroll to position [4226, 0]
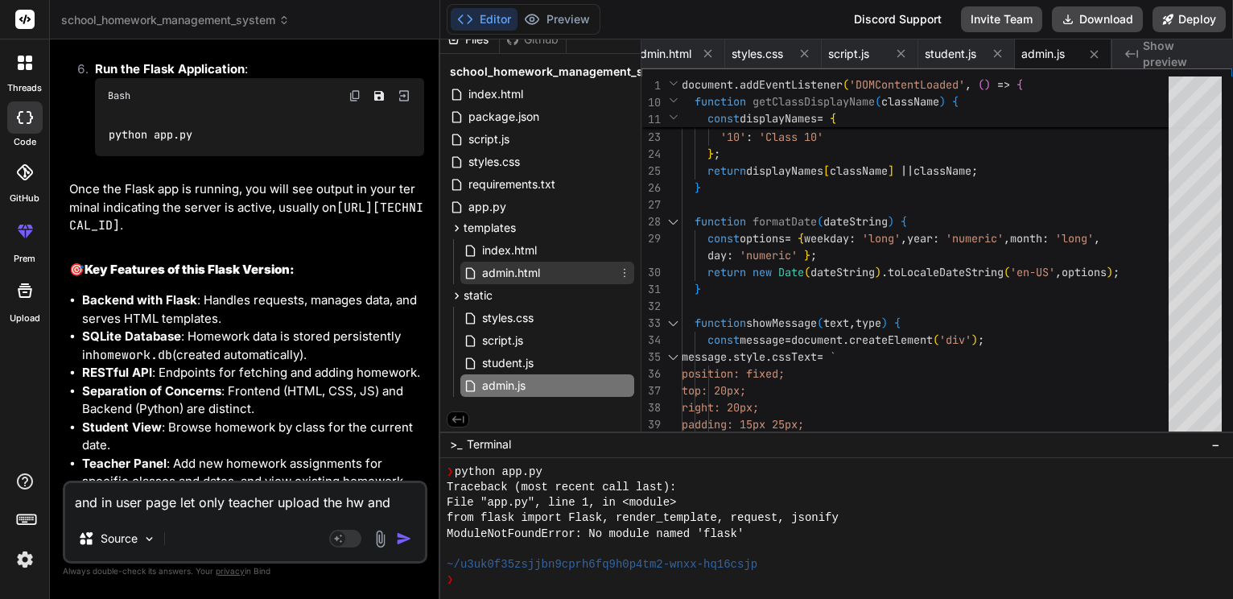
scroll to position [65, 0]
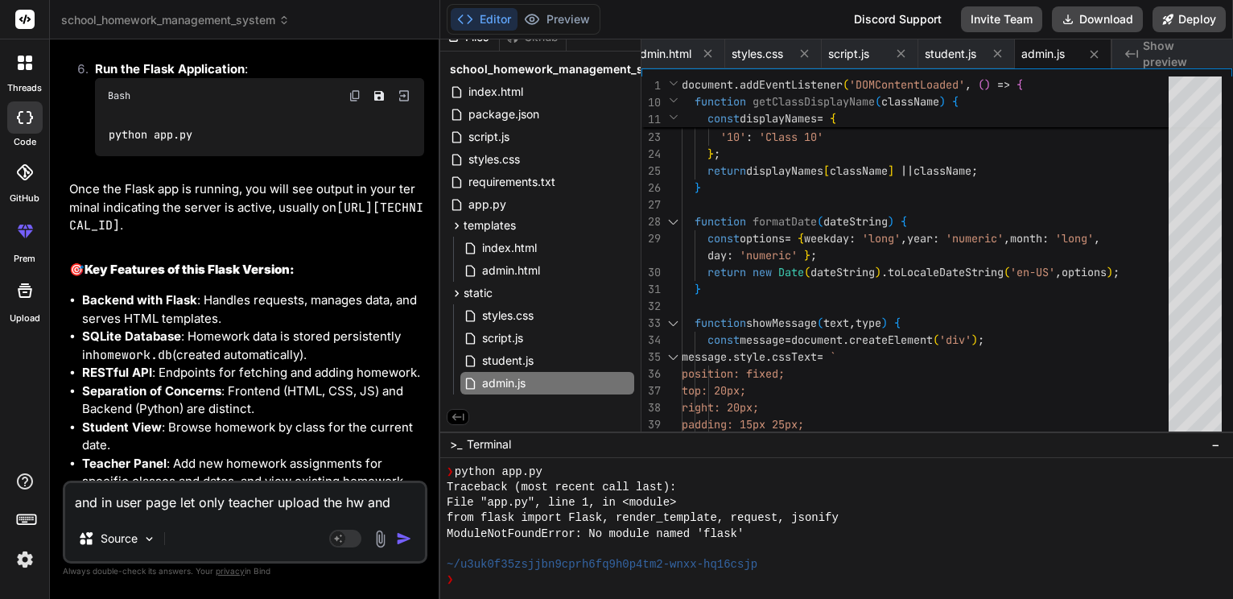
click at [454, 411] on icon at bounding box center [458, 417] width 14 height 14
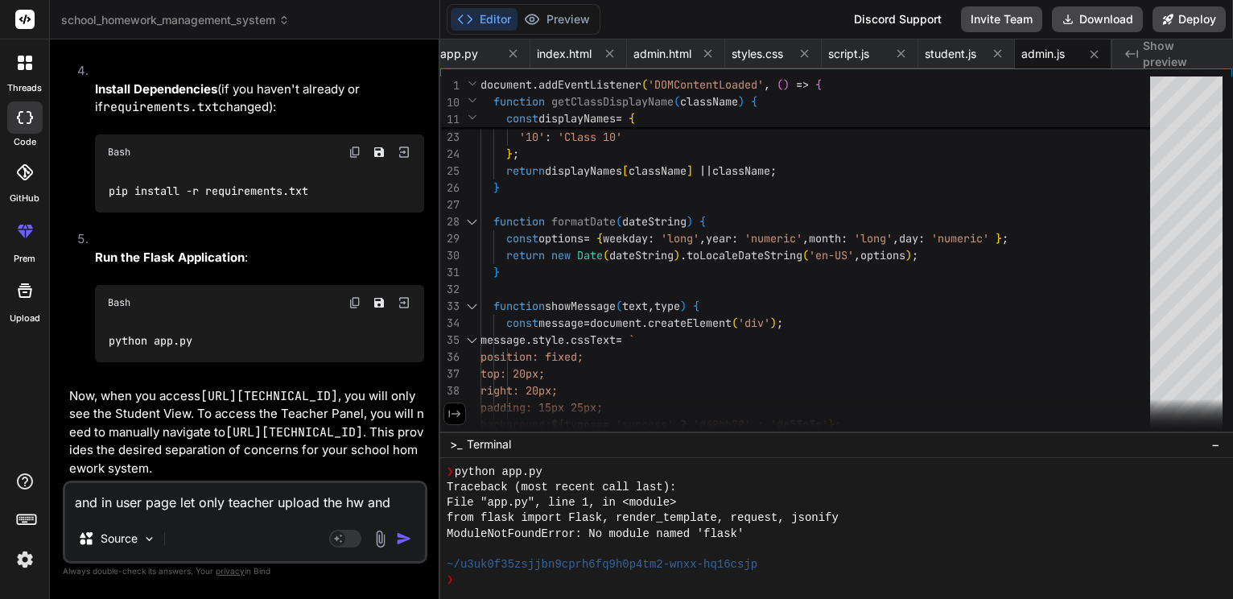
scroll to position [6593, 0]
click at [255, 399] on p "Now, when you access http://127.0.0.1:5000/ , you will only see the Student Vie…" at bounding box center [246, 432] width 355 height 91
click at [457, 414] on icon at bounding box center [454, 413] width 14 height 14
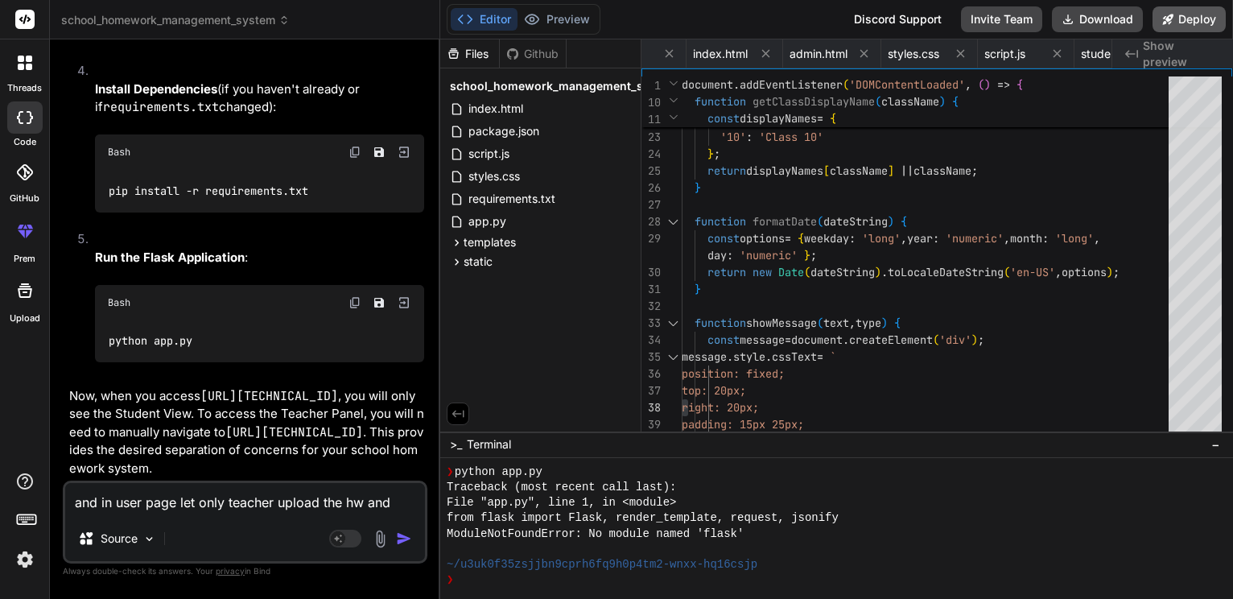
click at [1183, 10] on button "Deploy" at bounding box center [1188, 19] width 73 height 26
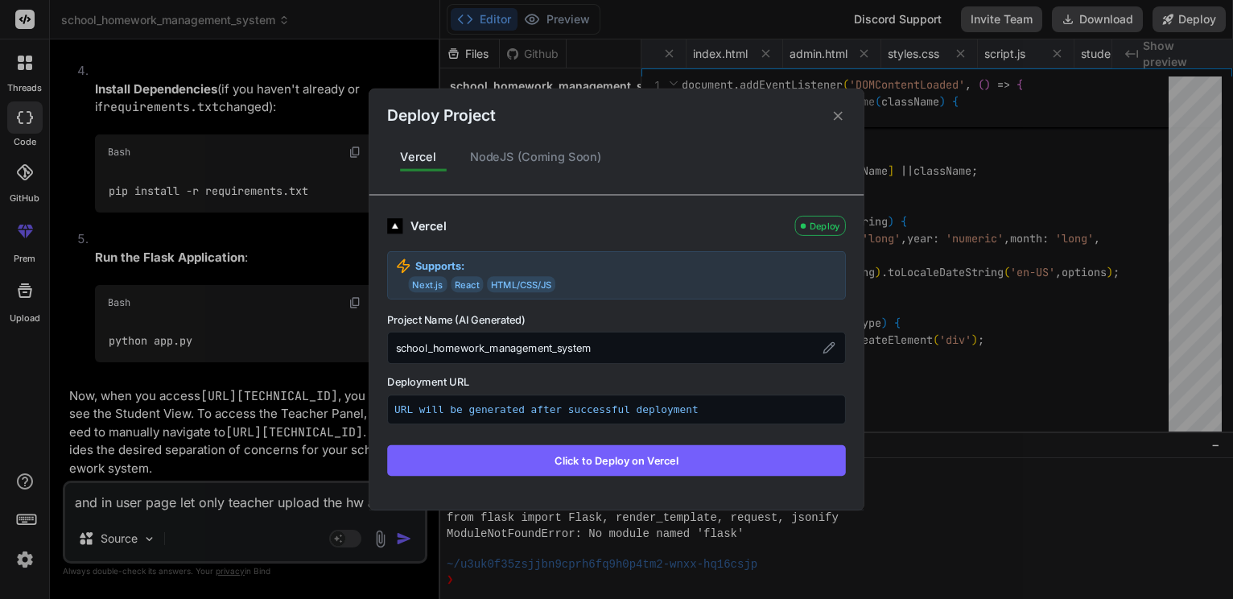
click at [566, 150] on div "NodeJS (Coming Soon)" at bounding box center [536, 157] width 158 height 34
click at [830, 108] on icon at bounding box center [837, 115] width 15 height 15
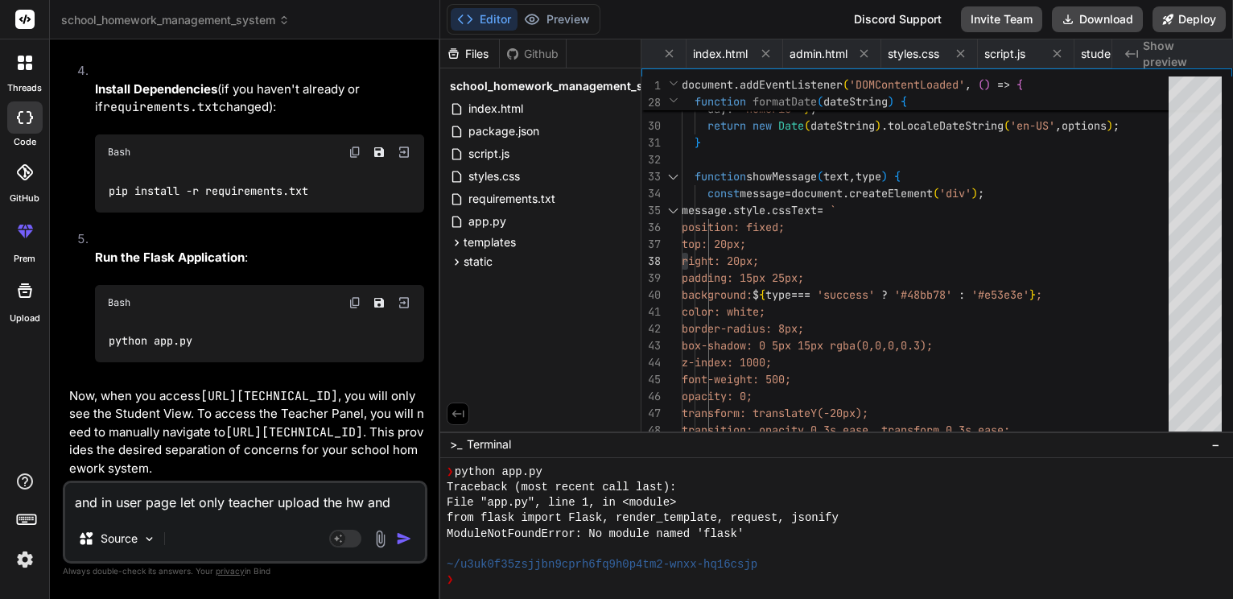
click at [1147, 51] on span "Show preview" at bounding box center [1181, 54] width 77 height 32
click at [1174, 63] on span "Show preview" at bounding box center [1181, 54] width 77 height 32
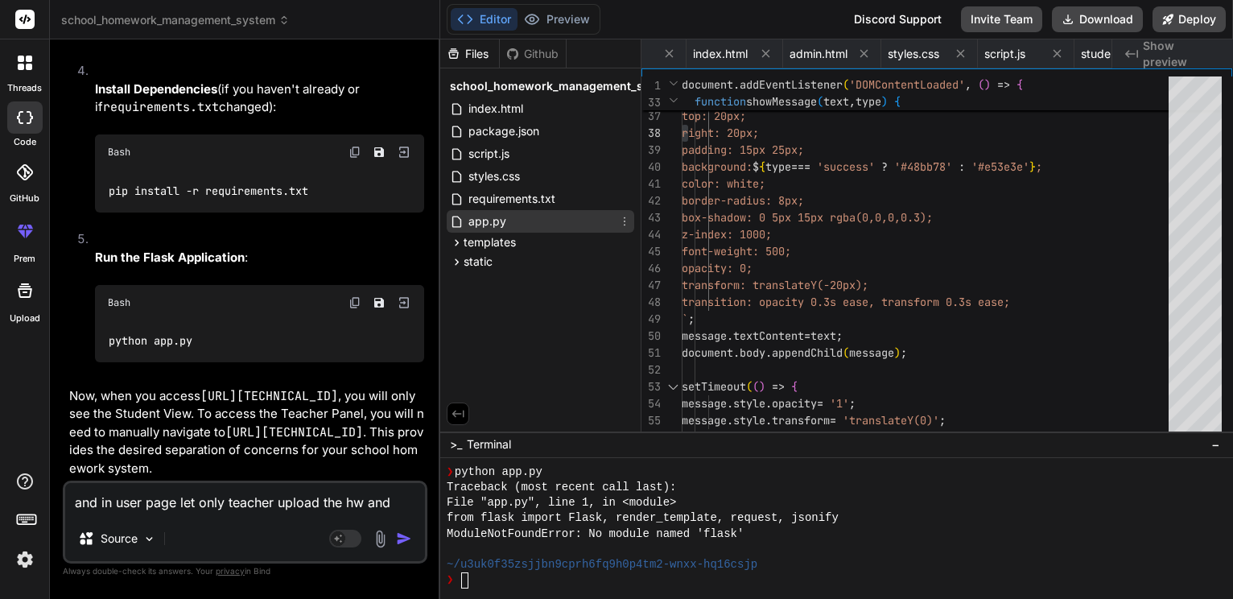
click at [470, 229] on span "app.py" at bounding box center [487, 221] width 41 height 19
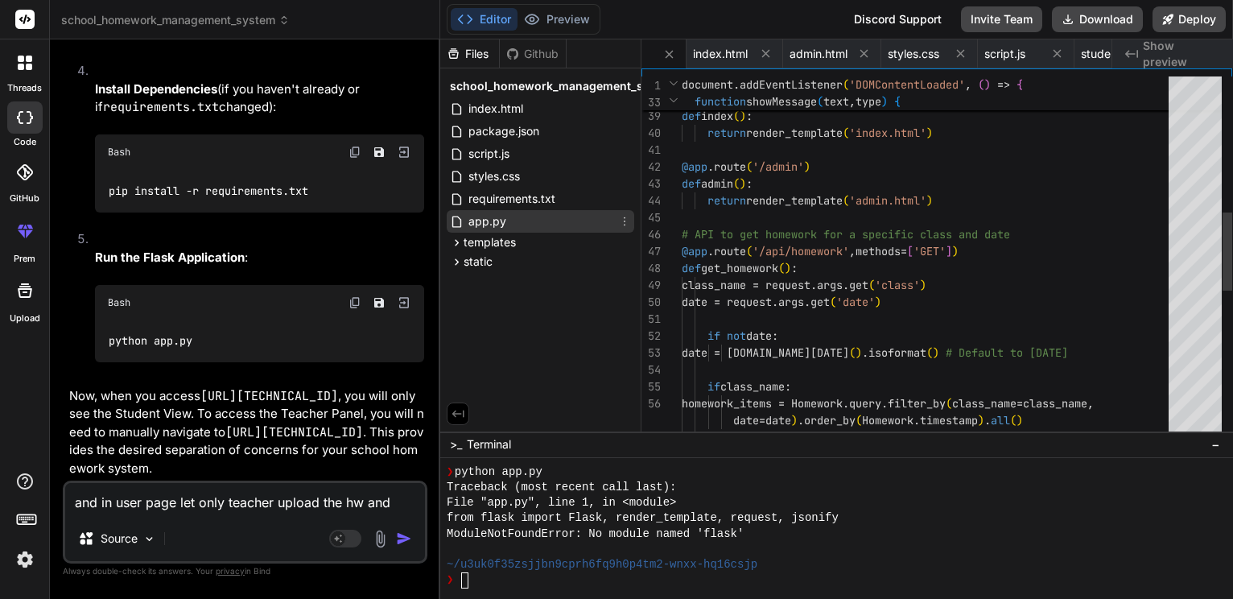
scroll to position [0, 141]
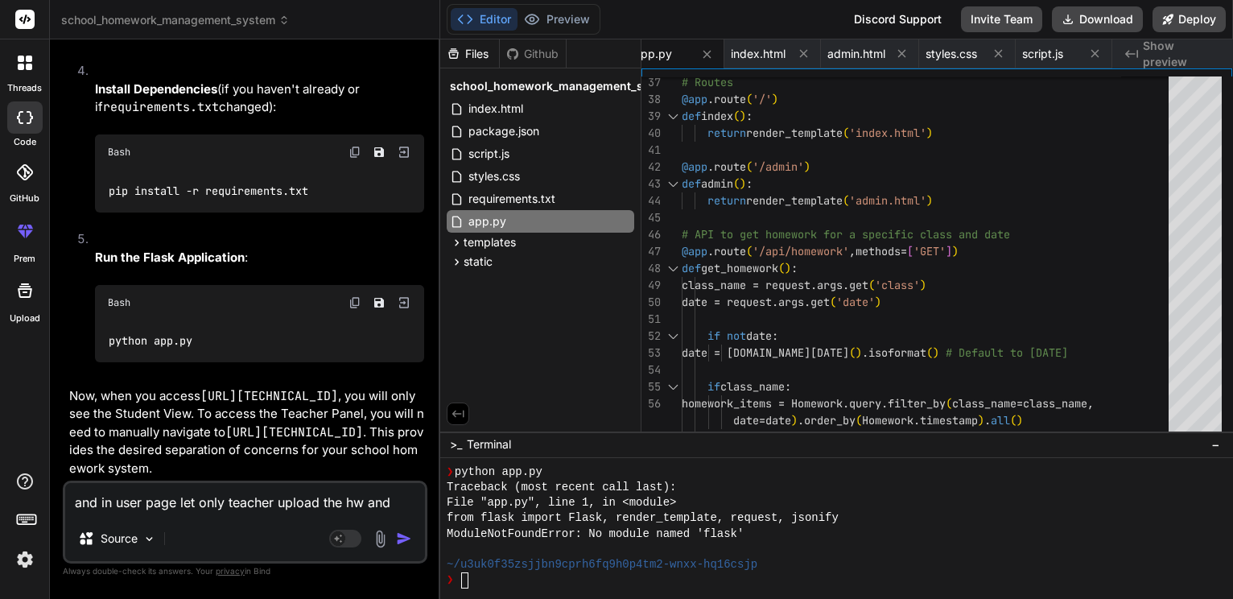
click at [114, 501] on textarea "and in user page let only teacher upload the hw and only student view should be…" at bounding box center [245, 499] width 360 height 33
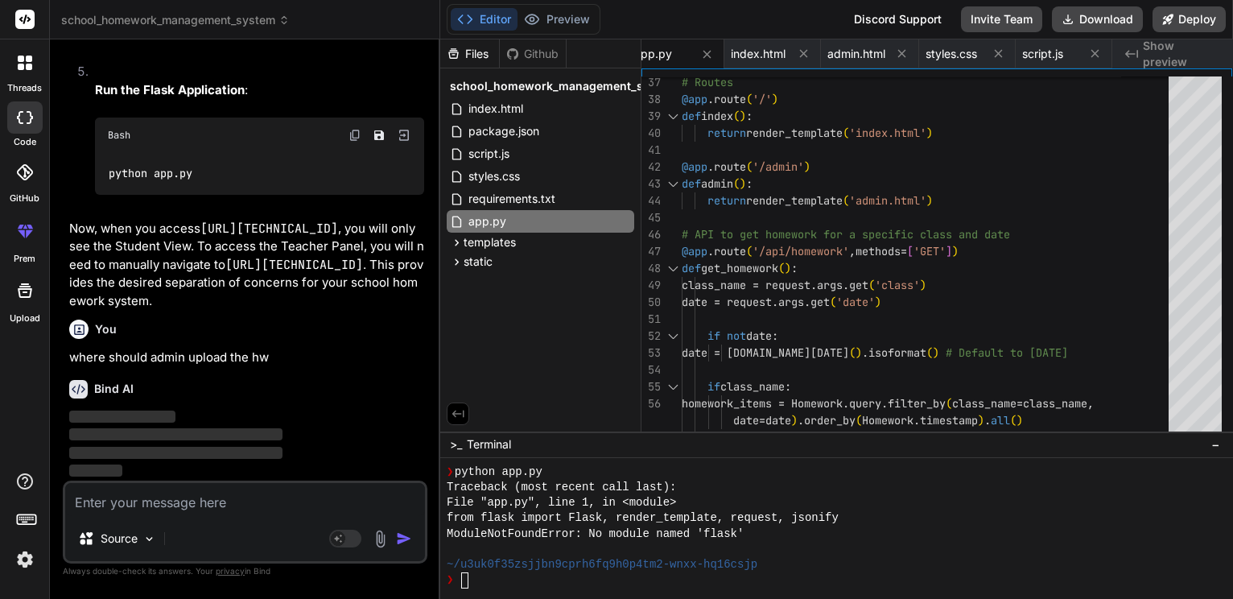
scroll to position [6768, 0]
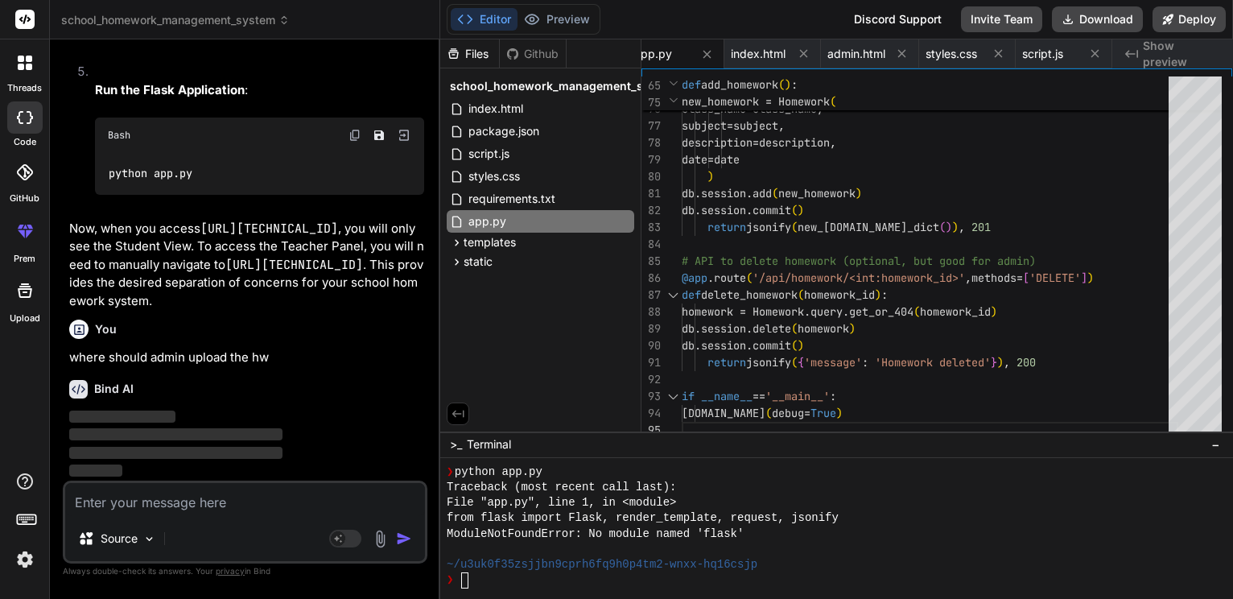
click at [1214, 448] on span "−" at bounding box center [1215, 444] width 9 height 16
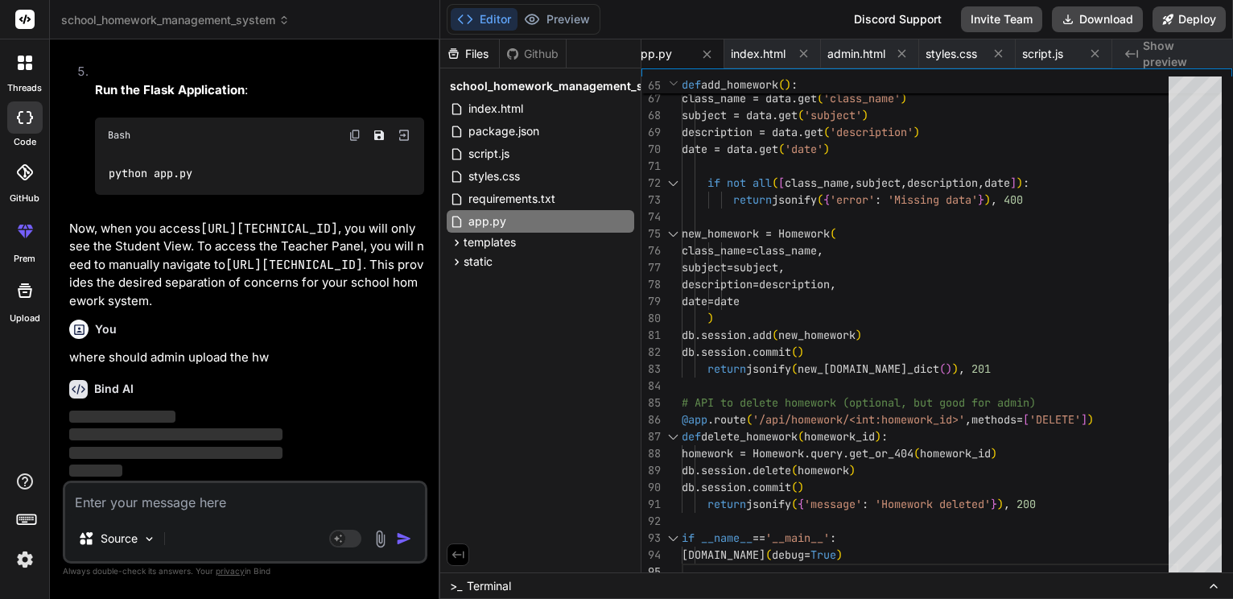
click at [457, 551] on icon at bounding box center [458, 554] width 12 height 7
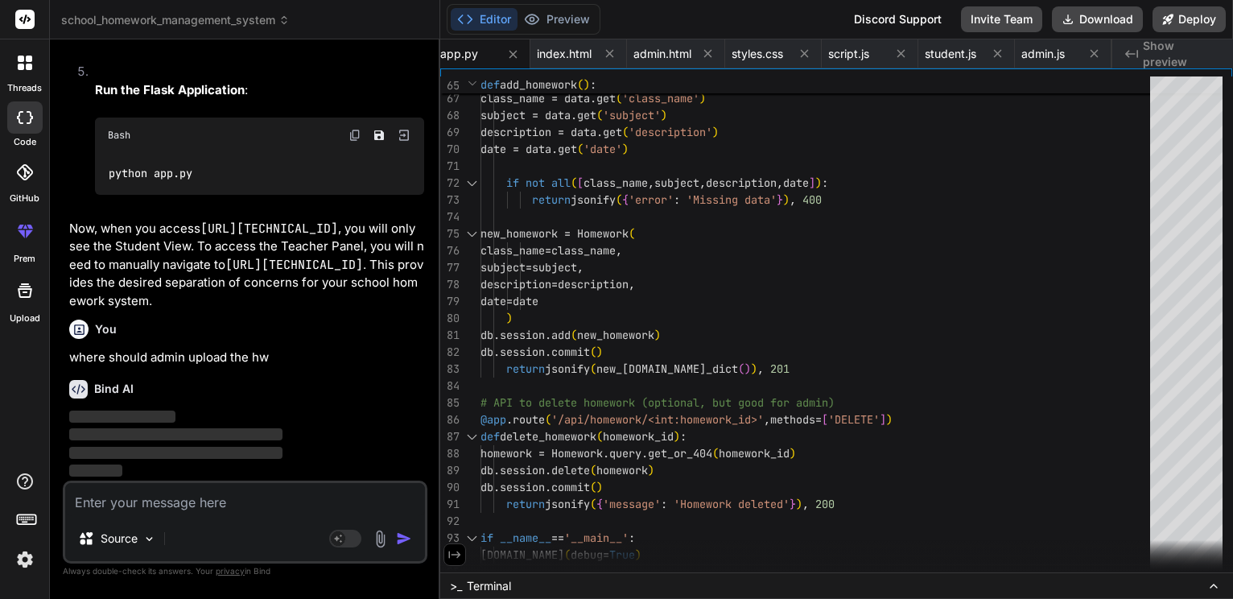
click at [481, 12] on button "Editor" at bounding box center [484, 19] width 67 height 23
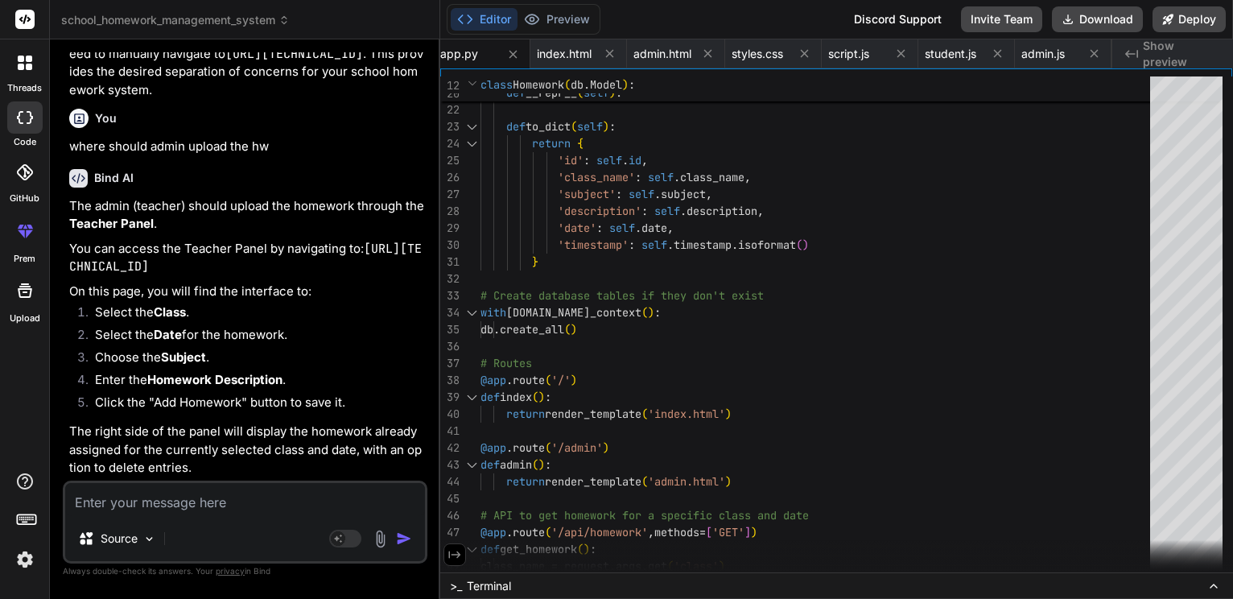
scroll to position [6982, 0]
click at [735, 57] on div "Editor Preview Disabled until preview for your project is generated Discord Sup…" at bounding box center [836, 299] width 793 height 599
click at [715, 57] on icon at bounding box center [708, 54] width 14 height 14
click at [735, 57] on span "styles.css" at bounding box center [756, 54] width 51 height 16
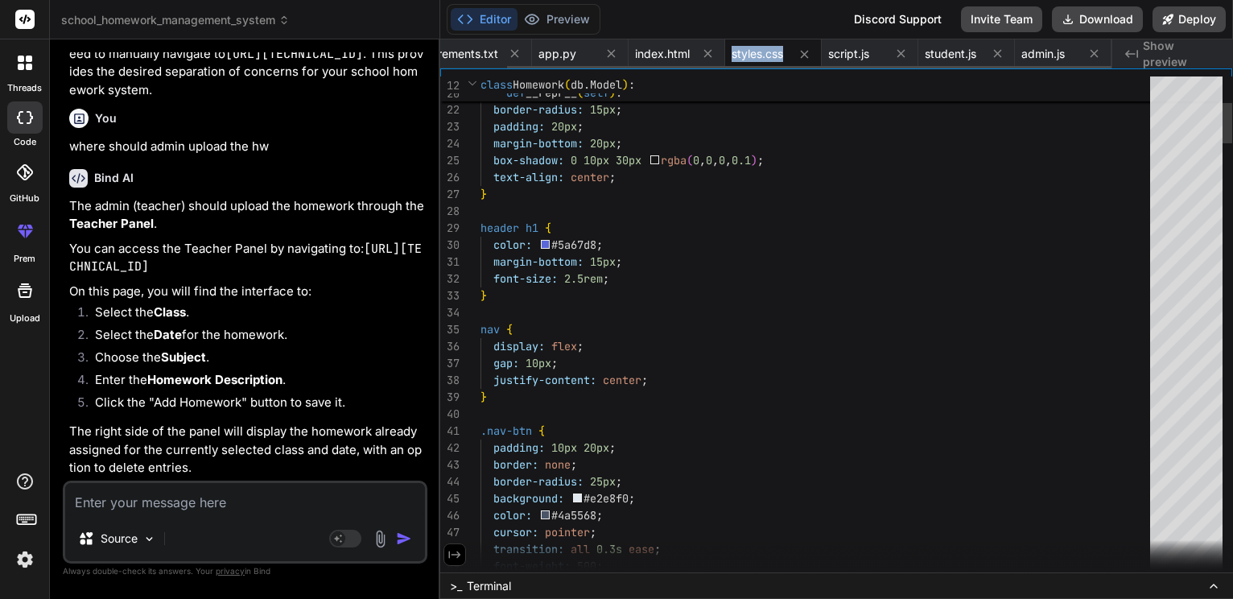
click at [735, 57] on span "styles.css" at bounding box center [756, 54] width 51 height 16
drag, startPoint x: 735, startPoint y: 57, endPoint x: 785, endPoint y: 50, distance: 50.4
click at [785, 50] on div "styles.css" at bounding box center [773, 53] width 97 height 29
click at [794, 50] on button at bounding box center [804, 54] width 20 height 20
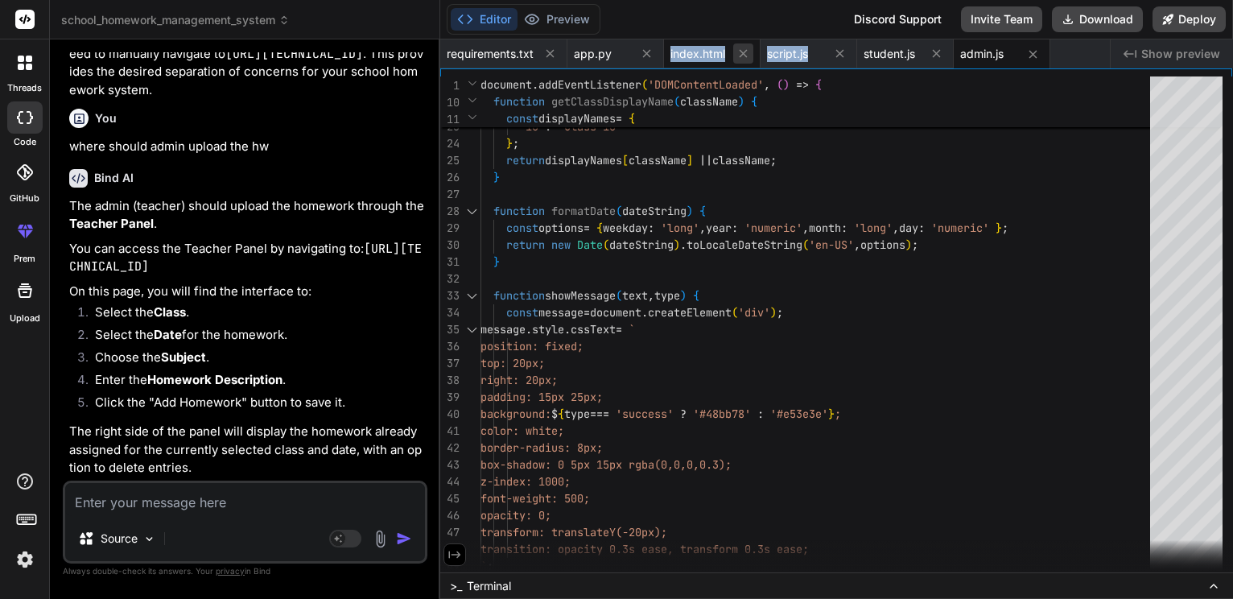
click at [750, 54] on icon at bounding box center [743, 54] width 14 height 14
click at [760, 54] on div "script.js" at bounding box center [712, 53] width 97 height 29
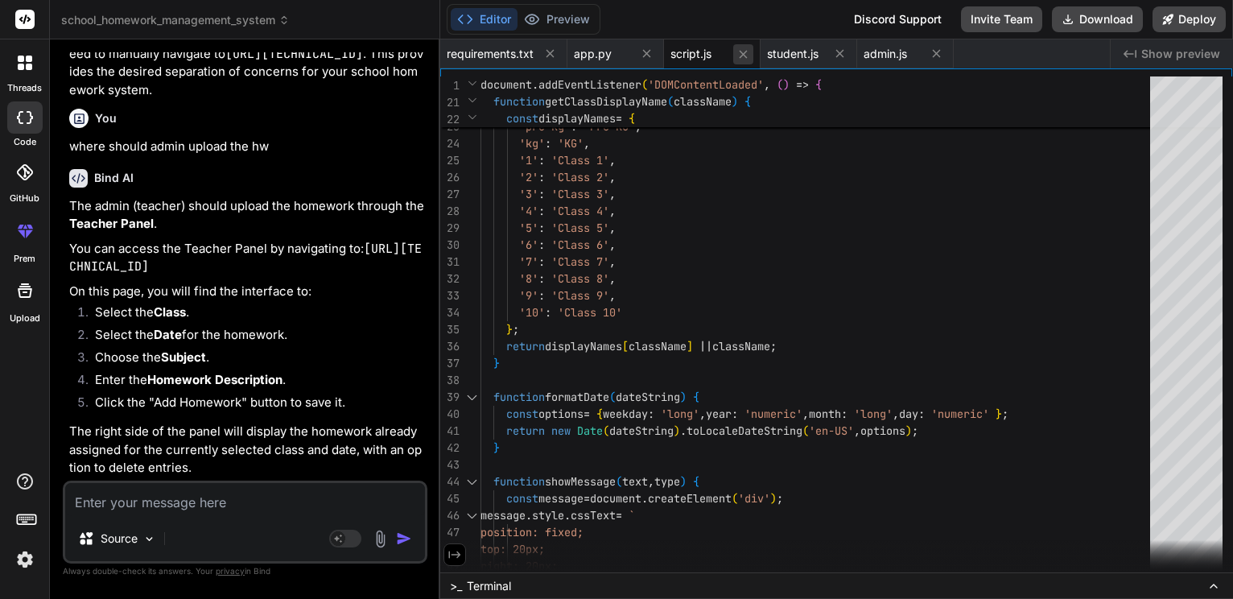
click at [750, 51] on icon at bounding box center [743, 54] width 14 height 14
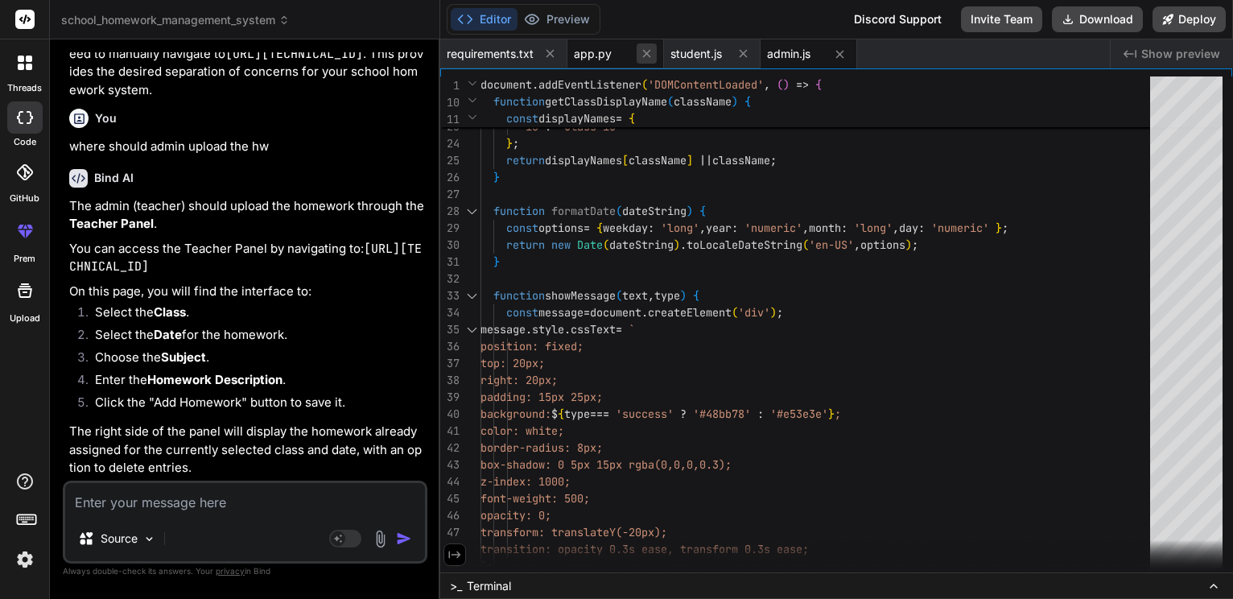
click at [653, 51] on icon at bounding box center [647, 54] width 14 height 14
click at [753, 54] on button at bounding box center [743, 54] width 20 height 20
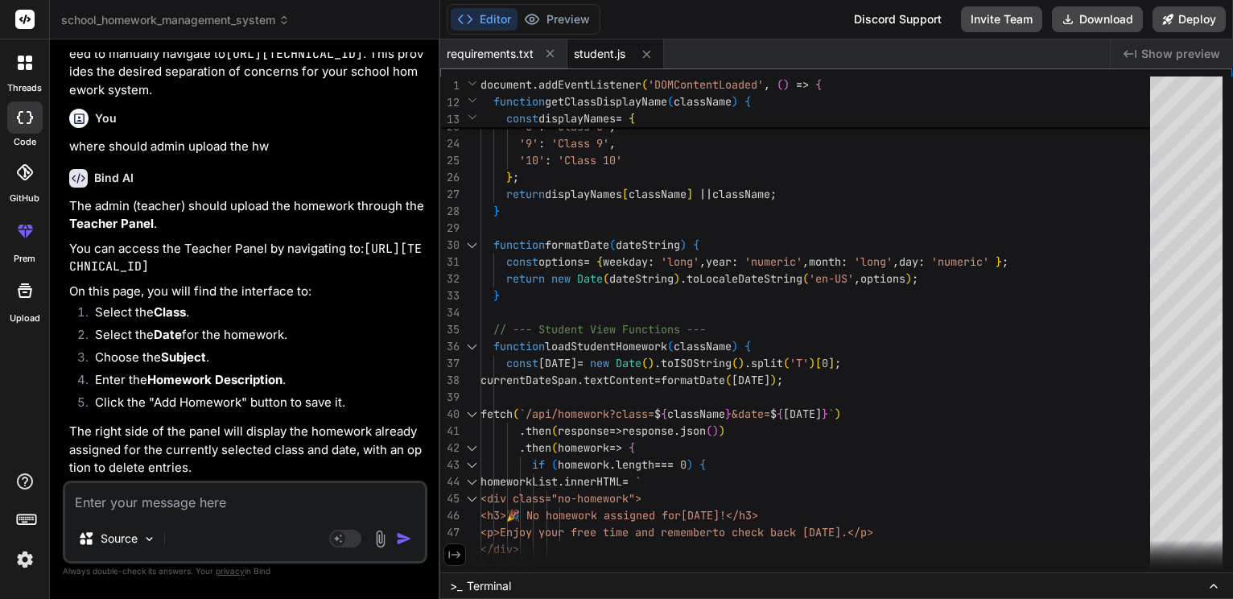
click at [1162, 46] on span "Show preview" at bounding box center [1180, 54] width 79 height 16
click at [1110, 52] on div "Created with Pixso. Show preview" at bounding box center [1171, 53] width 122 height 29
click at [651, 56] on icon at bounding box center [647, 54] width 8 height 8
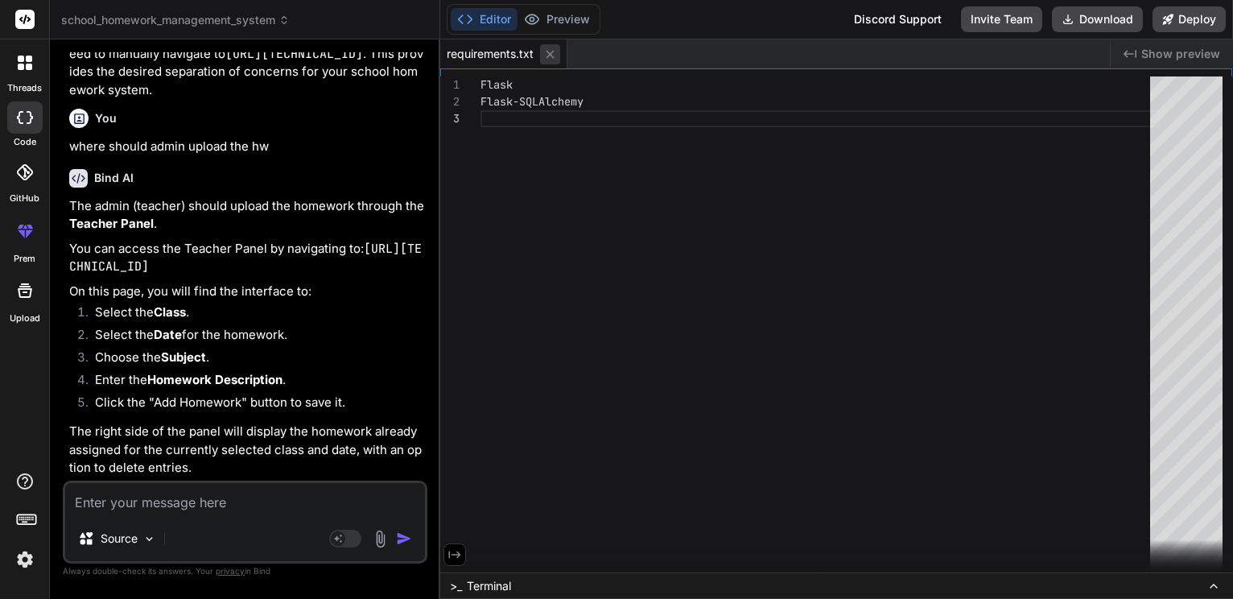
click at [557, 54] on icon at bounding box center [550, 54] width 14 height 14
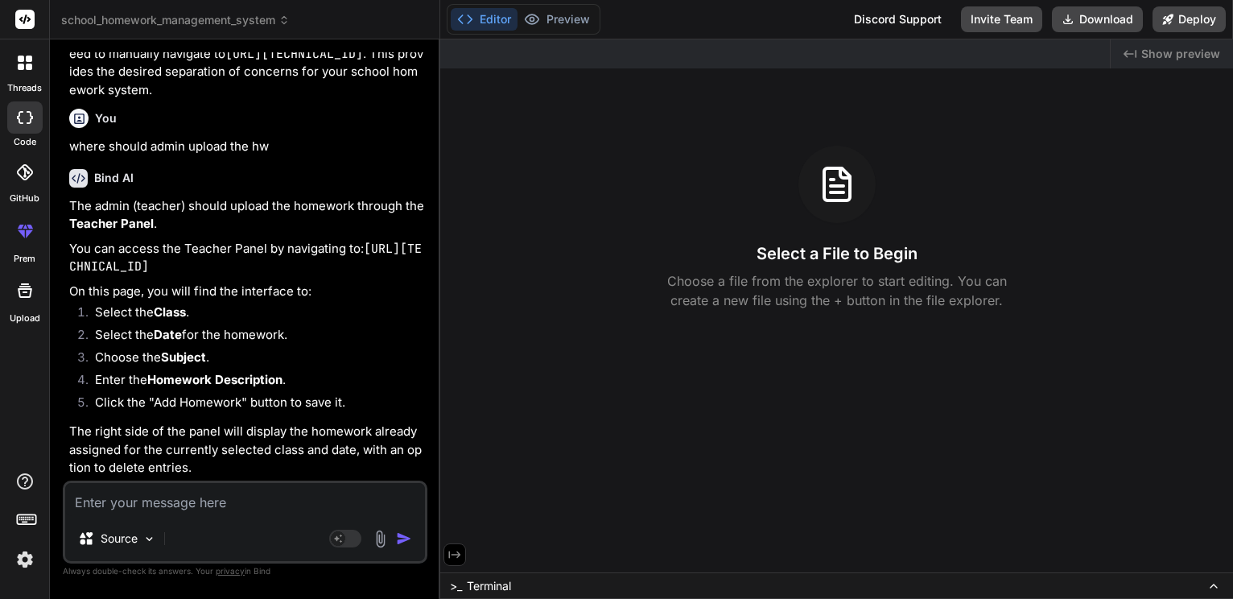
click at [219, 484] on textarea at bounding box center [245, 499] width 360 height 33
drag, startPoint x: 135, startPoint y: 505, endPoint x: 138, endPoint y: 529, distance: 25.2
click at [138, 529] on div "Source Agent Mode. When this toggle is activated, AI automatically makes decisi…" at bounding box center [245, 521] width 364 height 83
click at [138, 530] on p "Source" at bounding box center [119, 538] width 37 height 16
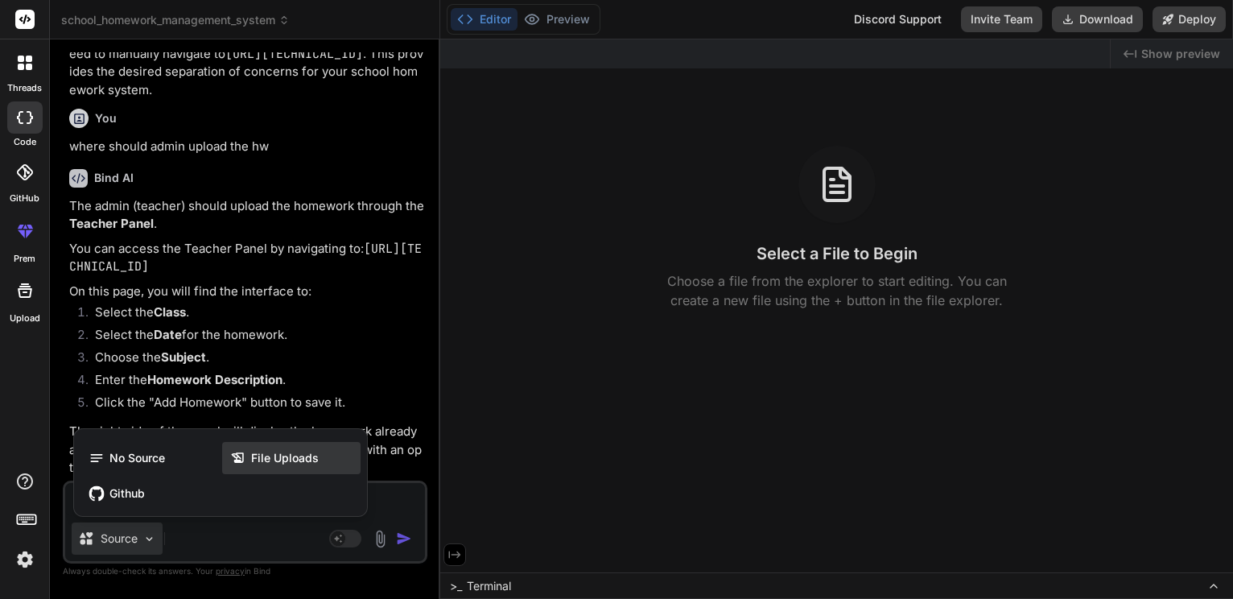
click at [266, 450] on span "File Uploads" at bounding box center [285, 458] width 68 height 16
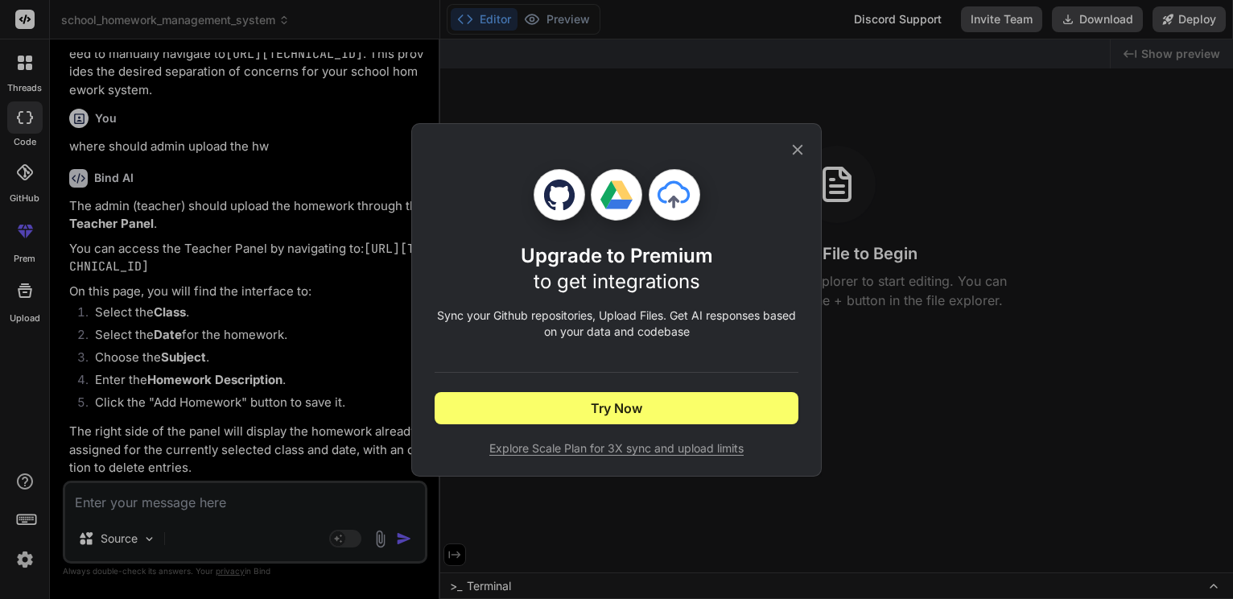
click at [253, 507] on div "Upgrade to Premium to get integrations Sync your Github repositories, Upload Fi…" at bounding box center [616, 299] width 1233 height 599
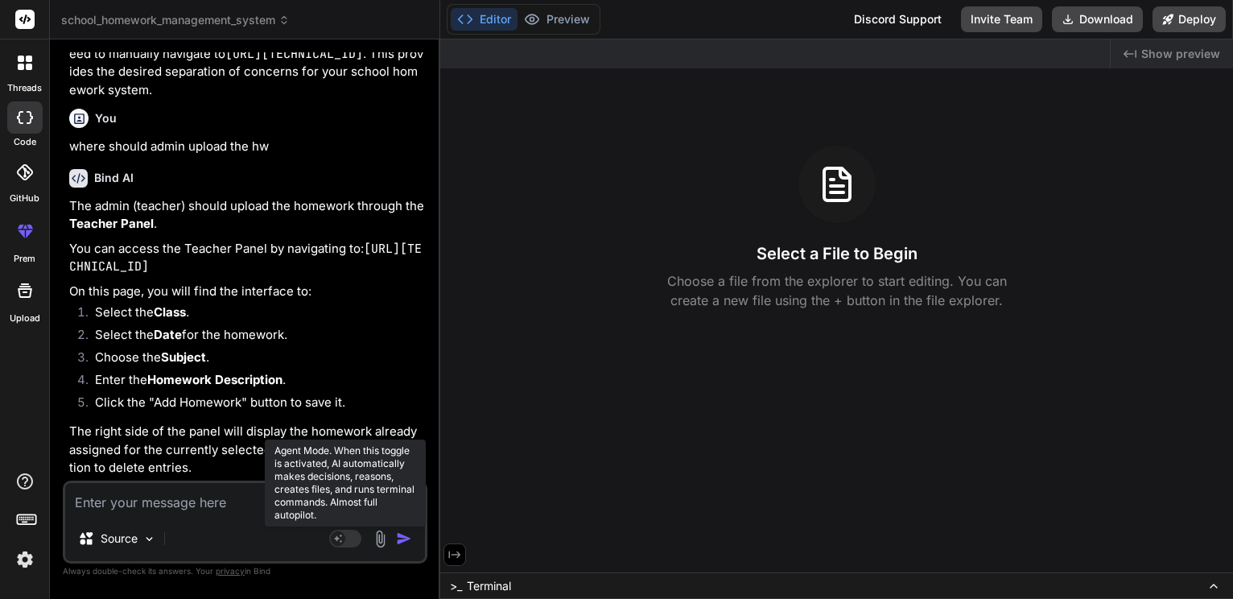
click at [344, 530] on rect at bounding box center [345, 538] width 32 height 18
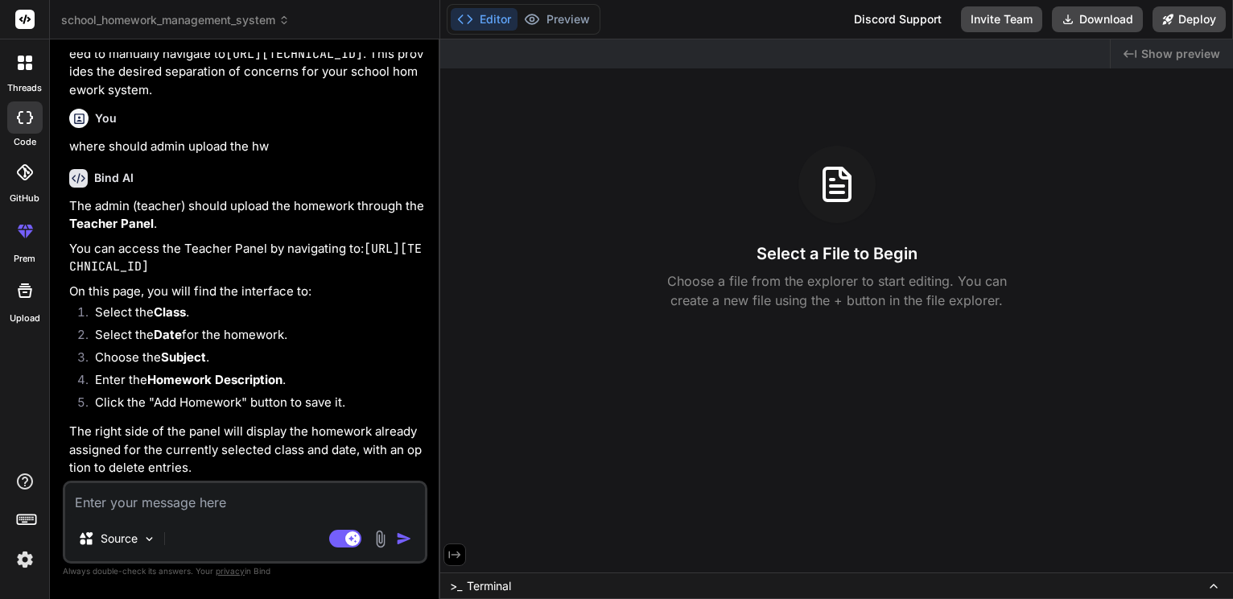
click at [371, 537] on img at bounding box center [380, 538] width 19 height 19
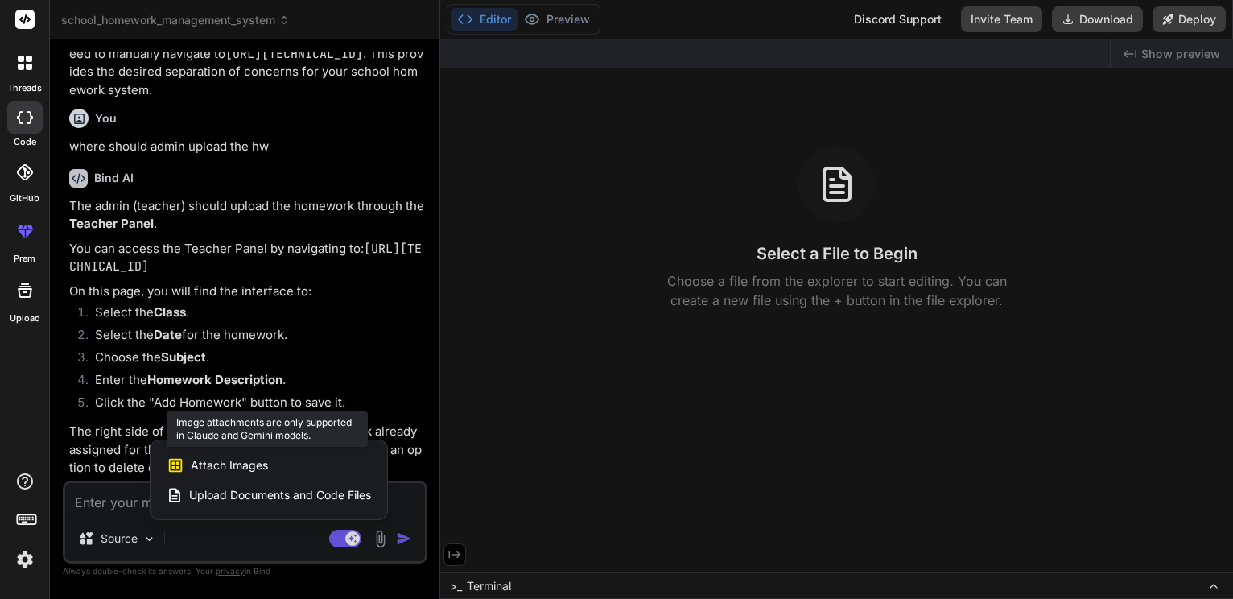
click at [245, 450] on div "Attach Images Image attachments are only supported in Claude and Gemini models." at bounding box center [269, 465] width 204 height 31
click at [238, 457] on span "Attach Images" at bounding box center [229, 465] width 77 height 16
click at [253, 457] on span "Attach Images" at bounding box center [229, 465] width 77 height 16
click at [92, 481] on div at bounding box center [616, 299] width 1233 height 599
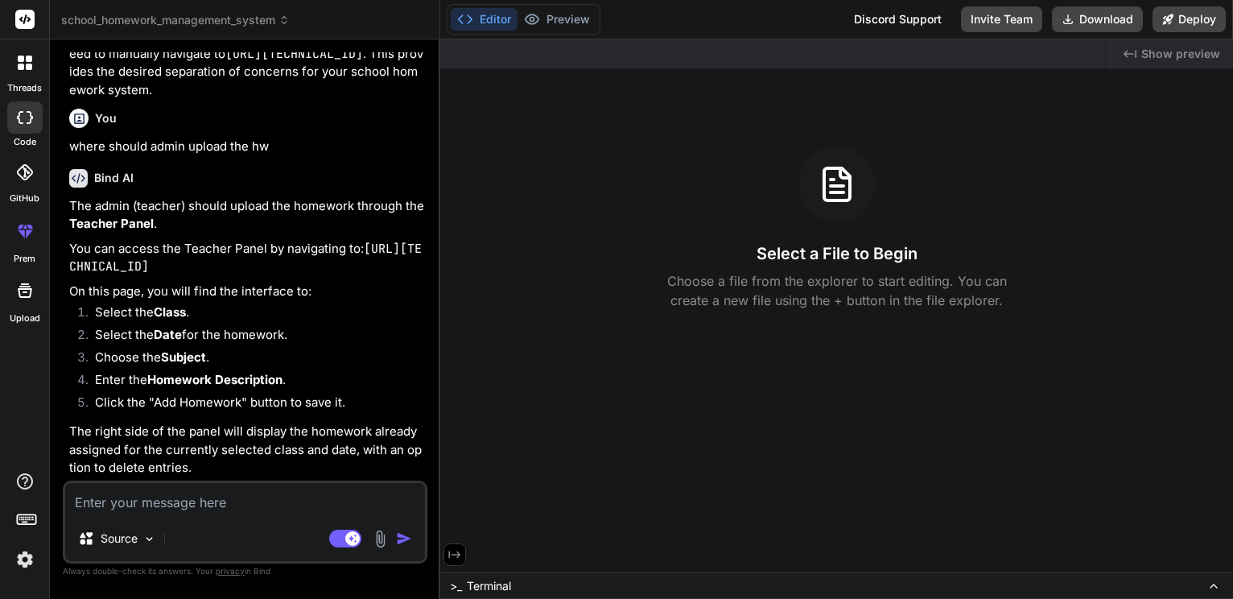
click at [101, 501] on textarea at bounding box center [245, 499] width 360 height 33
click at [267, 372] on strong "Homework Description" at bounding box center [214, 379] width 135 height 15
click at [26, 76] on div at bounding box center [25, 63] width 34 height 34
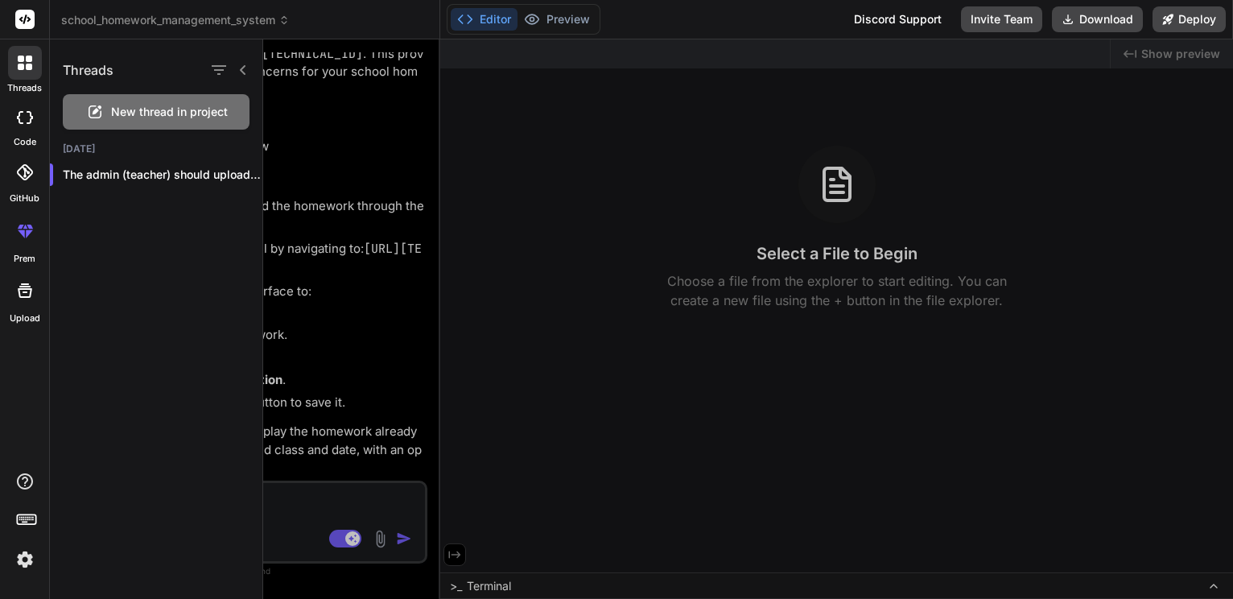
click at [315, 217] on div at bounding box center [748, 318] width 970 height 559
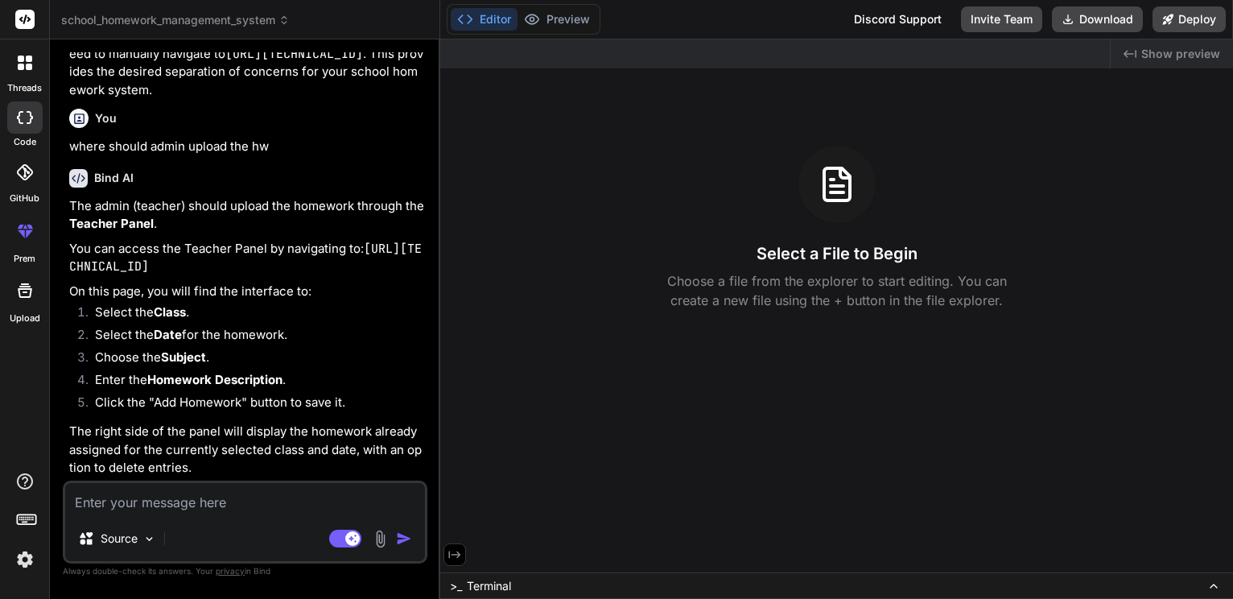
scroll to position [6982, 0]
click at [178, 497] on textarea at bounding box center [245, 499] width 360 height 33
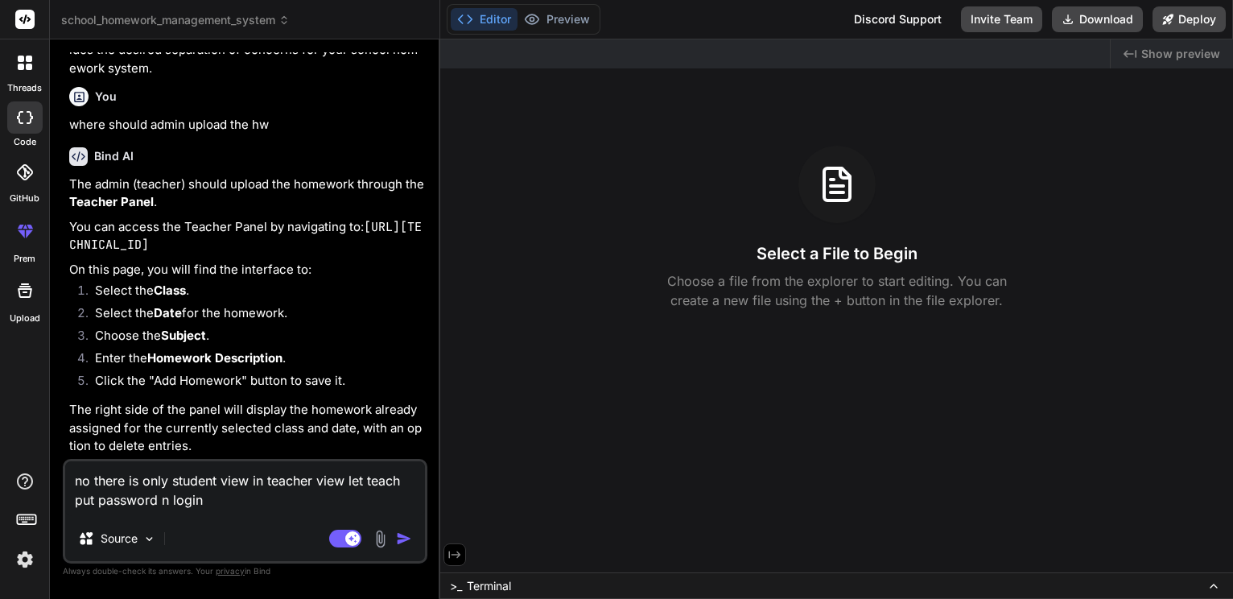
click at [393, 541] on div "Agent Mode. When this toggle is activated, AI automatically makes decisions, re…" at bounding box center [372, 538] width 93 height 19
click at [138, 541] on p "Source" at bounding box center [119, 538] width 37 height 16
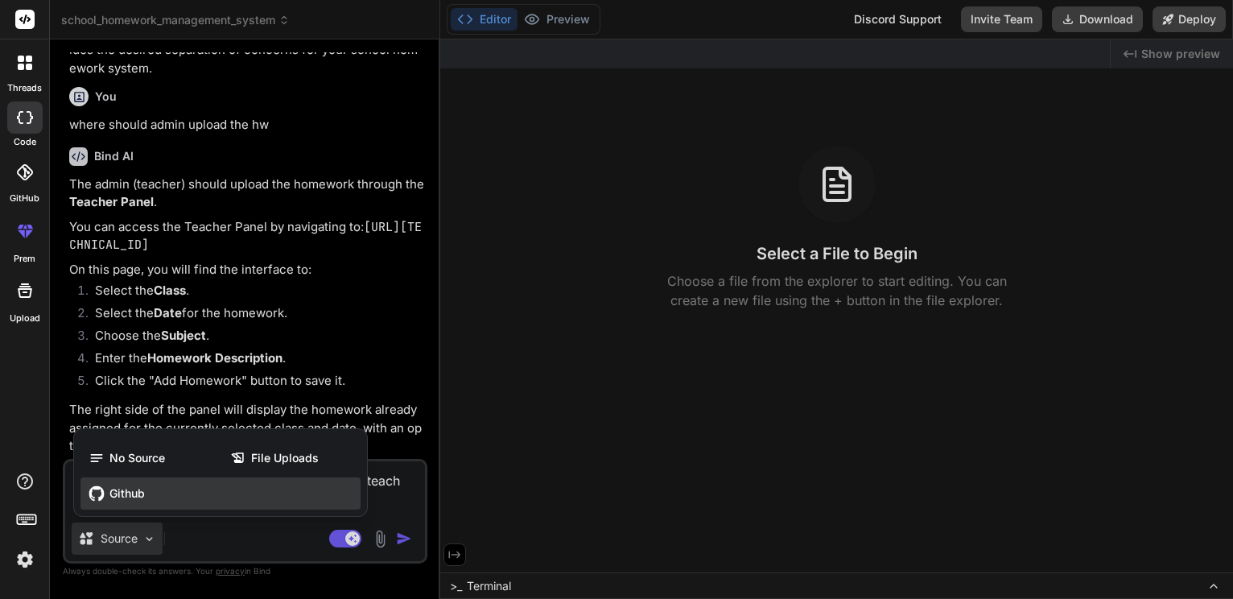
click at [208, 484] on div "Github" at bounding box center [220, 493] width 280 height 32
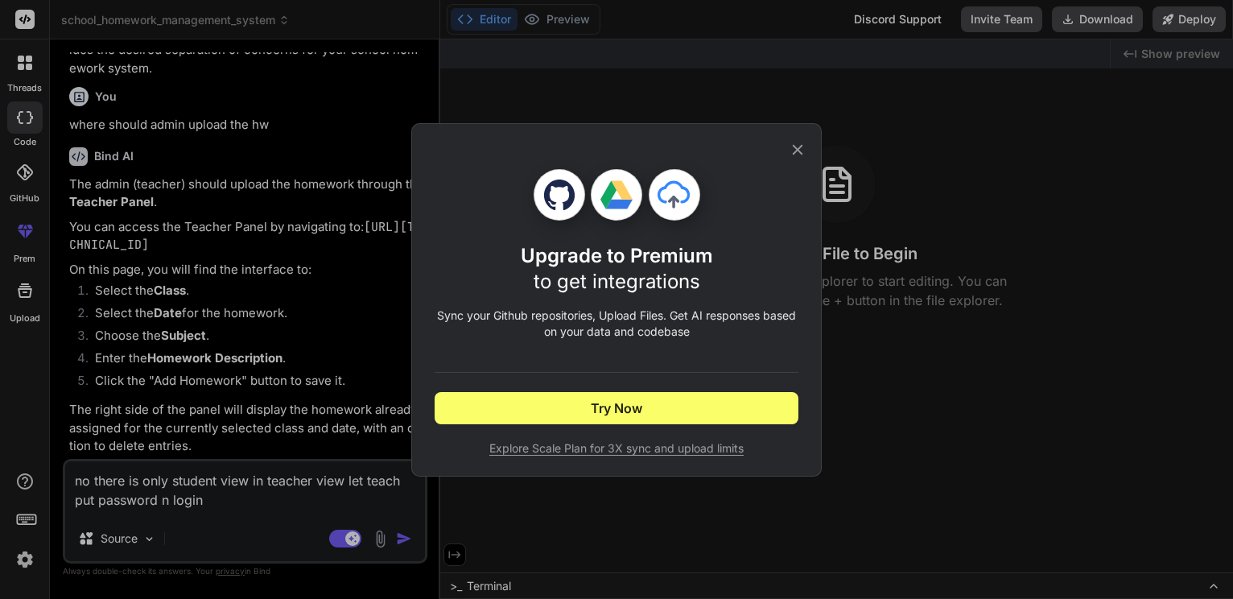
click at [233, 539] on div "Upgrade to Premium to get integrations Sync your Github repositories, Upload Fi…" at bounding box center [616, 299] width 1233 height 599
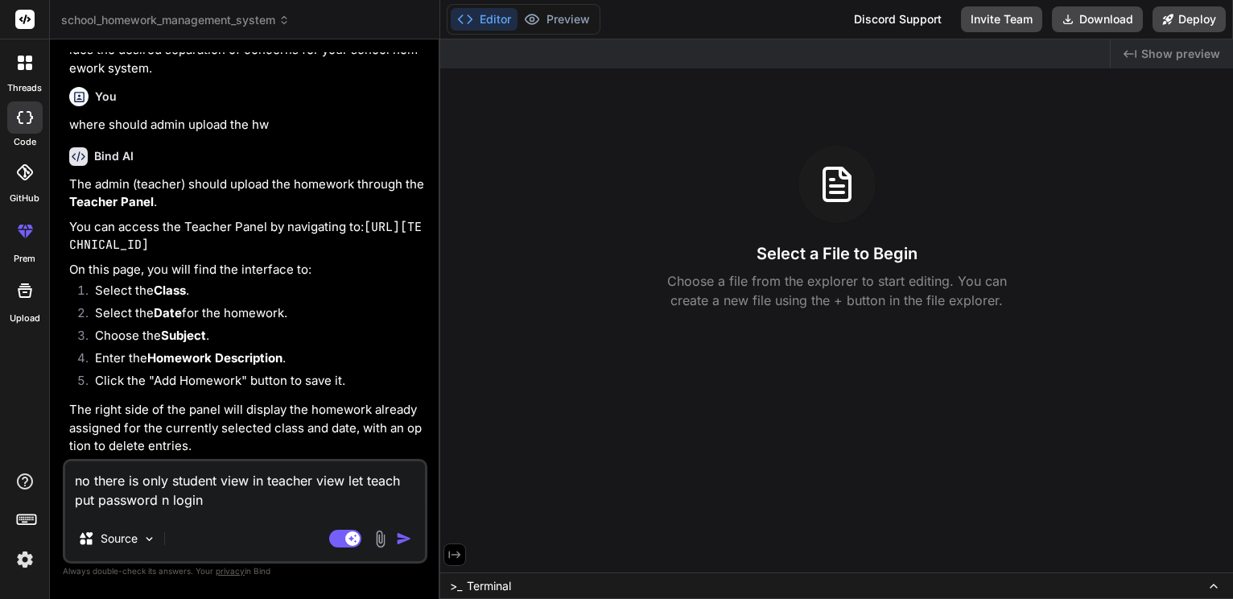
click at [408, 532] on img "button" at bounding box center [404, 538] width 16 height 16
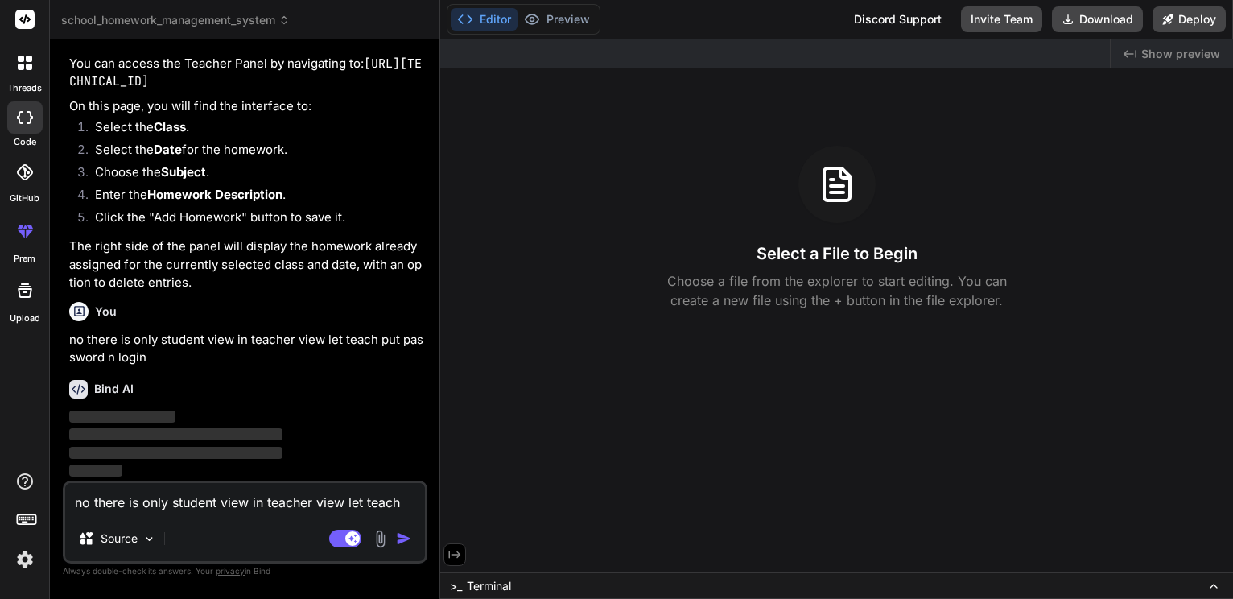
scroll to position [7174, 0]
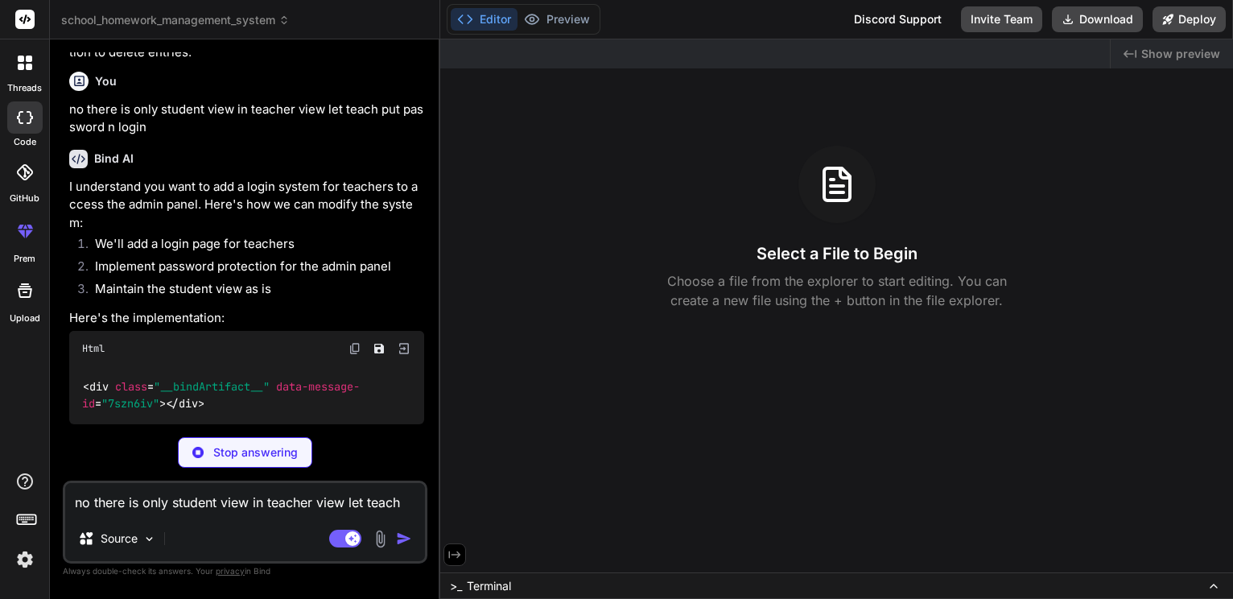
click at [1163, 53] on span "Show preview" at bounding box center [1180, 54] width 79 height 16
click at [555, 51] on div "Disabled until preview for your project is generated" at bounding box center [557, 51] width 246 height 23
click at [500, 31] on button "Editor" at bounding box center [484, 19] width 67 height 23
drag, startPoint x: 419, startPoint y: 6, endPoint x: 238, endPoint y: -47, distance: 188.7
click at [238, 0] on html "threads code GitHub prem Upload school_homework_management_system Created with …" at bounding box center [616, 299] width 1233 height 599
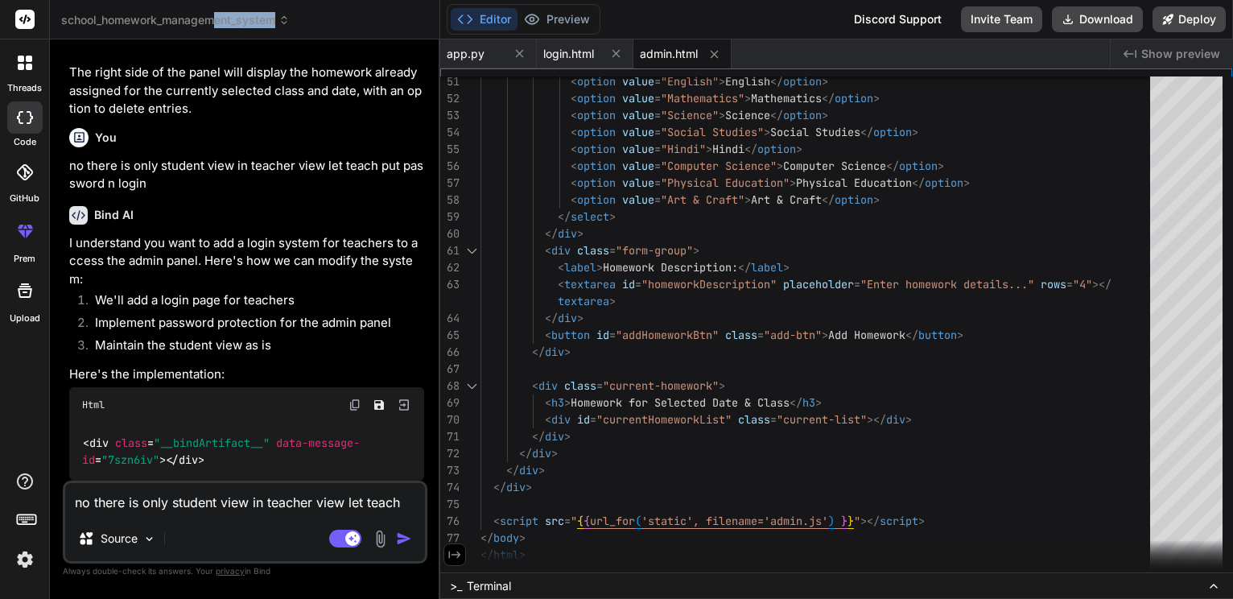
click at [1210, 584] on icon at bounding box center [1213, 585] width 6 height 3
click at [462, 550] on icon at bounding box center [454, 554] width 14 height 14
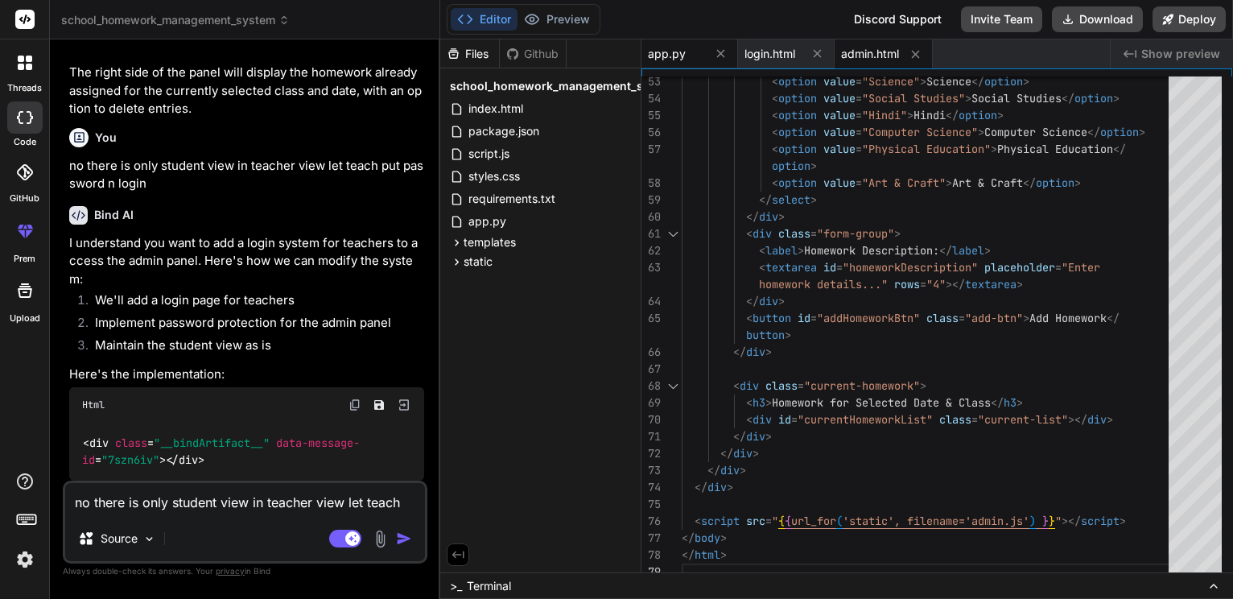
click at [673, 59] on span "app.py" at bounding box center [667, 54] width 38 height 16
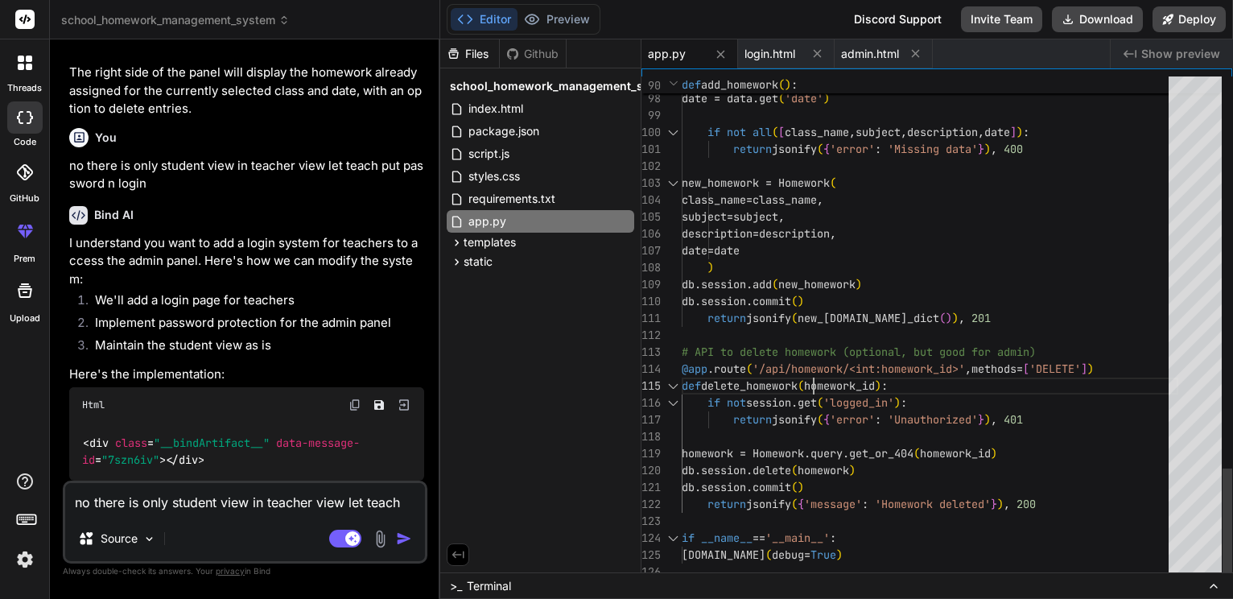
scroll to position [0, 0]
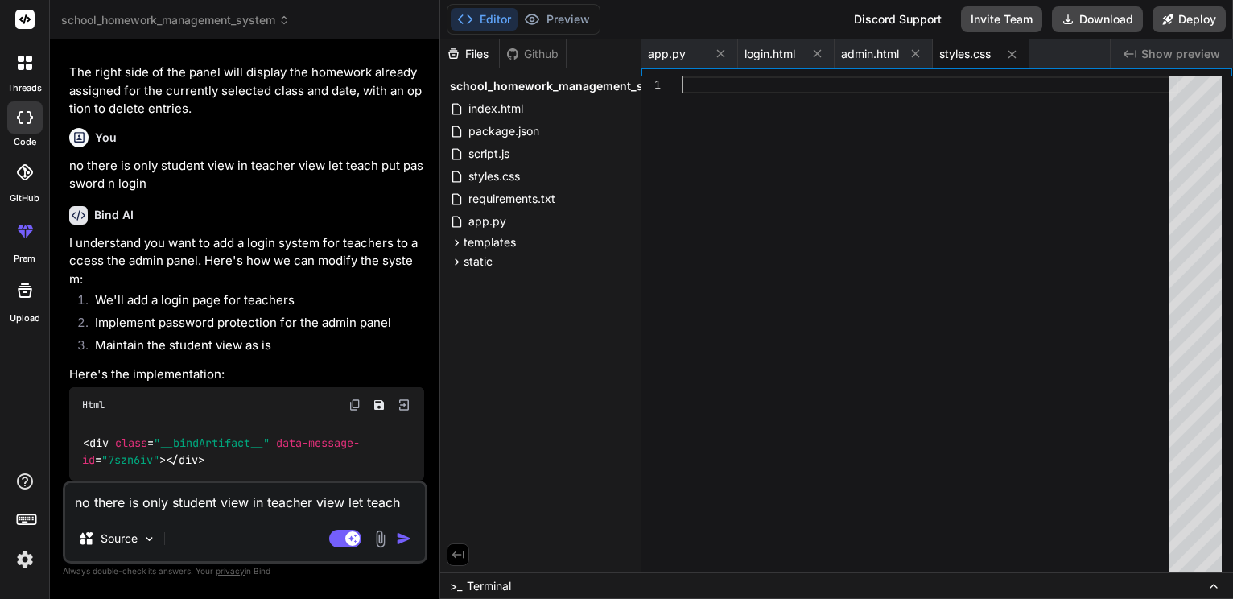
click at [747, 92] on div at bounding box center [930, 328] width 496 height 504
click at [496, 228] on div "app.py" at bounding box center [540, 221] width 187 height 23
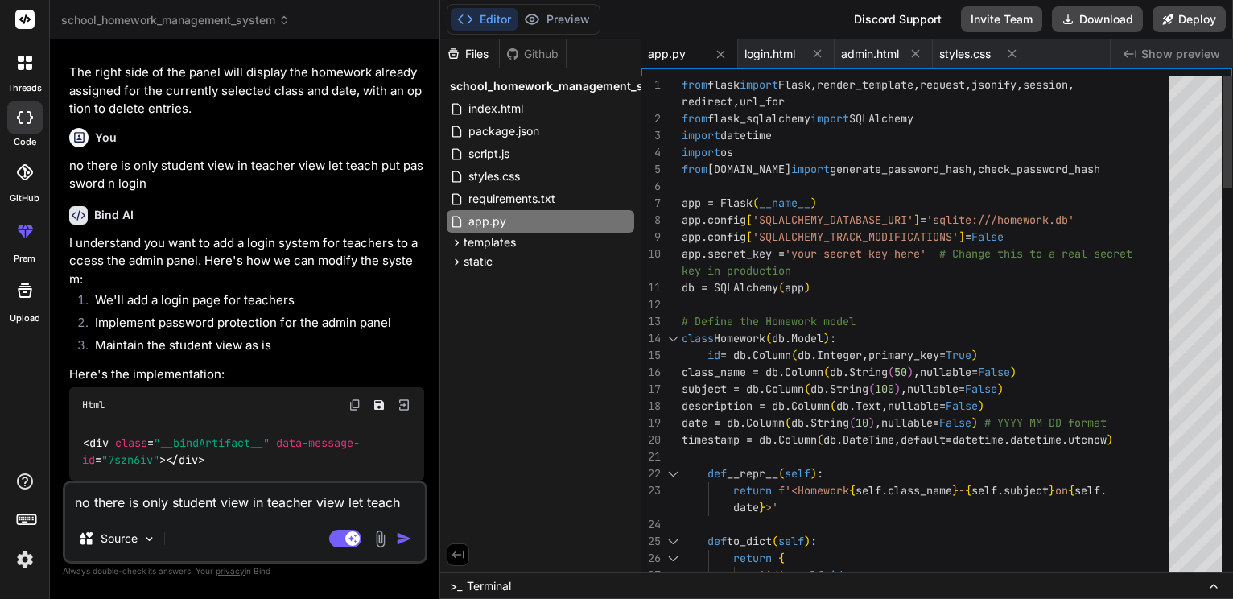
click at [682, 83] on span "from" at bounding box center [695, 84] width 26 height 14
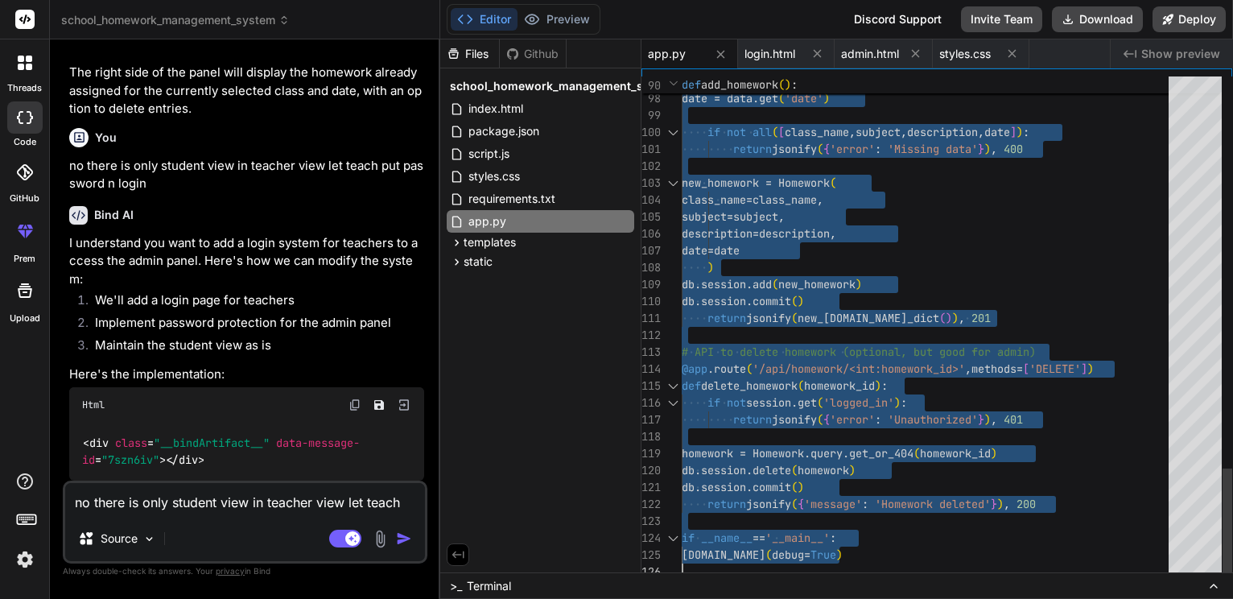
drag, startPoint x: 682, startPoint y: 83, endPoint x: 773, endPoint y: 623, distance: 547.5
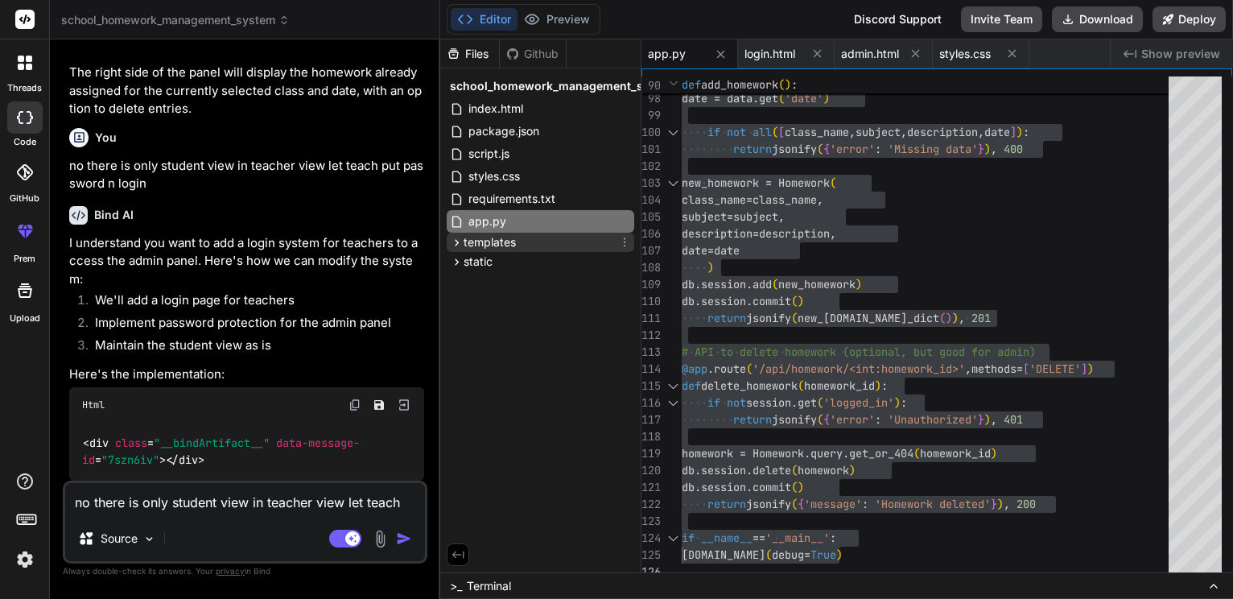
click at [489, 250] on span "templates" at bounding box center [489, 242] width 52 height 16
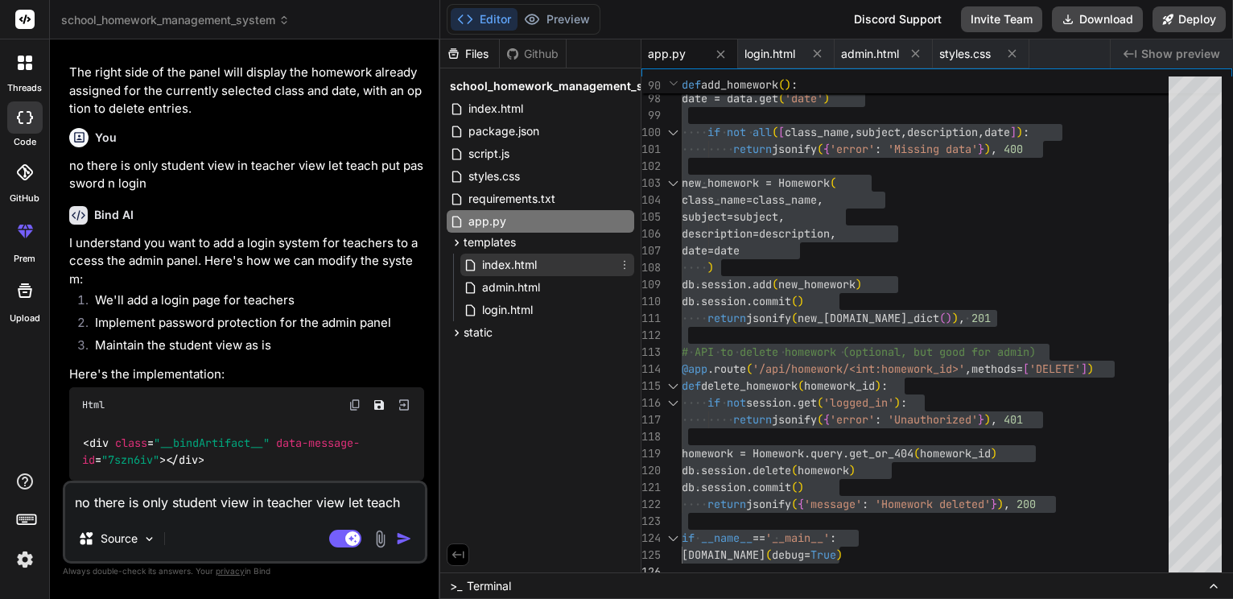
click at [502, 274] on span "index.html" at bounding box center [509, 264] width 58 height 19
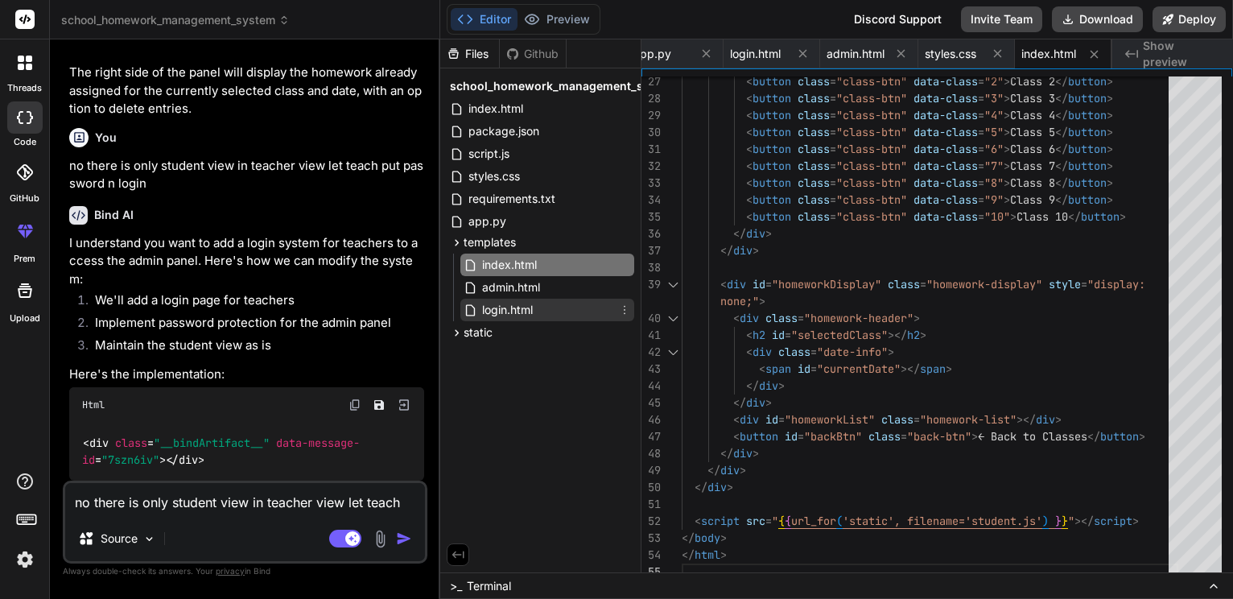
click at [526, 319] on span "login.html" at bounding box center [507, 309] width 54 height 19
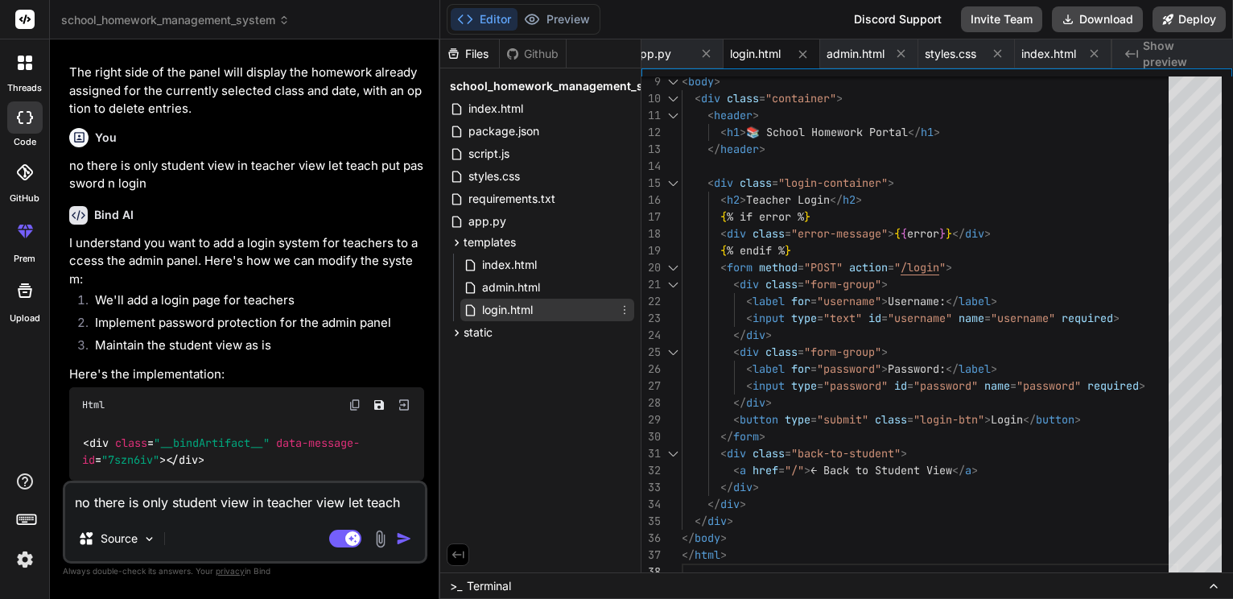
drag, startPoint x: 519, startPoint y: 337, endPoint x: 621, endPoint y: 337, distance: 102.2
click at [621, 321] on div "login.html" at bounding box center [547, 310] width 174 height 23
click at [621, 316] on icon at bounding box center [624, 309] width 13 height 13
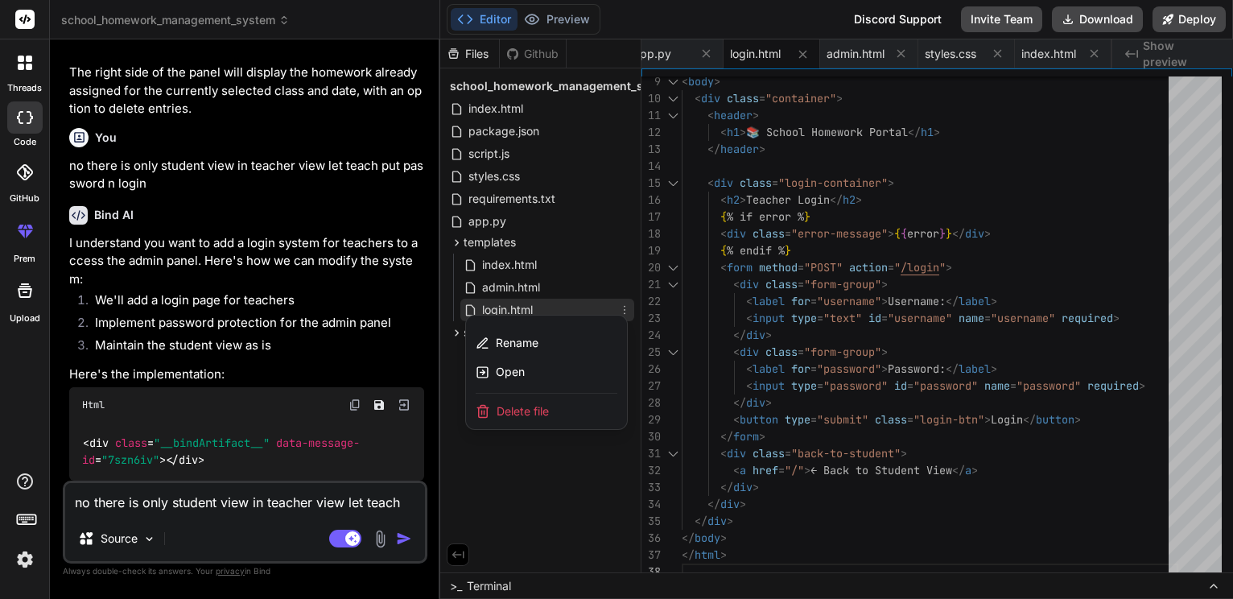
click at [522, 511] on div at bounding box center [836, 318] width 793 height 559
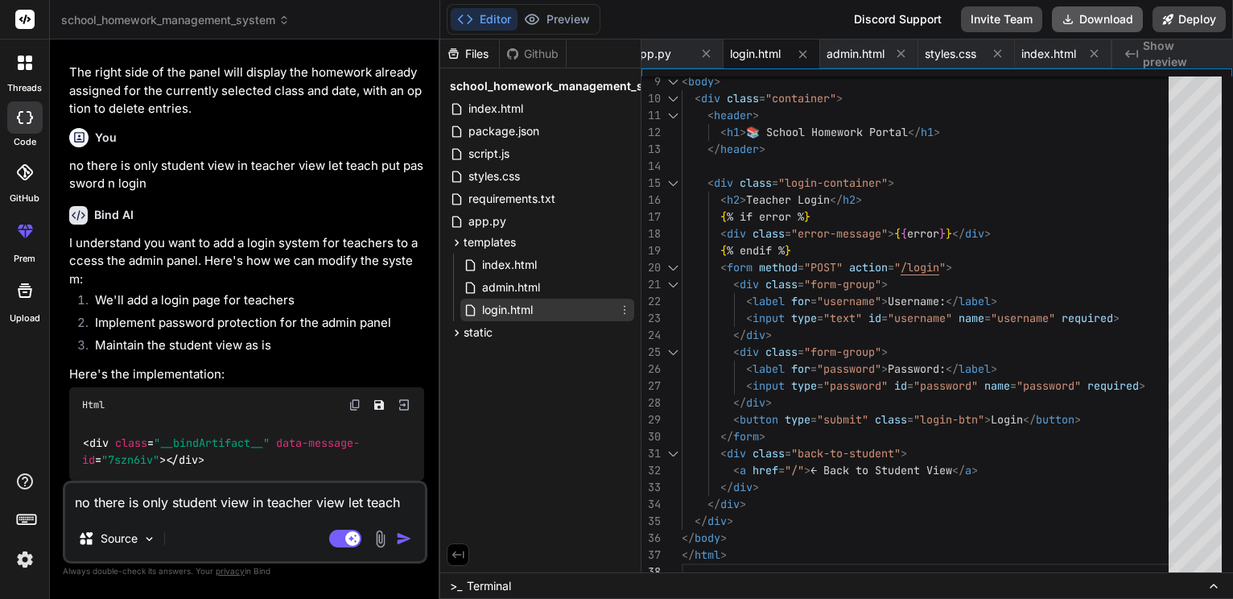
click at [1068, 19] on button "Download" at bounding box center [1097, 19] width 91 height 26
click at [969, 299] on div "< input type = "password" id = "password" name = "password" required > </ div >…" at bounding box center [930, 250] width 496 height 659
